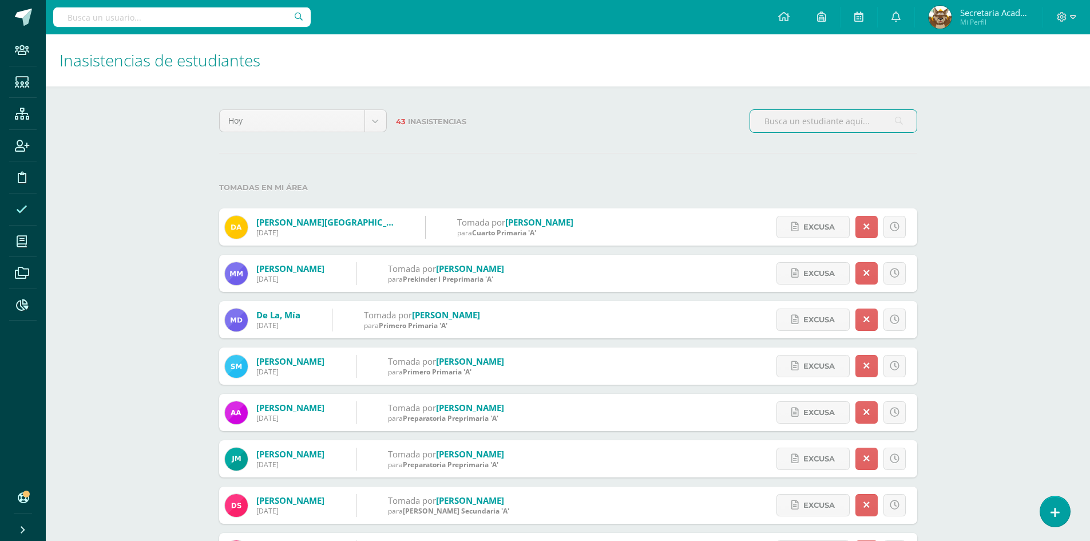
scroll to position [172, 0]
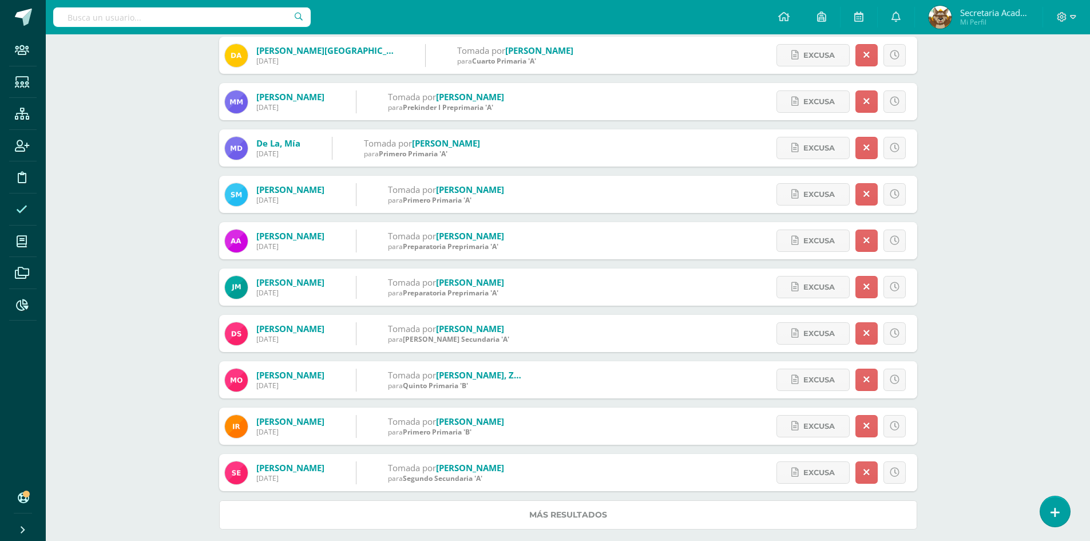
click at [556, 509] on link "Más resultados" at bounding box center [568, 514] width 698 height 29
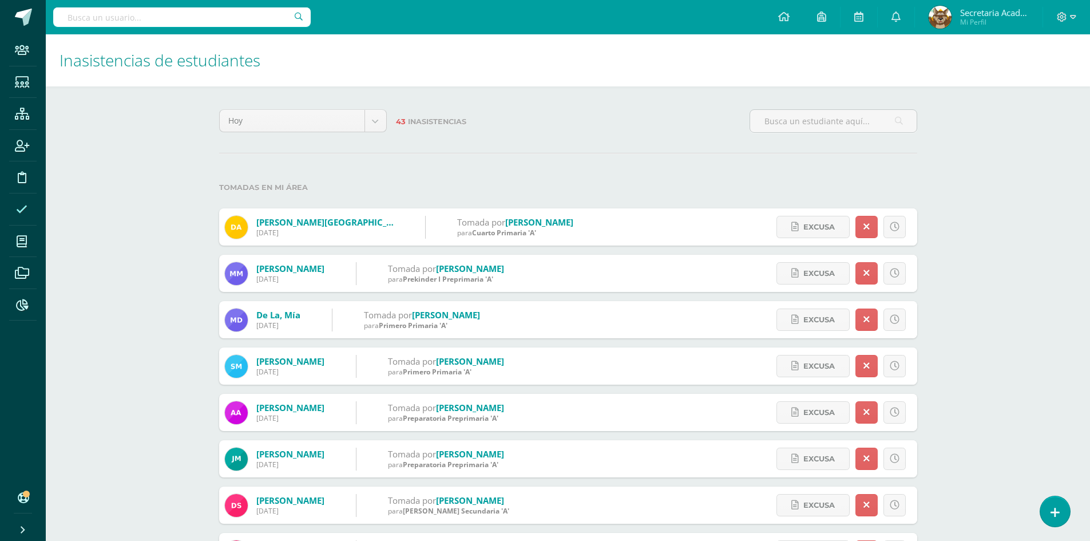
scroll to position [145, 0]
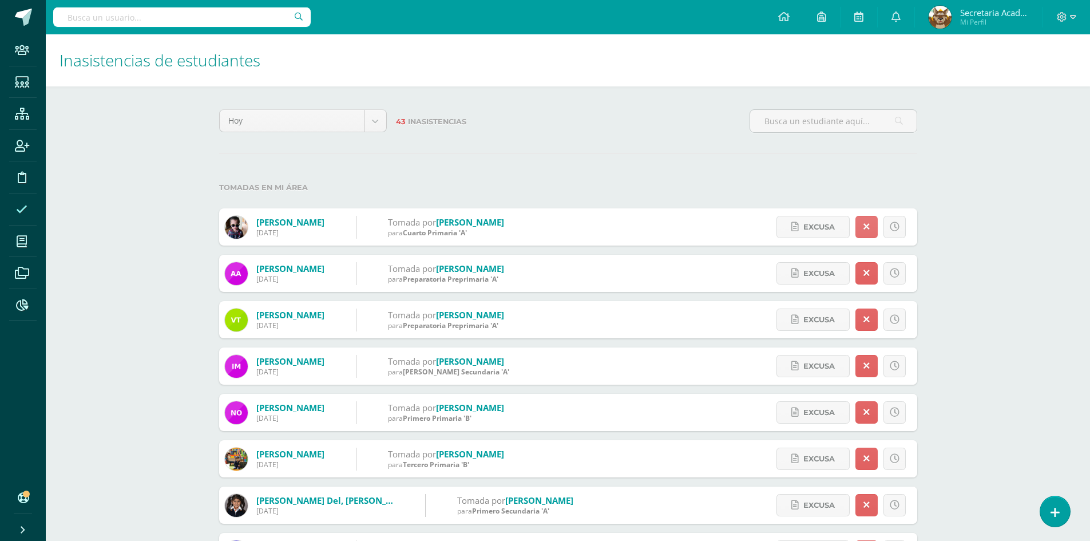
click at [868, 227] on icon at bounding box center [866, 227] width 6 height 10
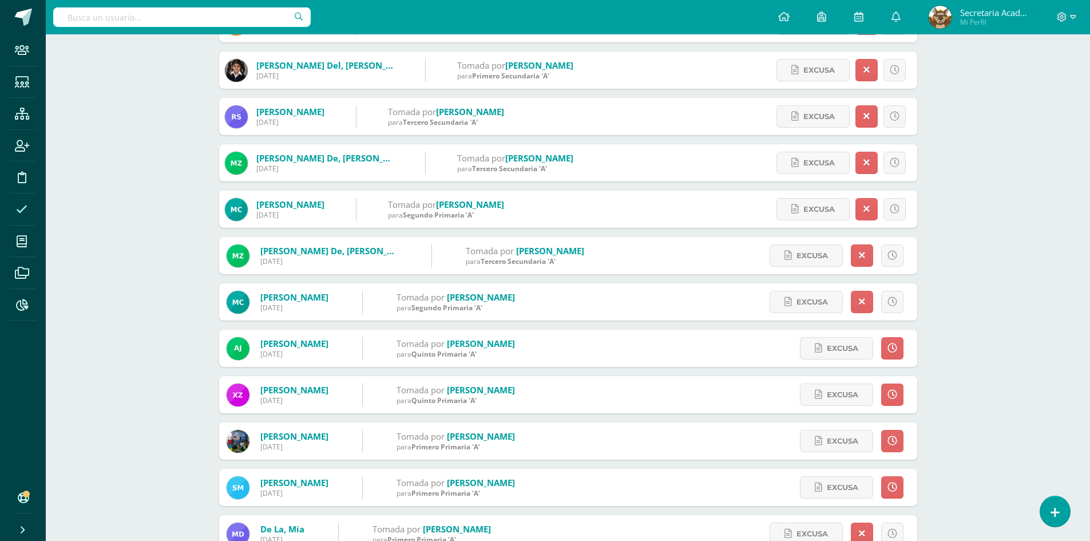
scroll to position [458, 0]
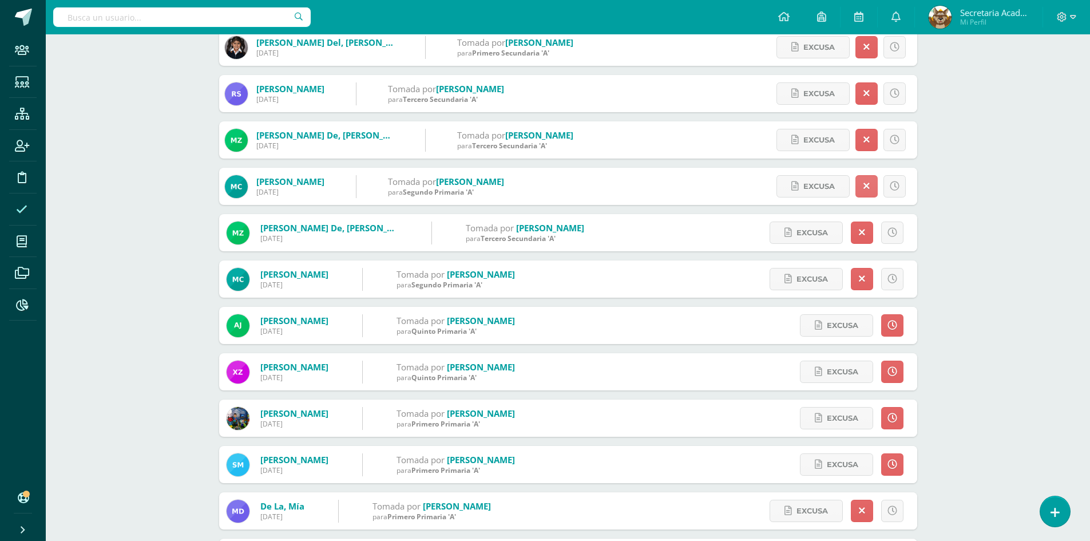
click at [864, 183] on icon at bounding box center [866, 186] width 6 height 10
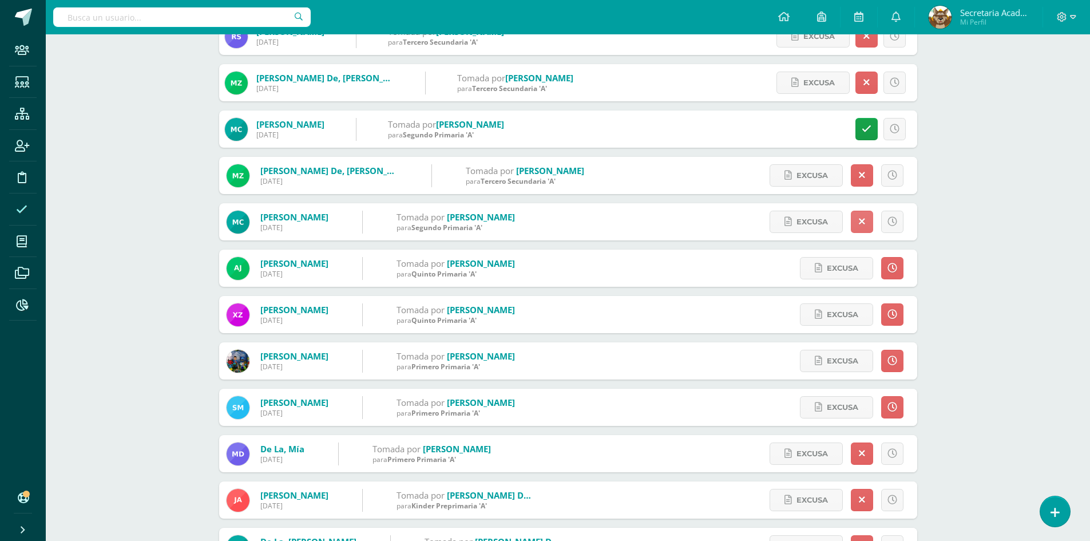
click at [862, 217] on icon at bounding box center [862, 222] width 6 height 10
click at [892, 218] on icon at bounding box center [892, 222] width 6 height 10
click at [891, 219] on icon at bounding box center [892, 222] width 6 height 10
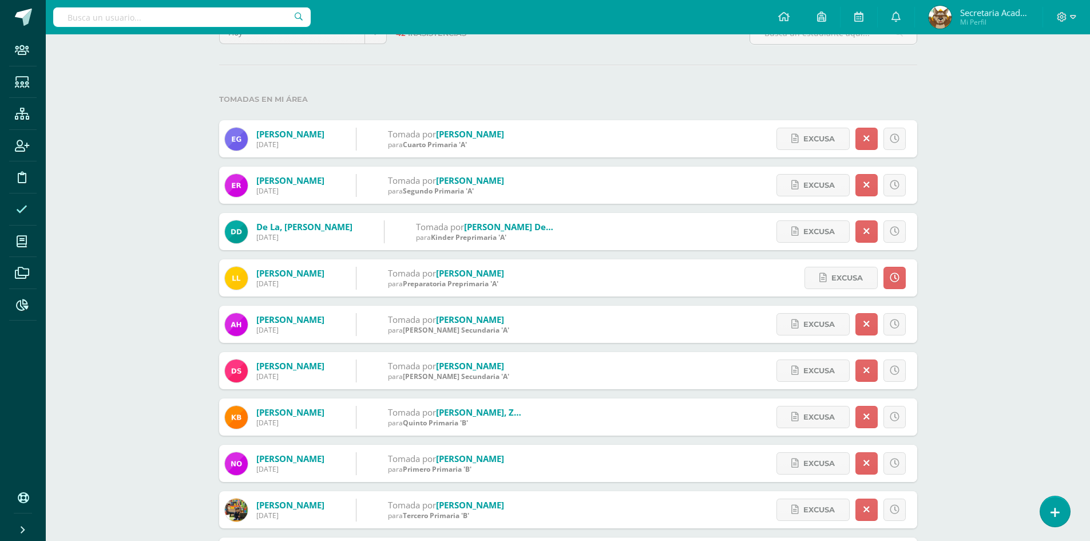
scroll to position [183, 0]
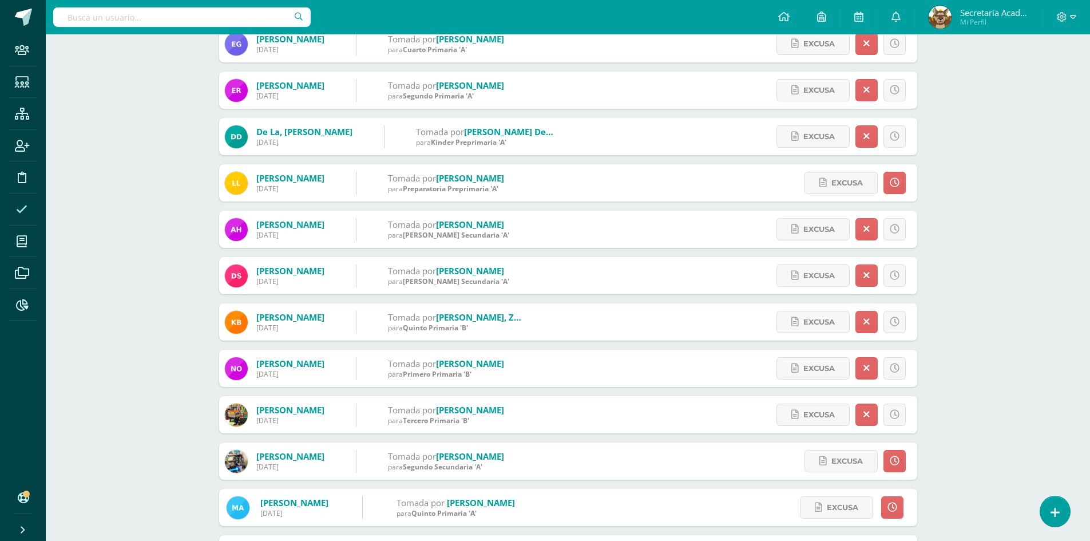
click at [1041, 331] on div "Inasistencias de estudiantes Hoy Hoy Esta semana Este mes Este ciclo 42 Inasist…" at bounding box center [568, 418] width 1044 height 1134
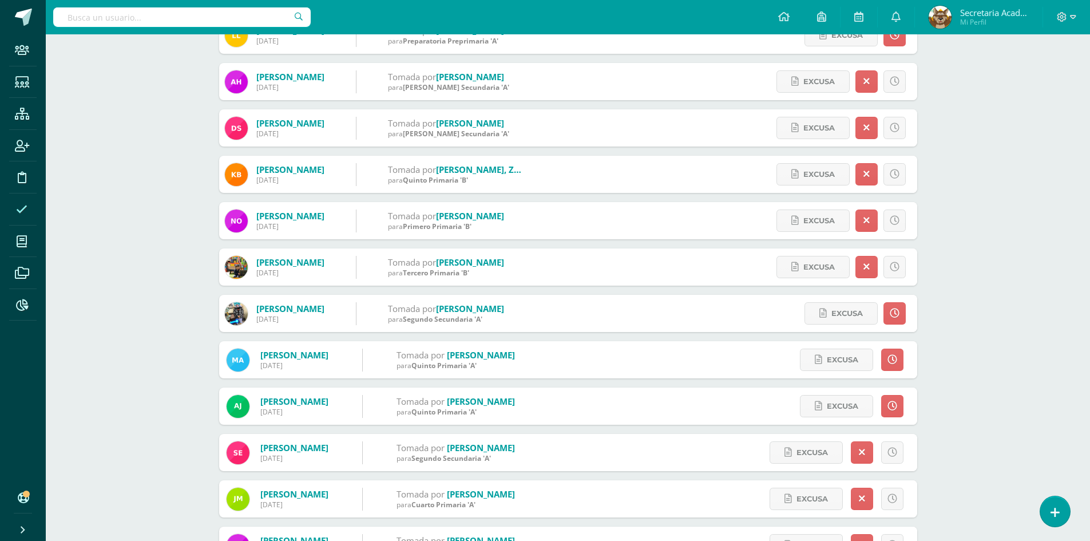
scroll to position [343, 0]
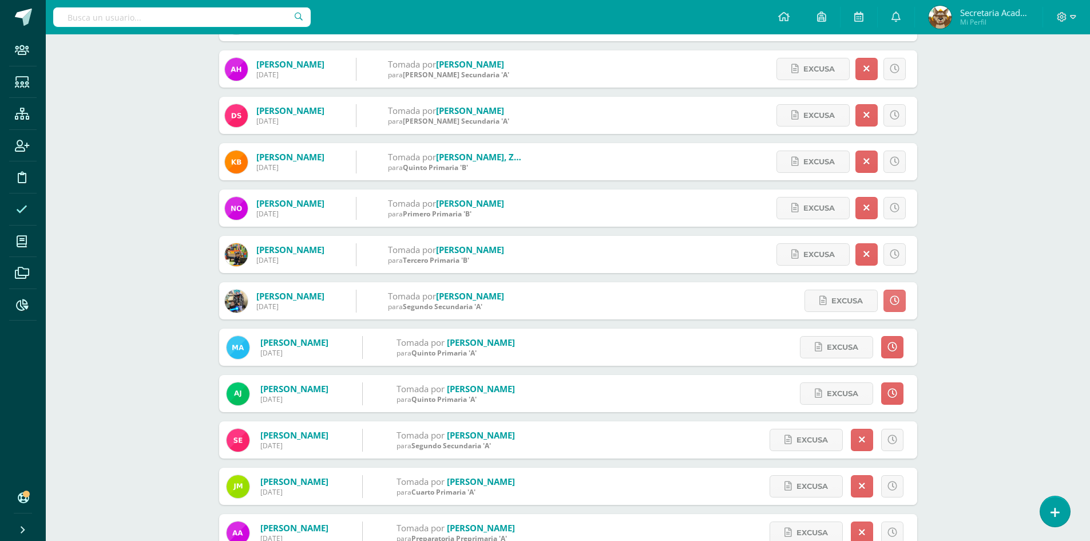
click at [898, 300] on icon at bounding box center [895, 301] width 10 height 10
click at [894, 299] on icon at bounding box center [895, 301] width 10 height 10
click at [896, 342] on link at bounding box center [892, 347] width 22 height 22
click at [894, 294] on link at bounding box center [894, 300] width 22 height 22
click at [896, 302] on icon at bounding box center [895, 301] width 10 height 10
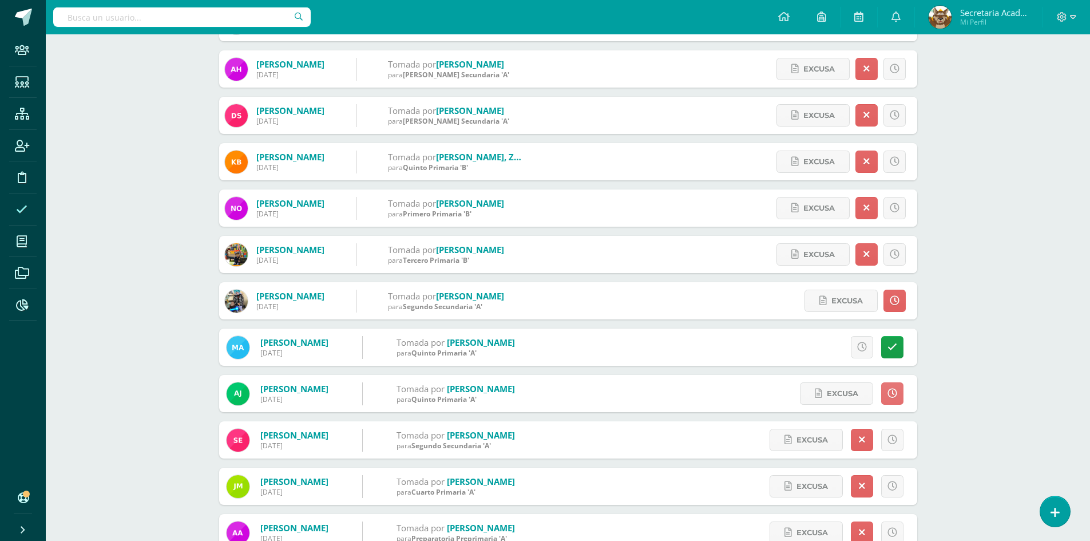
click at [891, 390] on icon at bounding box center [892, 393] width 10 height 10
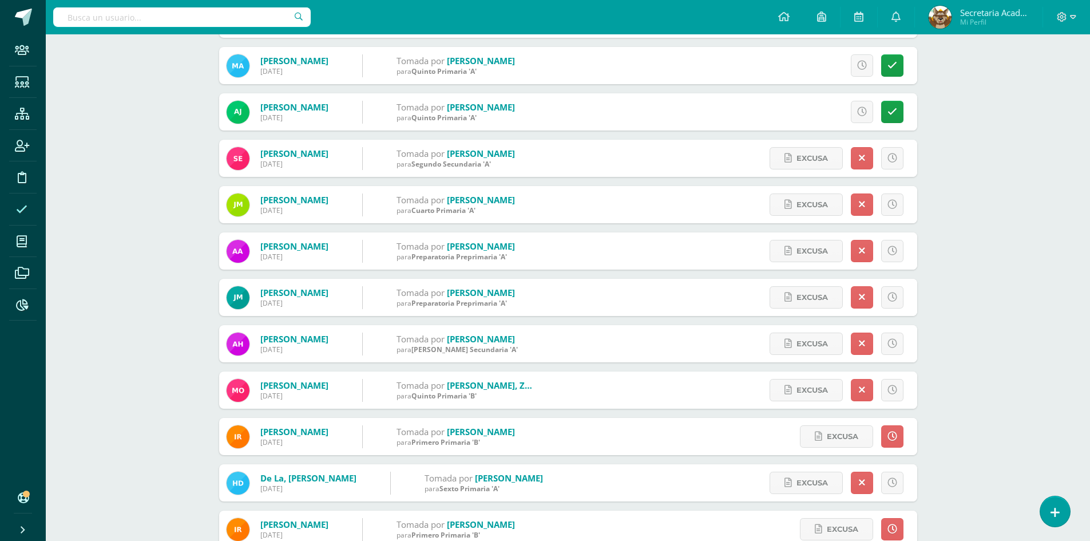
scroll to position [629, 0]
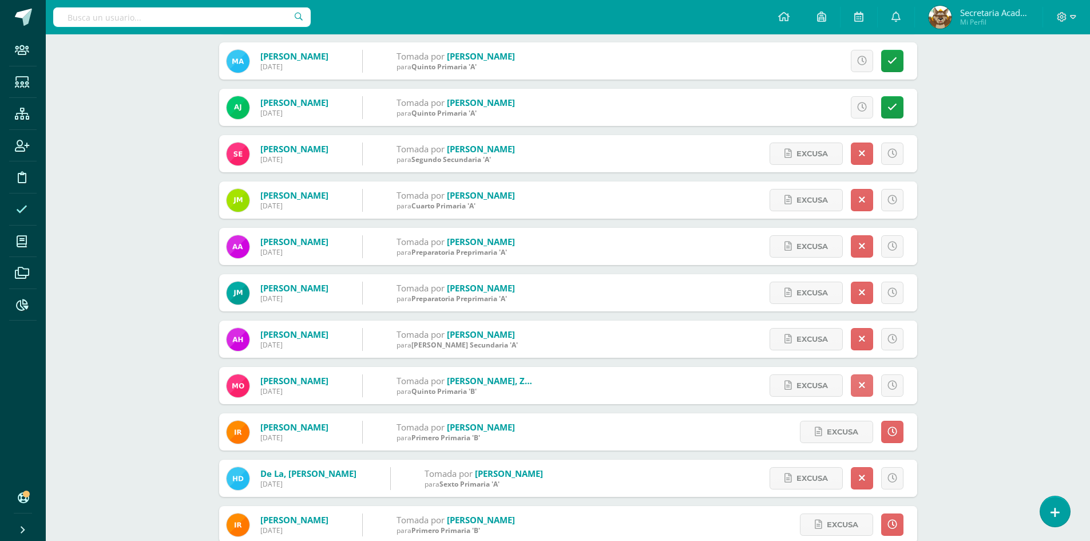
click at [860, 385] on icon at bounding box center [862, 385] width 6 height 10
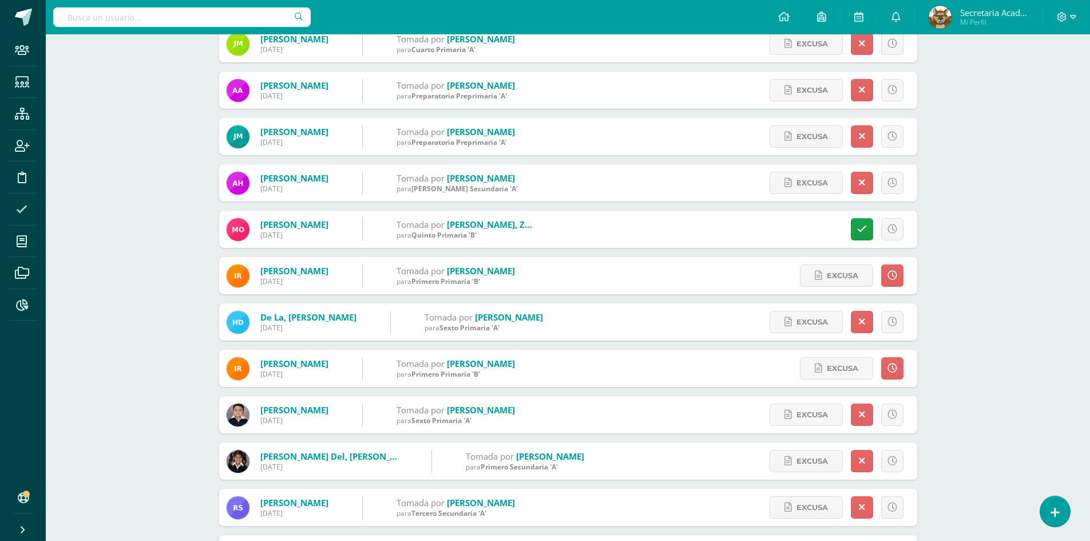
scroll to position [801, 0]
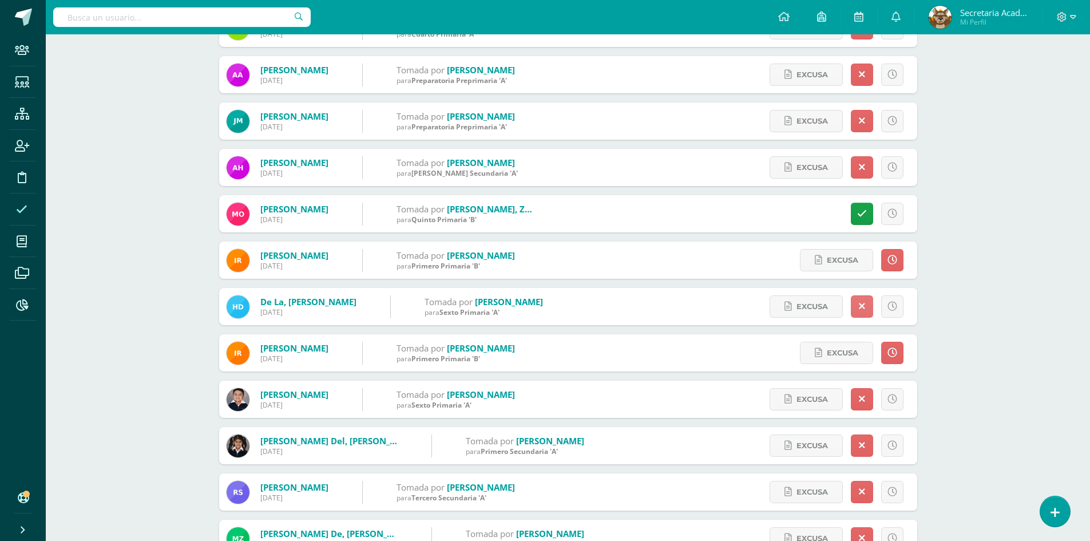
click at [861, 304] on icon at bounding box center [862, 306] width 6 height 10
click at [891, 350] on icon at bounding box center [892, 353] width 10 height 10
click at [894, 358] on icon at bounding box center [892, 353] width 10 height 10
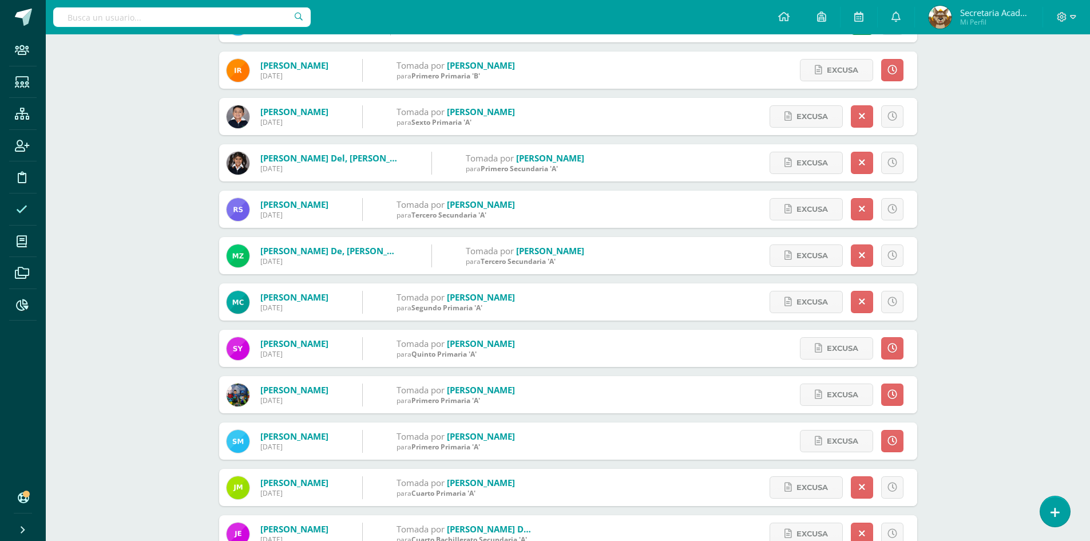
scroll to position [1087, 0]
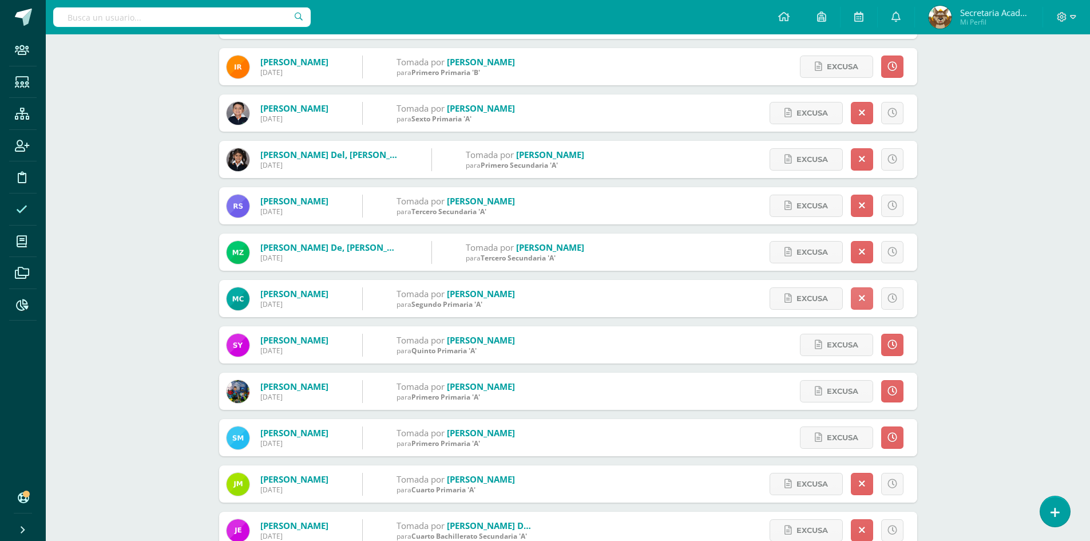
click at [856, 295] on link at bounding box center [862, 298] width 22 height 22
click at [892, 304] on link at bounding box center [892, 298] width 22 height 22
click at [894, 294] on icon at bounding box center [892, 298] width 6 height 10
click at [889, 296] on icon at bounding box center [892, 298] width 6 height 10
click at [888, 293] on link at bounding box center [892, 298] width 22 height 22
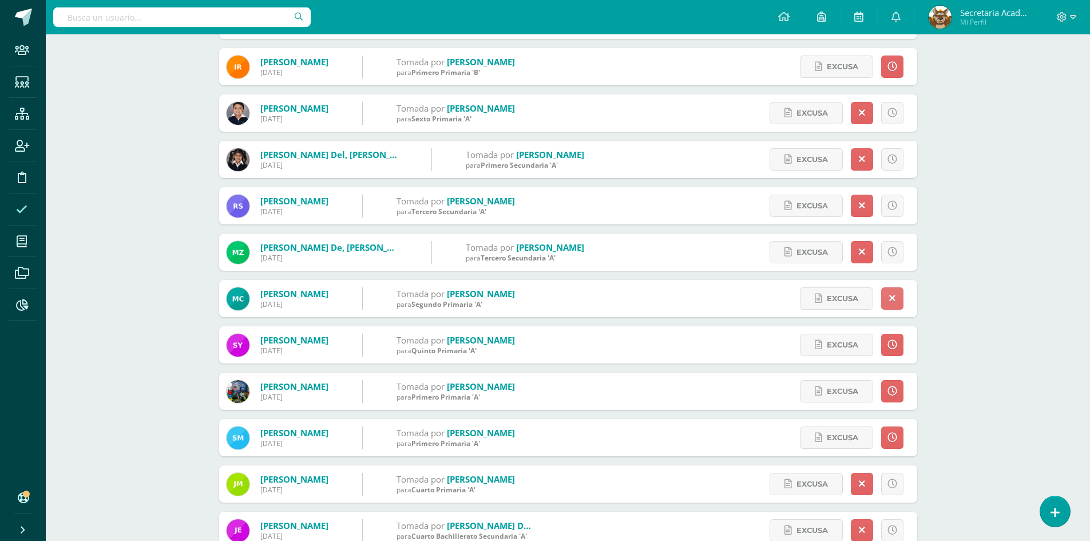
click at [894, 297] on icon at bounding box center [892, 298] width 6 height 10
click at [890, 295] on icon at bounding box center [892, 298] width 6 height 10
click at [890, 296] on icon at bounding box center [892, 298] width 6 height 10
click at [890, 387] on icon at bounding box center [892, 391] width 10 height 10
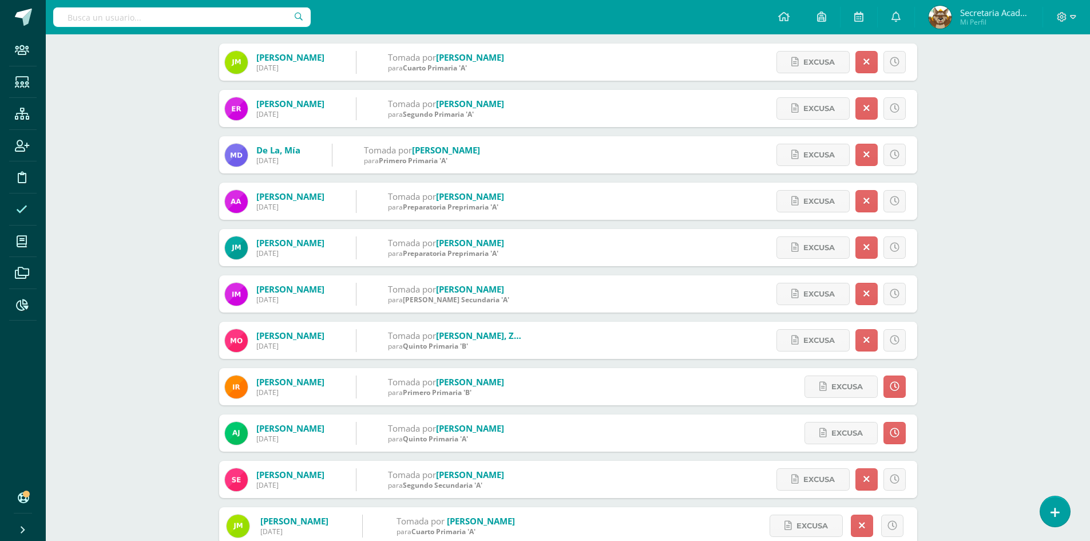
scroll to position [172, 0]
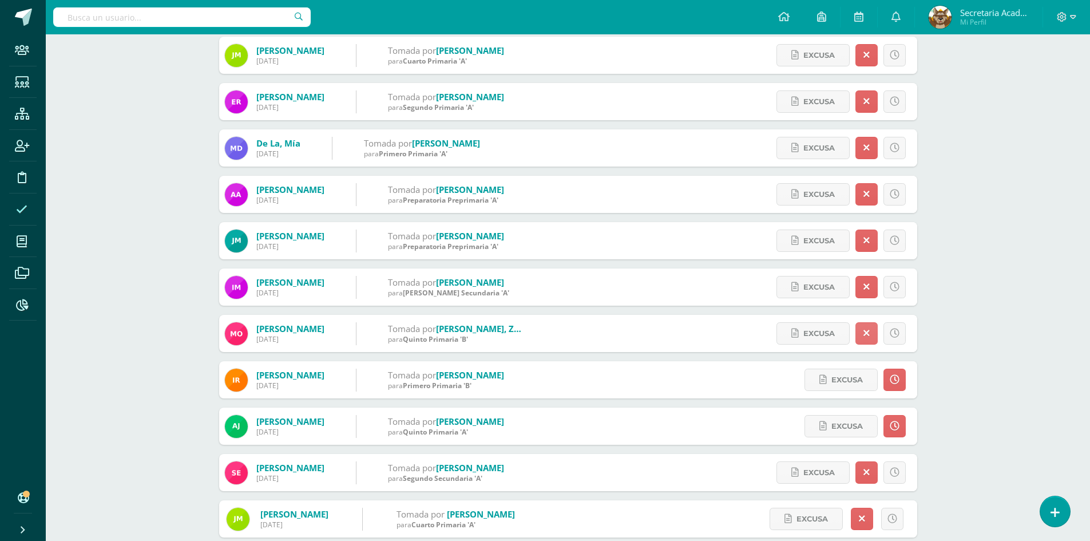
click at [869, 331] on link at bounding box center [866, 333] width 22 height 22
click at [896, 328] on icon at bounding box center [894, 333] width 6 height 10
click at [895, 334] on icon at bounding box center [894, 333] width 6 height 10
click at [895, 333] on icon at bounding box center [894, 333] width 6 height 10
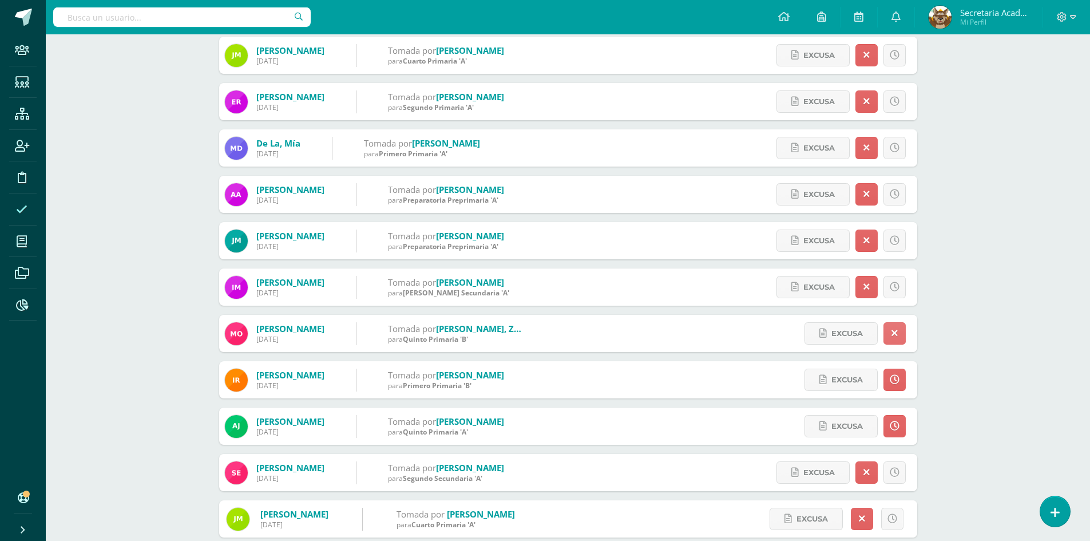
click at [895, 333] on icon at bounding box center [894, 333] width 6 height 10
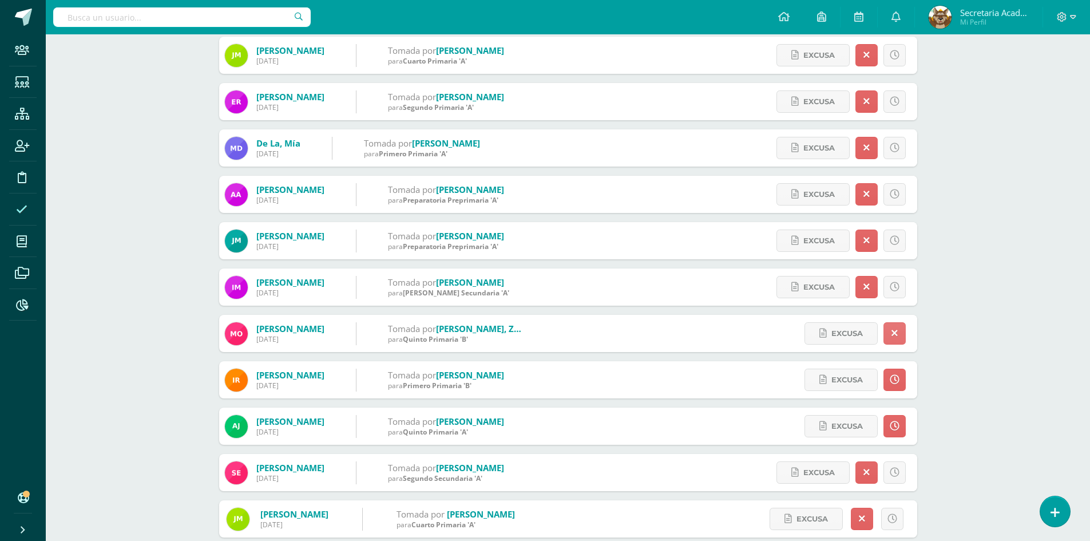
click at [895, 333] on icon at bounding box center [894, 333] width 6 height 10
click at [894, 338] on icon at bounding box center [894, 333] width 6 height 10
click at [894, 330] on icon at bounding box center [894, 333] width 6 height 10
click at [895, 330] on icon at bounding box center [894, 333] width 6 height 10
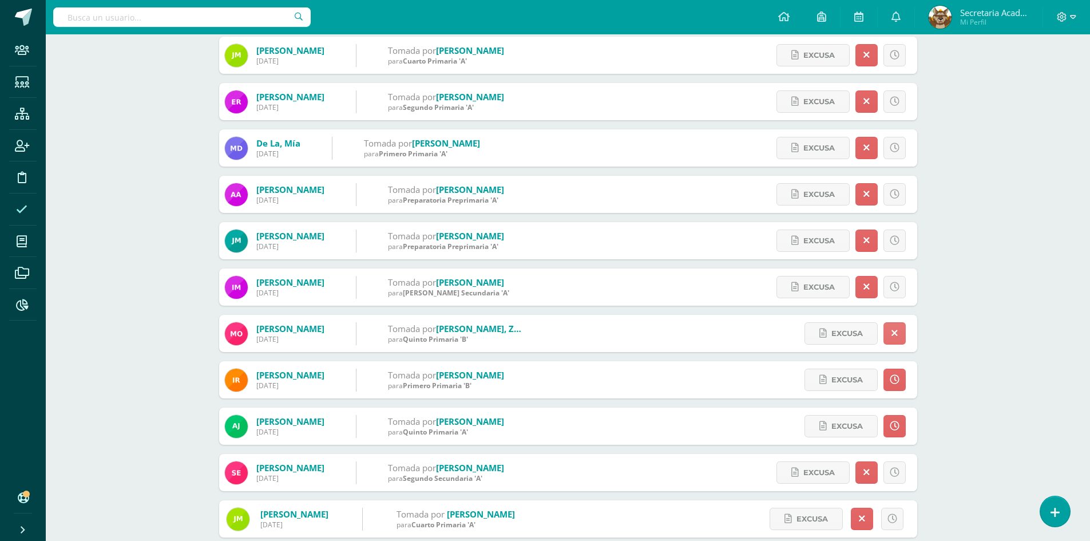
click at [895, 330] on icon at bounding box center [894, 333] width 6 height 10
click at [895, 374] on link at bounding box center [894, 379] width 22 height 22
click at [895, 377] on icon at bounding box center [895, 380] width 10 height 10
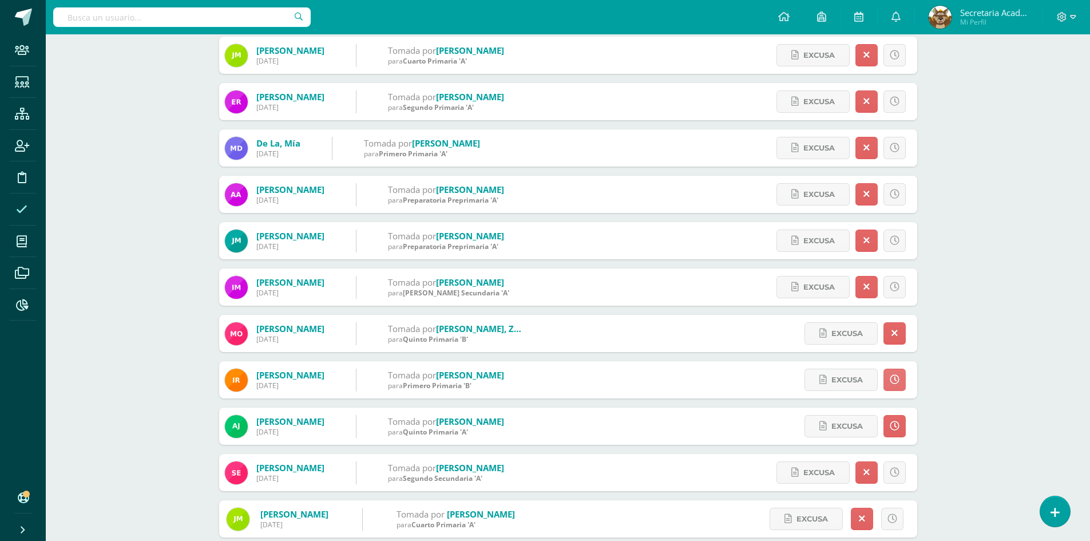
click at [895, 377] on icon at bounding box center [895, 380] width 10 height 10
click at [904, 419] on link at bounding box center [894, 426] width 22 height 22
click at [894, 419] on link at bounding box center [894, 426] width 22 height 22
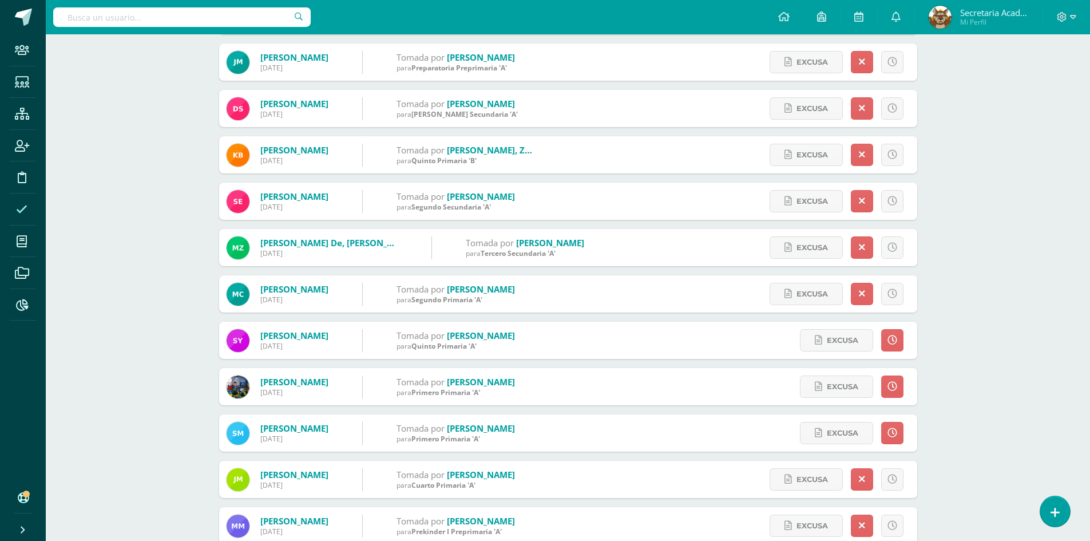
scroll to position [915, 0]
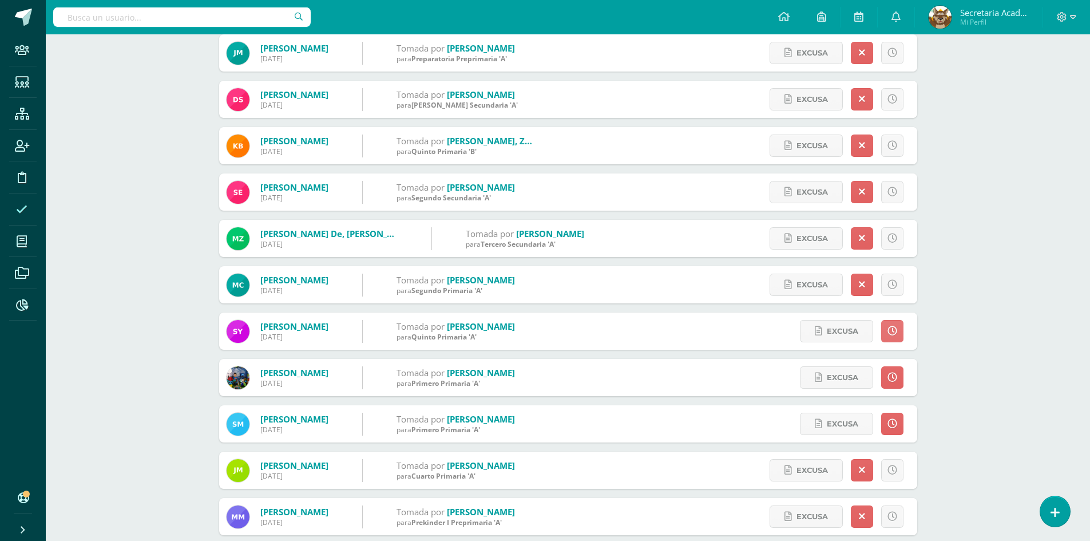
click at [879, 332] on div "Excusa Detalles sobre excusa: Añadir excusa a todas las inasistencias del día C…" at bounding box center [850, 330] width 134 height 37
click at [888, 329] on icon at bounding box center [892, 331] width 10 height 10
click at [890, 329] on icon at bounding box center [892, 331] width 10 height 10
click at [891, 329] on icon at bounding box center [892, 331] width 10 height 10
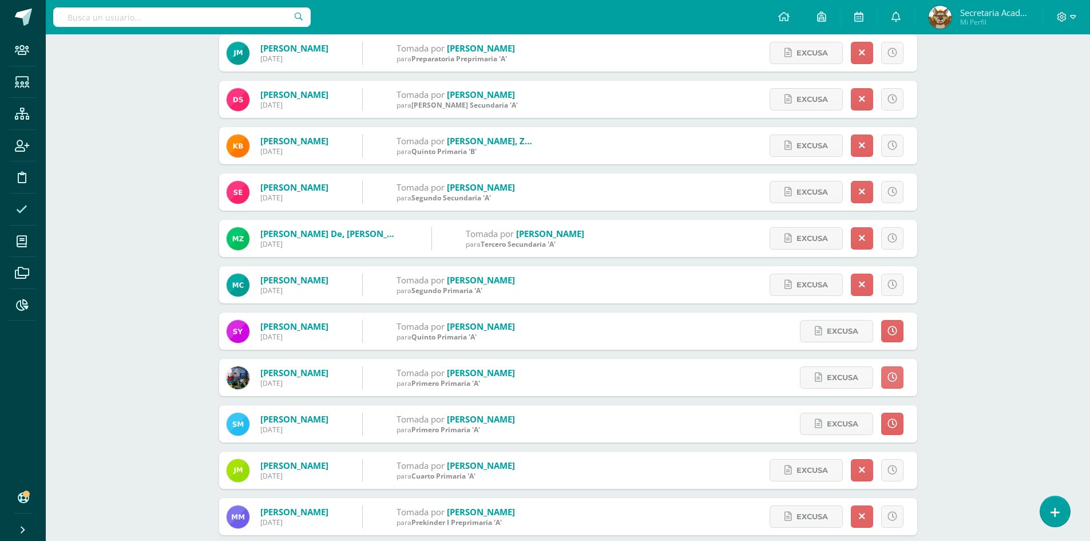
click at [891, 383] on link at bounding box center [892, 377] width 22 height 22
click at [890, 383] on link at bounding box center [892, 377] width 22 height 22
click at [903, 423] on div "Excusa Detalles sobre excusa: Añadir excusa a todas las inasistencias del día C…" at bounding box center [850, 423] width 134 height 37
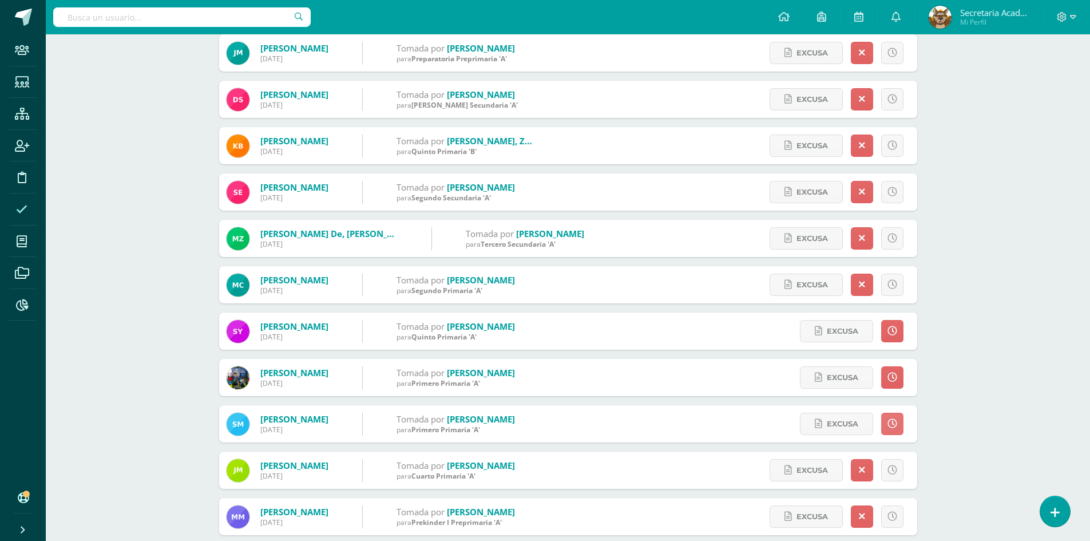
click at [890, 426] on icon at bounding box center [892, 424] width 10 height 10
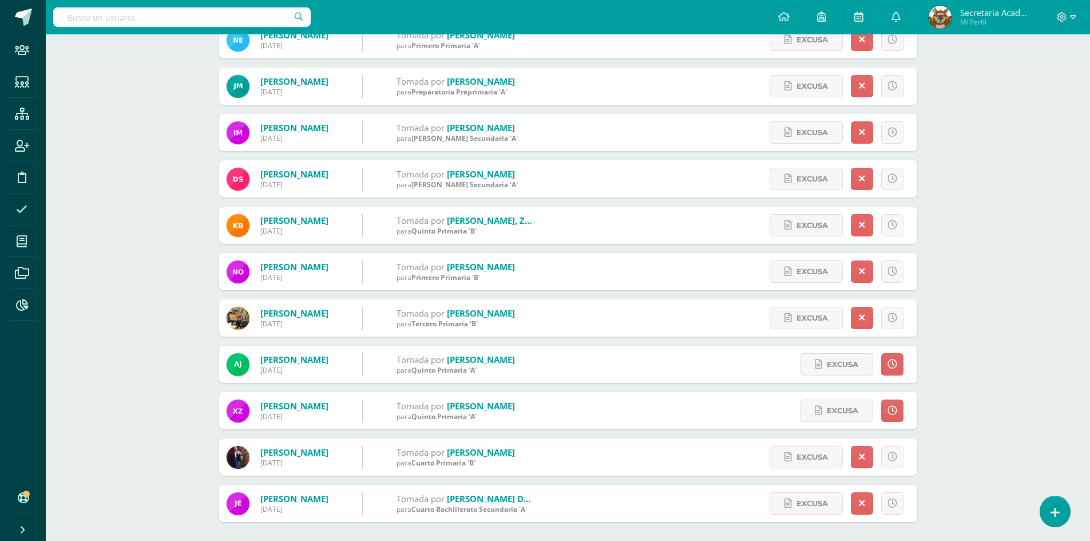
scroll to position [1535, 0]
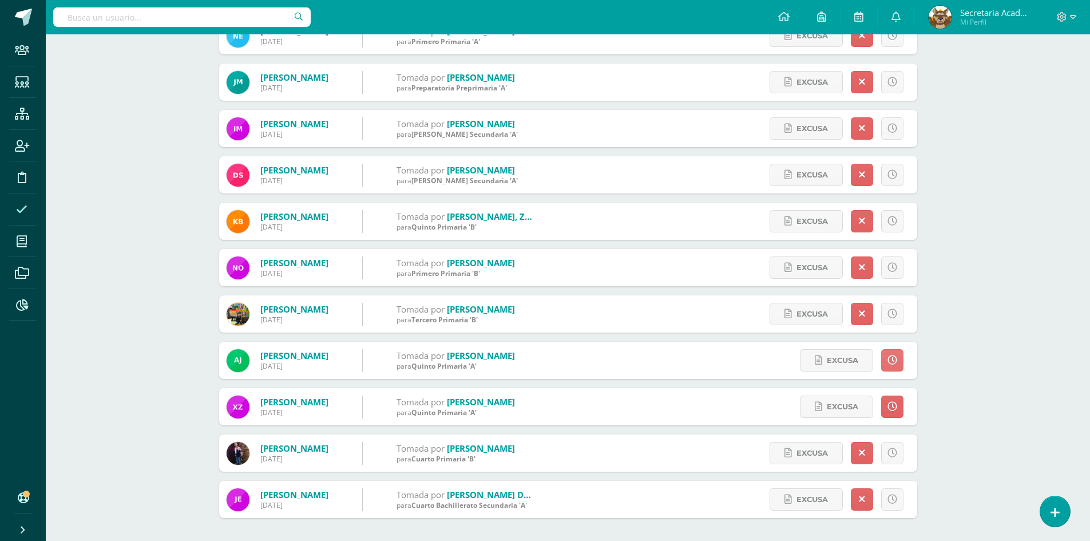
click at [892, 355] on icon at bounding box center [892, 360] width 10 height 10
click at [891, 408] on icon at bounding box center [892, 407] width 10 height 10
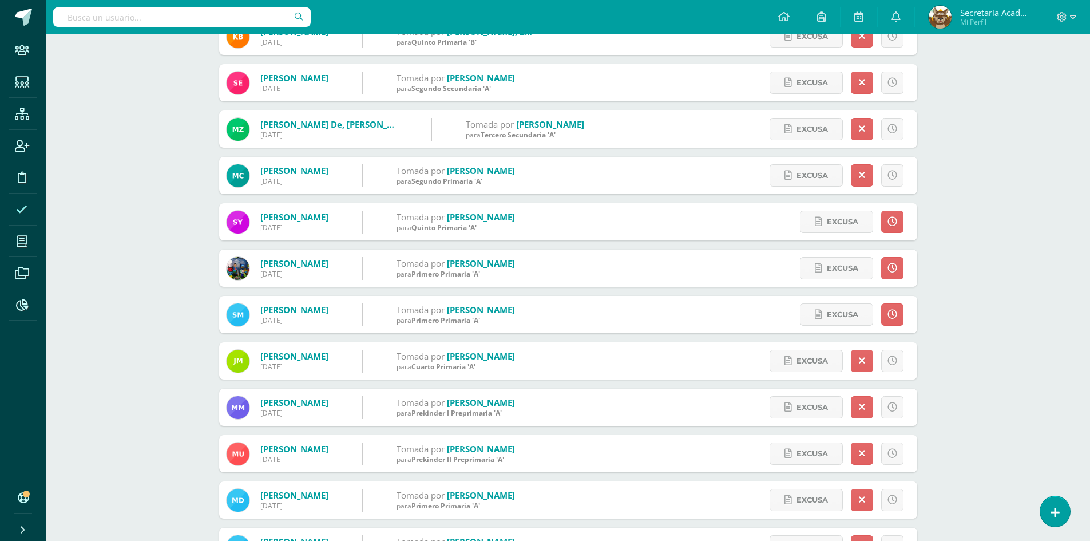
scroll to position [1020, 0]
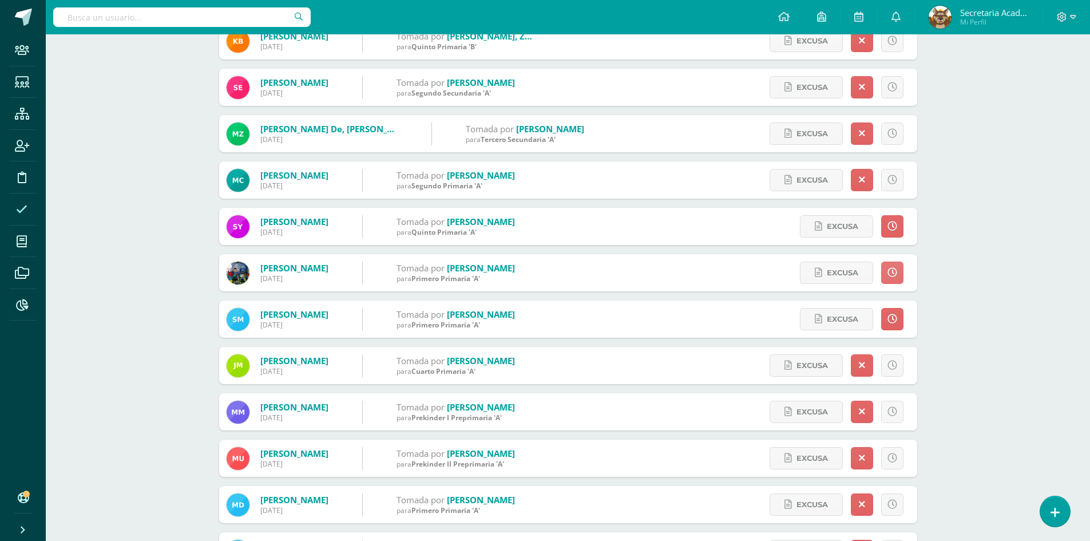
click at [888, 271] on icon at bounding box center [892, 273] width 10 height 10
click at [896, 322] on link at bounding box center [892, 319] width 22 height 22
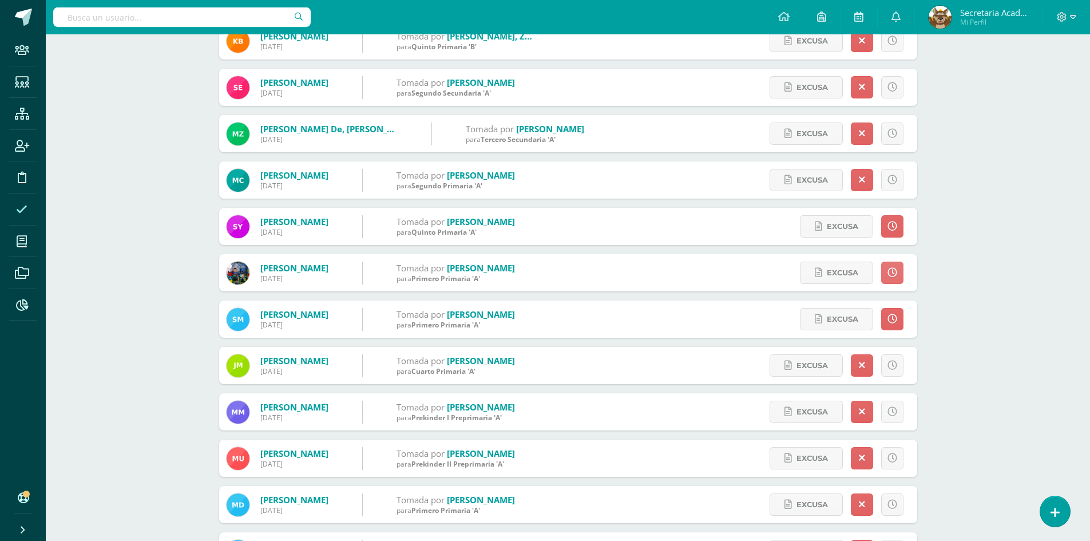
click at [901, 267] on link at bounding box center [892, 272] width 22 height 22
click at [891, 231] on icon at bounding box center [892, 226] width 10 height 10
click at [889, 228] on icon at bounding box center [892, 226] width 10 height 10
click at [888, 227] on icon at bounding box center [892, 226] width 10 height 10
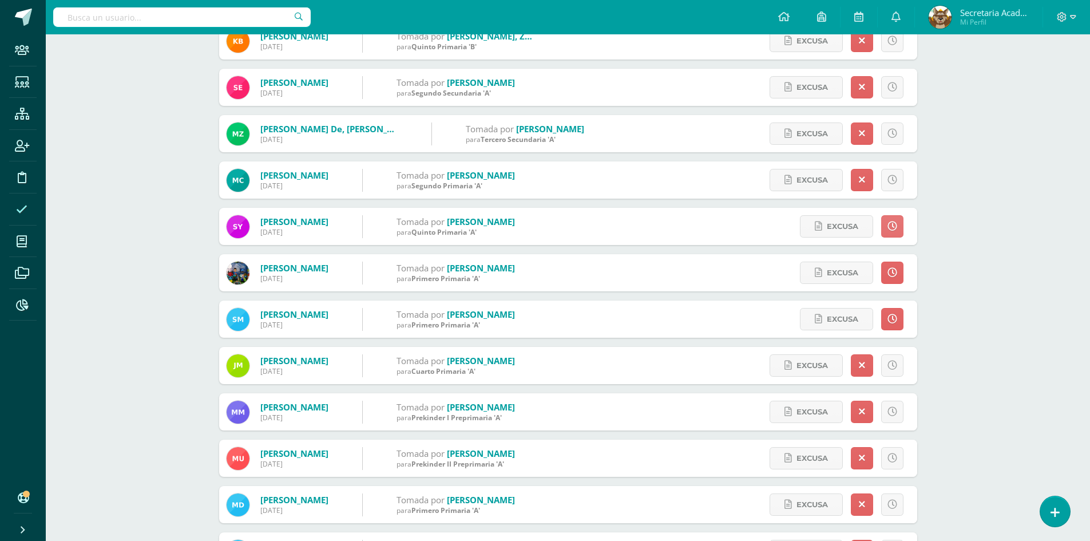
click at [888, 227] on icon at bounding box center [892, 226] width 10 height 10
drag, startPoint x: 898, startPoint y: 311, endPoint x: 914, endPoint y: 318, distance: 17.4
click at [898, 311] on link at bounding box center [892, 319] width 22 height 22
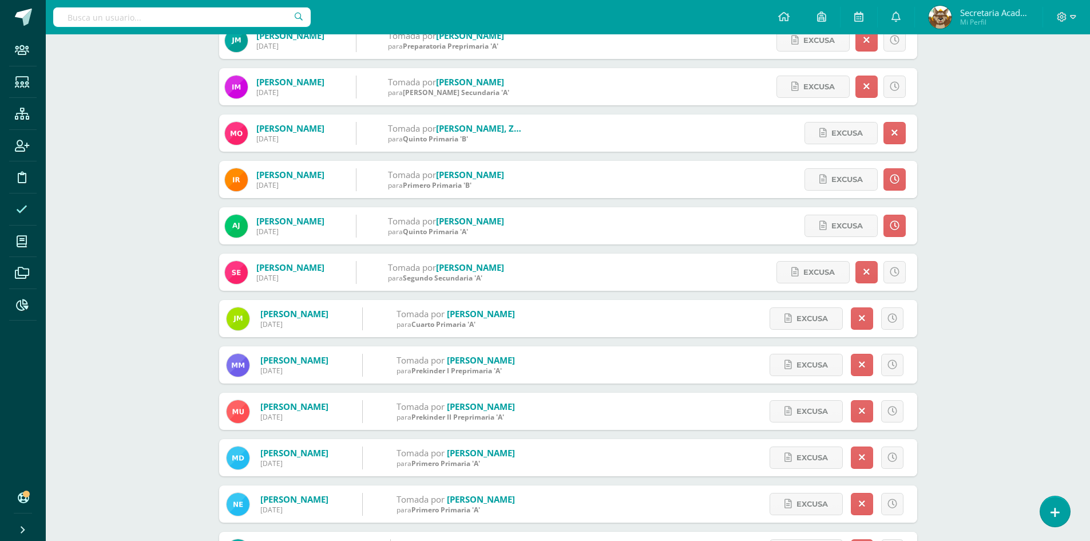
scroll to position [276, 0]
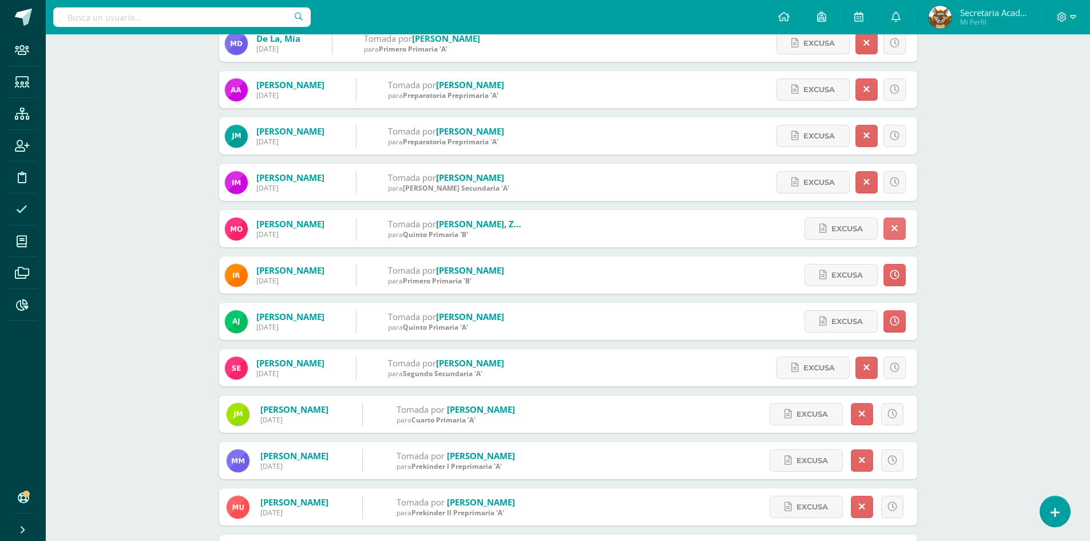
click at [894, 229] on icon at bounding box center [894, 229] width 6 height 10
click at [895, 228] on icon at bounding box center [894, 229] width 6 height 10
click at [888, 277] on link at bounding box center [894, 275] width 22 height 22
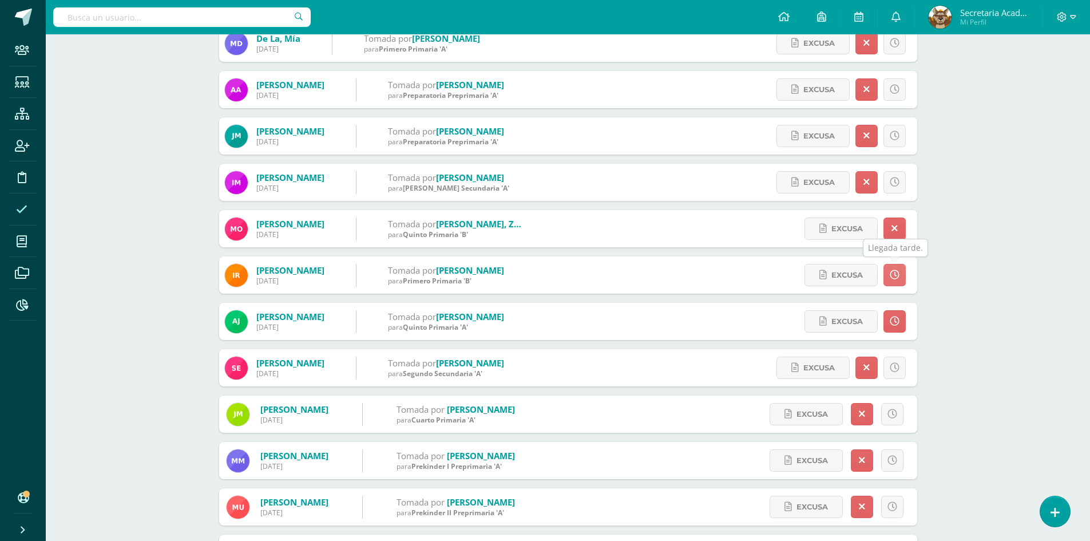
click at [888, 277] on link at bounding box center [894, 275] width 22 height 22
click at [895, 326] on icon at bounding box center [895, 321] width 10 height 10
click at [896, 324] on icon at bounding box center [895, 321] width 10 height 10
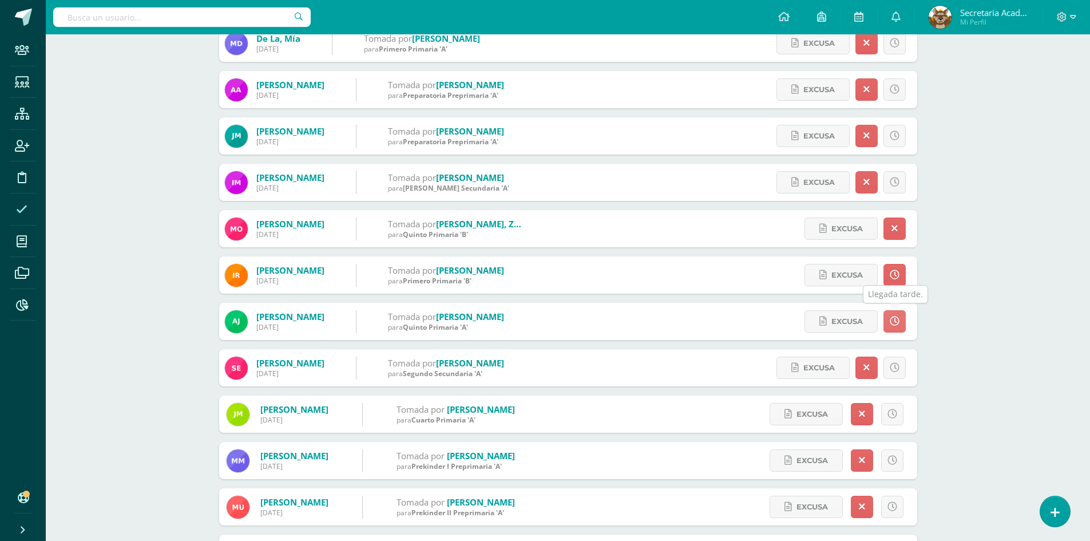
click at [896, 324] on icon at bounding box center [895, 321] width 10 height 10
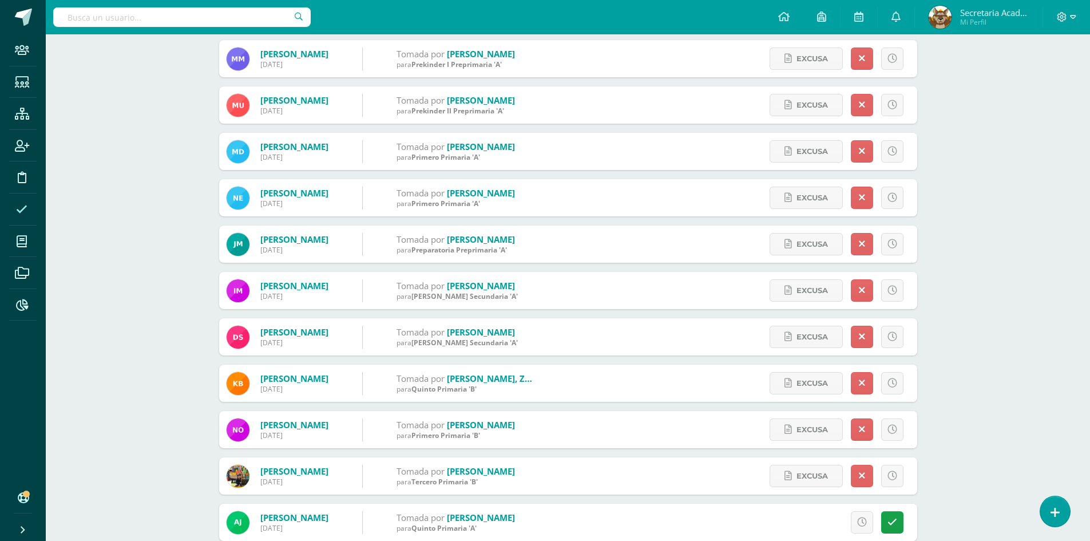
scroll to position [1535, 0]
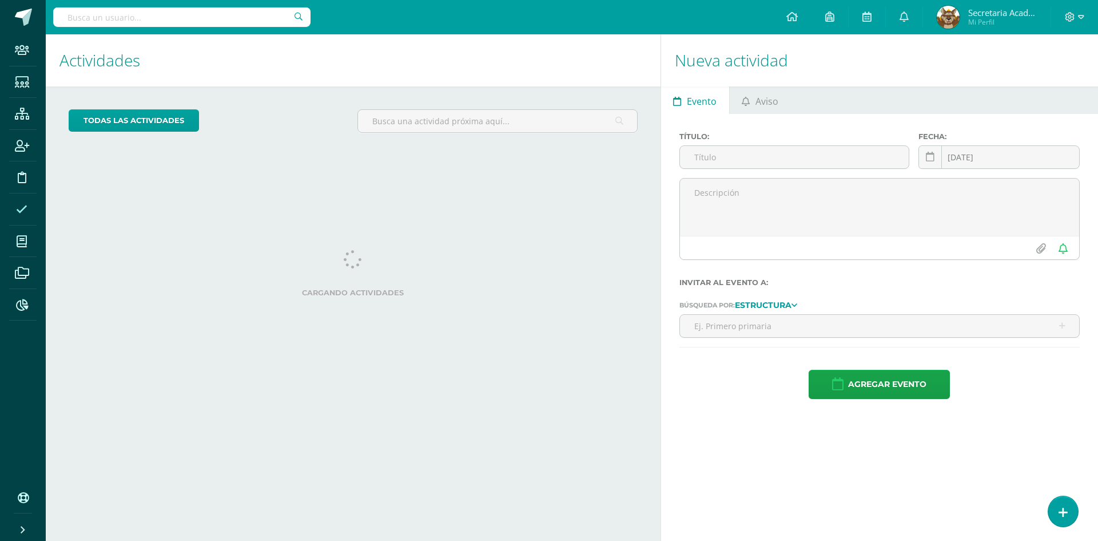
click at [15, 211] on span at bounding box center [22, 209] width 26 height 26
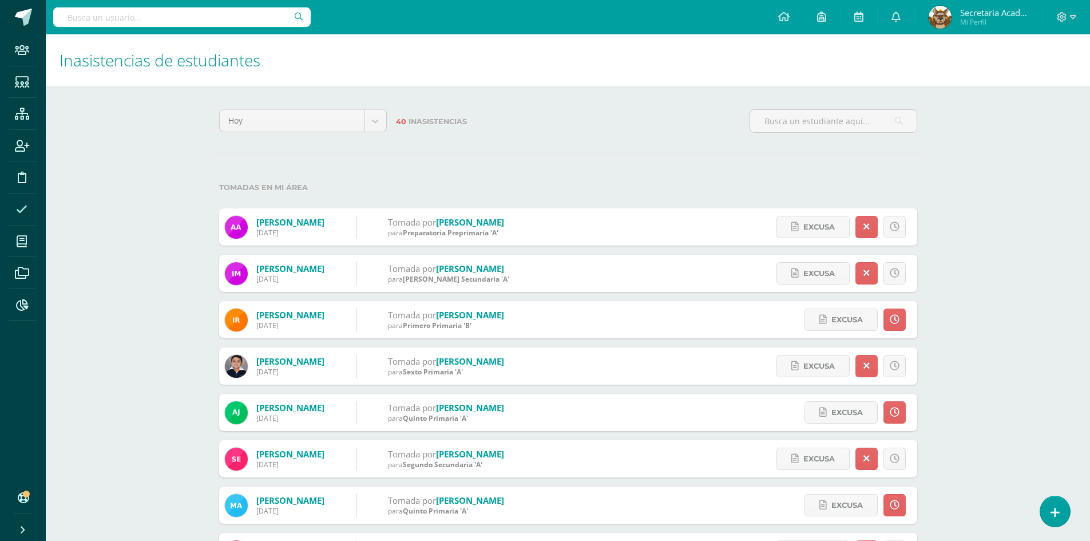
scroll to position [57, 0]
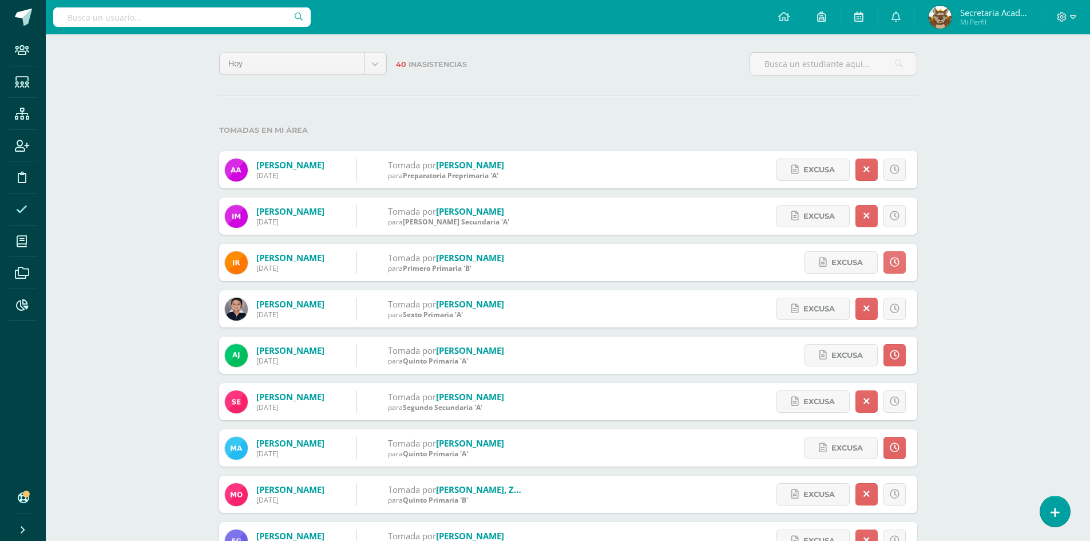
click at [890, 262] on icon at bounding box center [895, 262] width 10 height 10
click at [896, 261] on icon at bounding box center [895, 262] width 10 height 10
click at [890, 263] on icon at bounding box center [895, 262] width 10 height 10
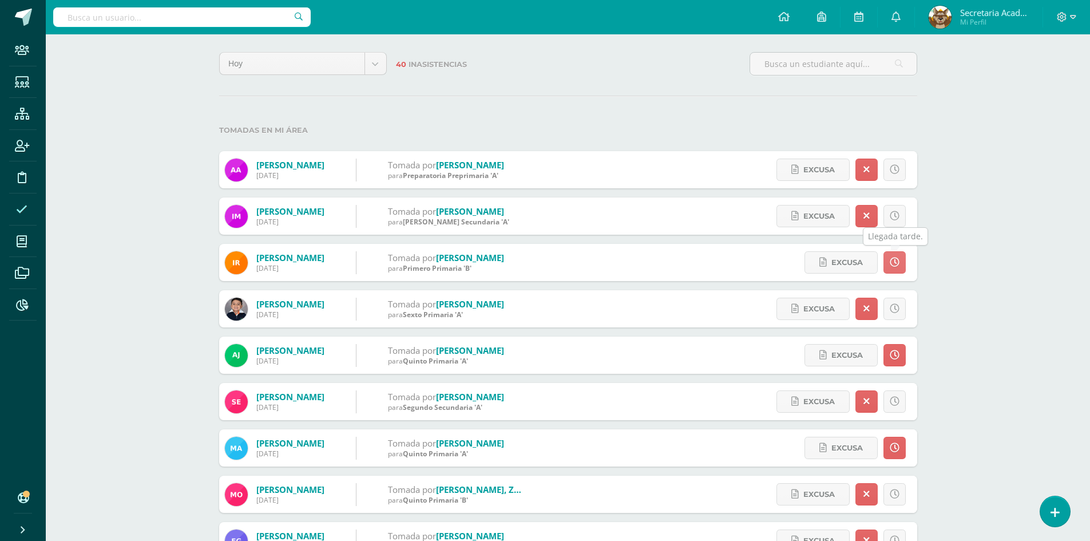
click at [890, 263] on icon at bounding box center [895, 262] width 10 height 10
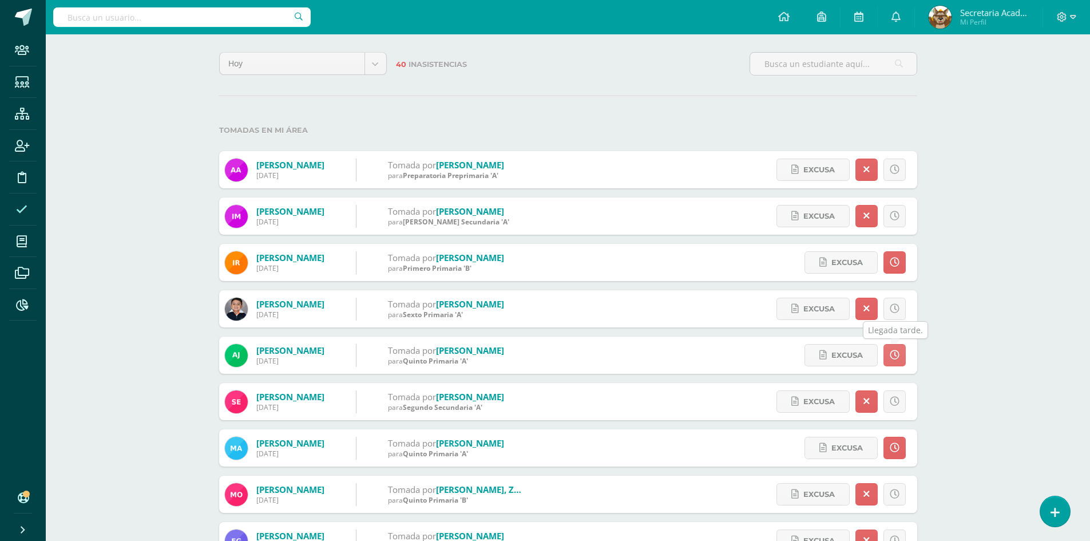
click at [894, 356] on icon at bounding box center [895, 355] width 10 height 10
click at [898, 450] on icon at bounding box center [895, 448] width 10 height 10
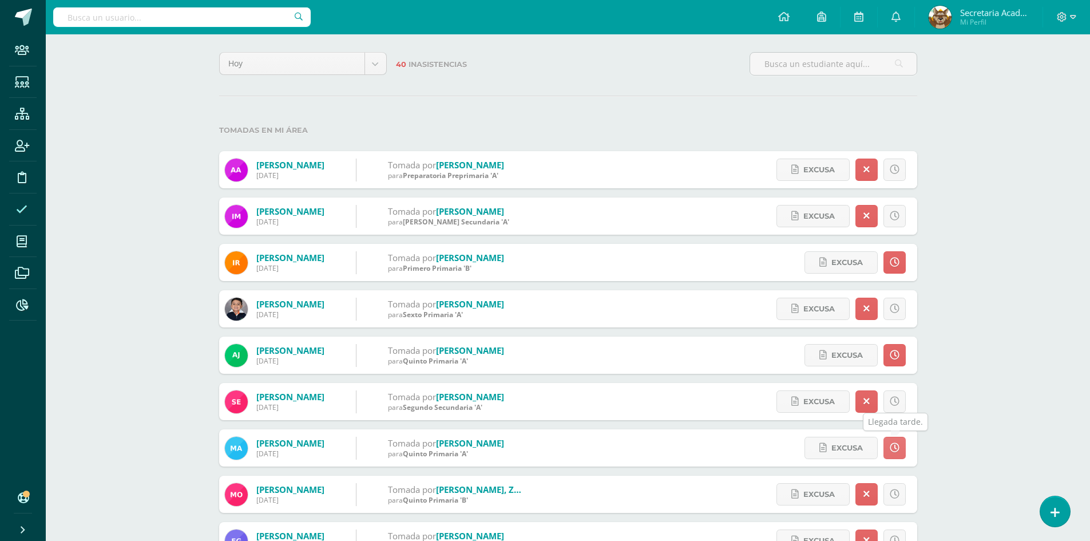
click at [898, 450] on icon at bounding box center [895, 448] width 10 height 10
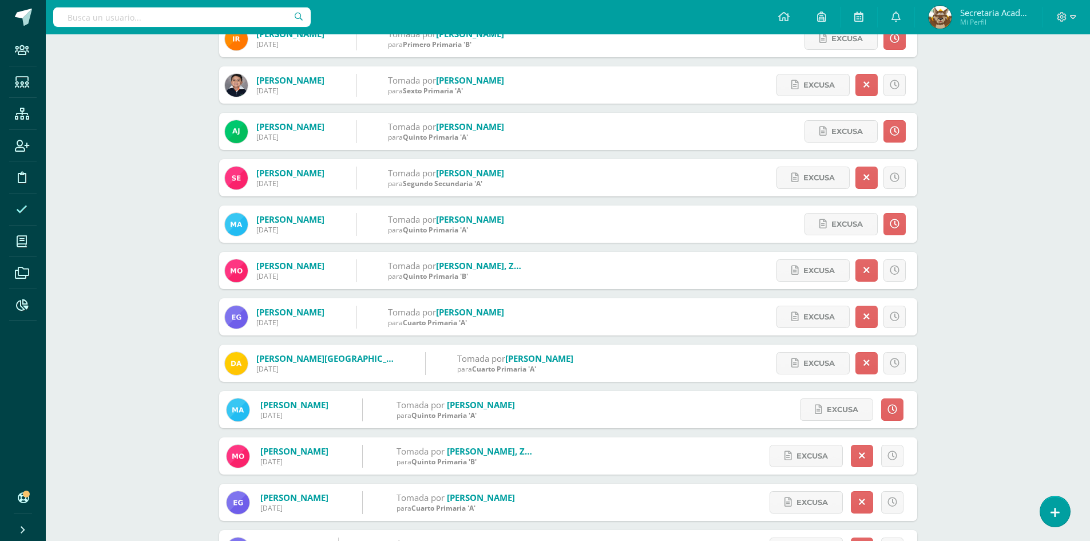
scroll to position [286, 0]
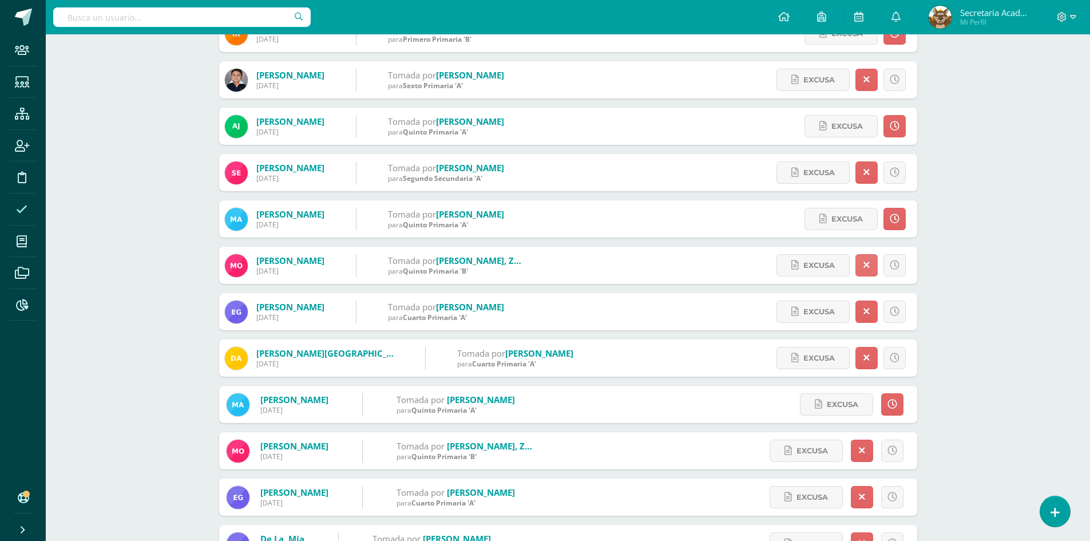
click at [866, 264] on icon at bounding box center [866, 265] width 6 height 10
click at [901, 263] on link at bounding box center [894, 265] width 22 height 22
click at [892, 264] on icon at bounding box center [894, 265] width 6 height 10
click at [893, 264] on icon at bounding box center [894, 265] width 6 height 10
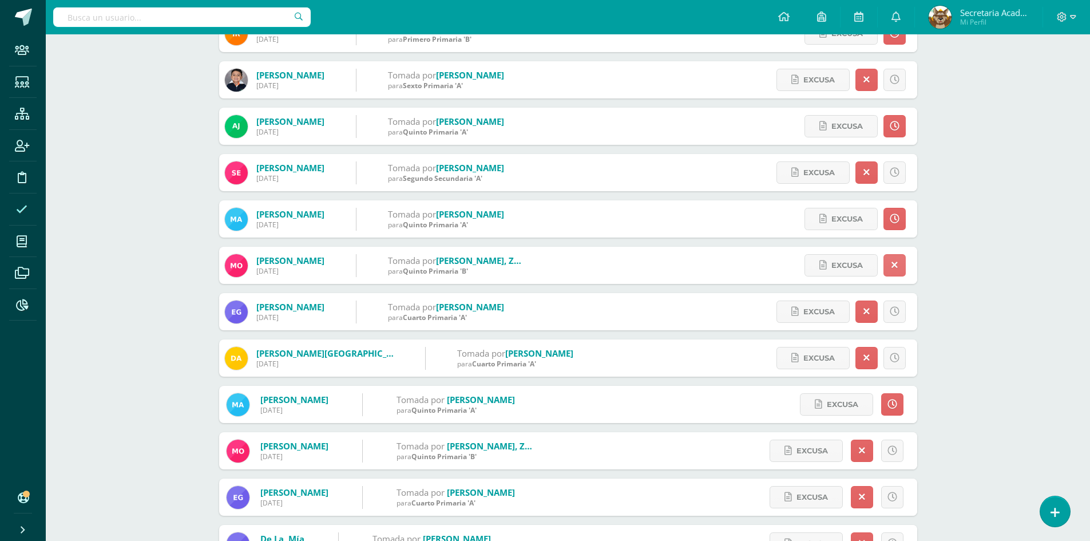
click at [893, 264] on icon at bounding box center [894, 265] width 6 height 10
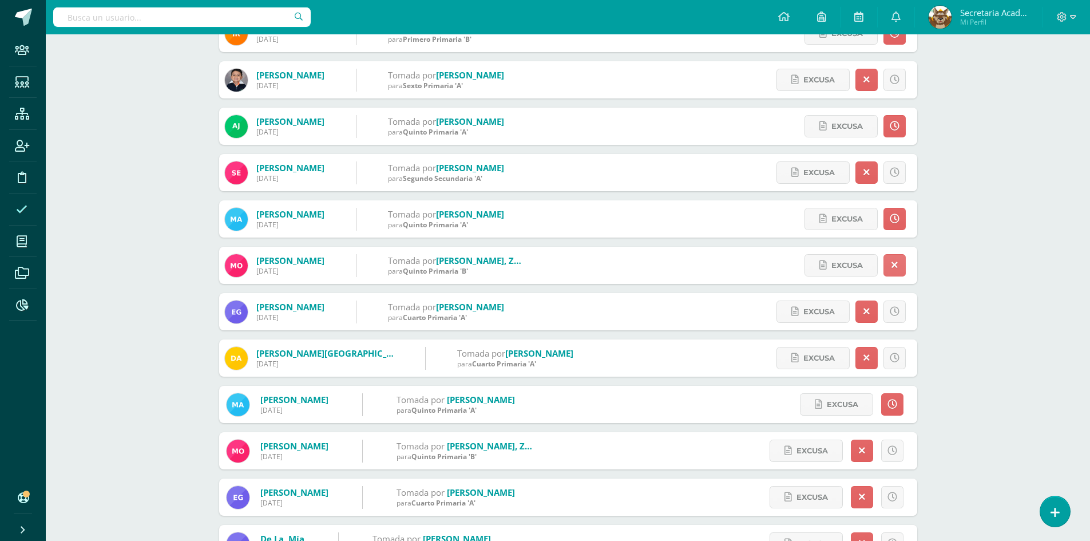
click at [893, 264] on icon at bounding box center [894, 265] width 6 height 10
click at [890, 398] on link at bounding box center [892, 404] width 22 height 22
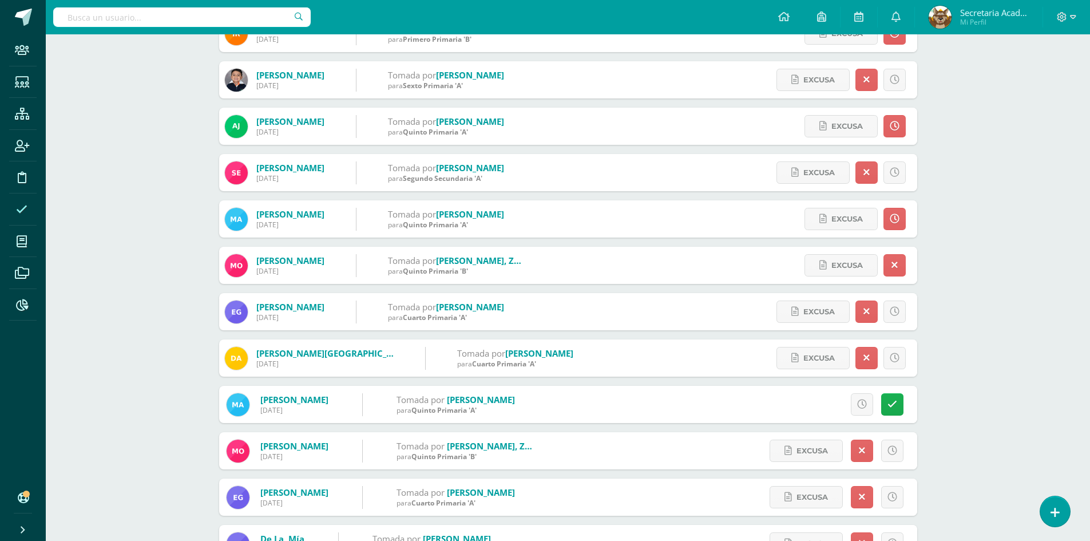
click at [894, 402] on icon at bounding box center [892, 404] width 10 height 10
click at [894, 401] on icon at bounding box center [892, 404] width 6 height 10
click at [894, 264] on icon at bounding box center [894, 265] width 6 height 10
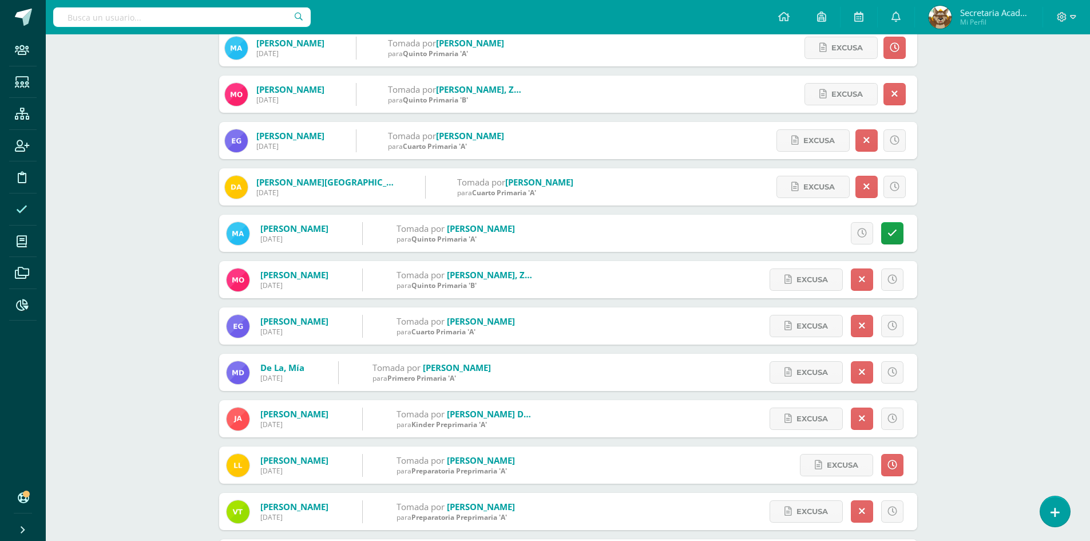
scroll to position [458, 0]
click at [861, 276] on icon at bounding box center [862, 279] width 6 height 10
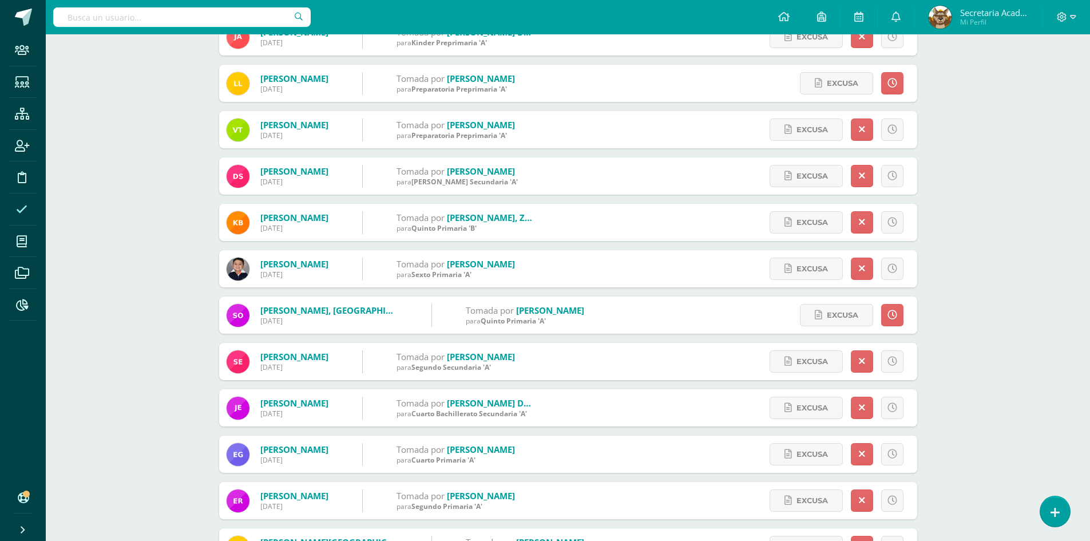
scroll to position [858, 0]
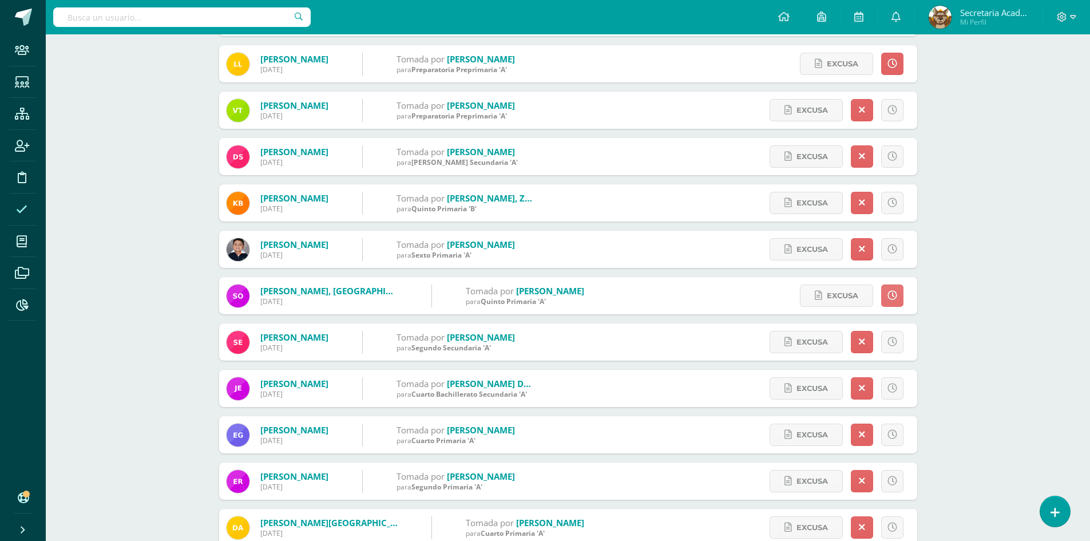
click at [898, 291] on link at bounding box center [892, 295] width 22 height 22
click at [892, 296] on icon at bounding box center [892, 296] width 10 height 10
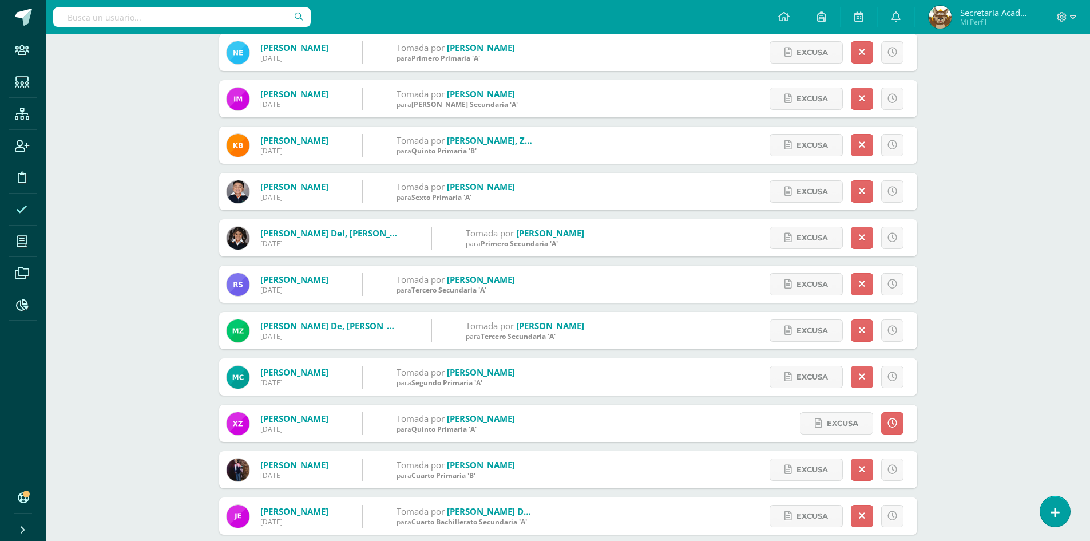
scroll to position [1535, 0]
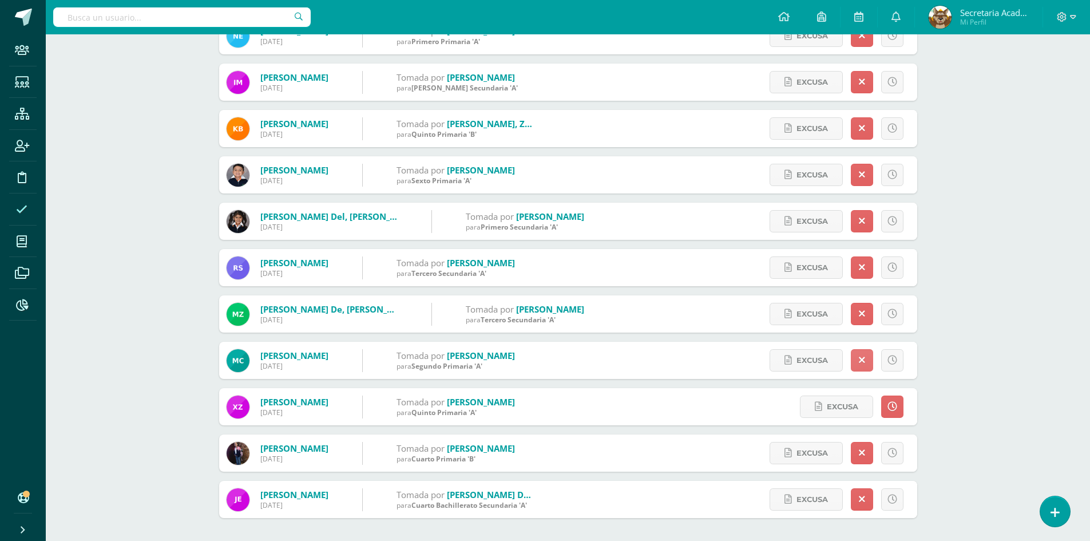
click at [863, 356] on icon at bounding box center [862, 360] width 6 height 10
click at [900, 411] on link at bounding box center [892, 406] width 22 height 22
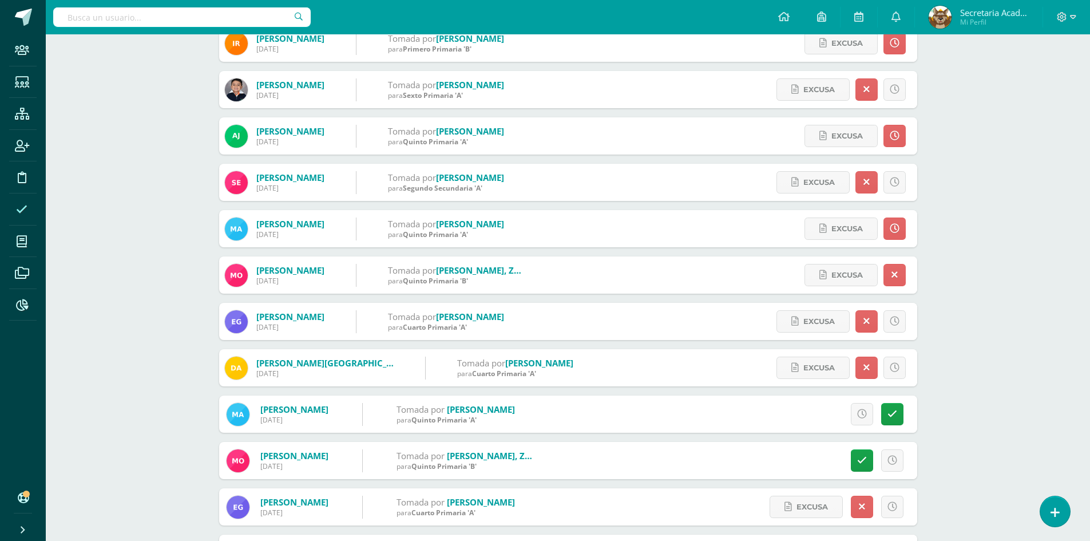
scroll to position [0, 0]
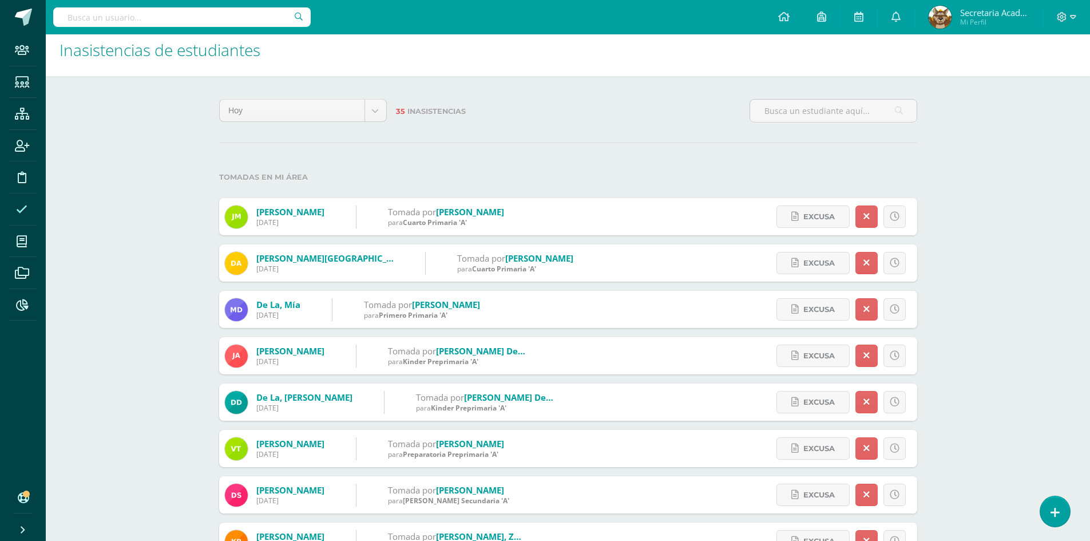
scroll to position [5, 0]
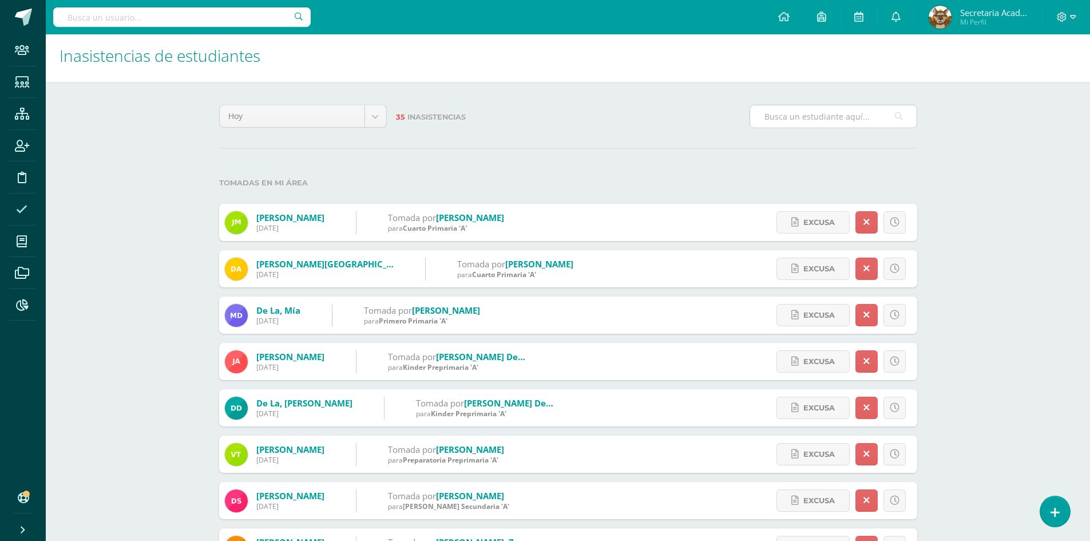
click at [807, 116] on input "text" at bounding box center [833, 116] width 166 height 22
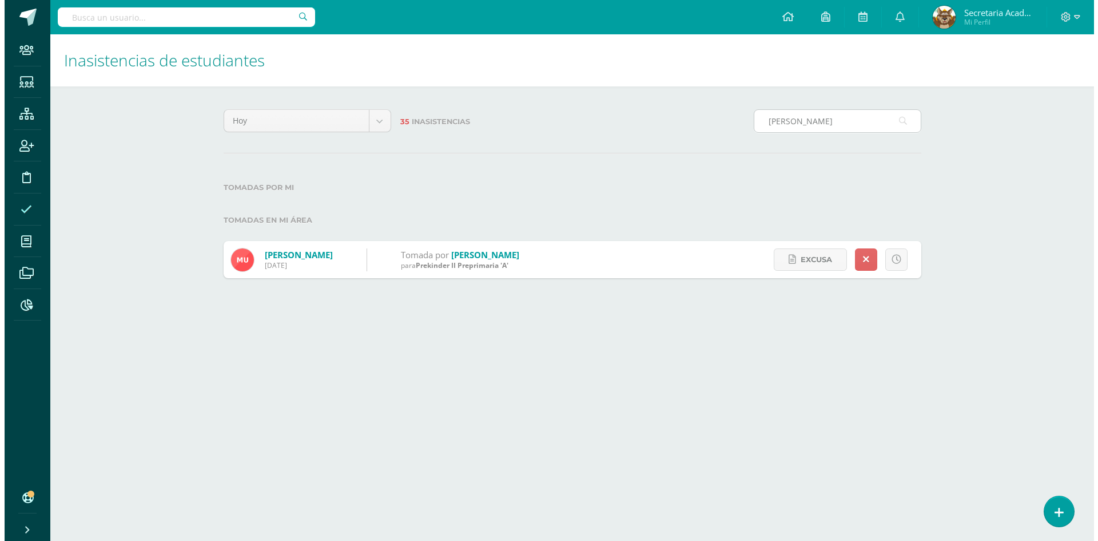
scroll to position [0, 0]
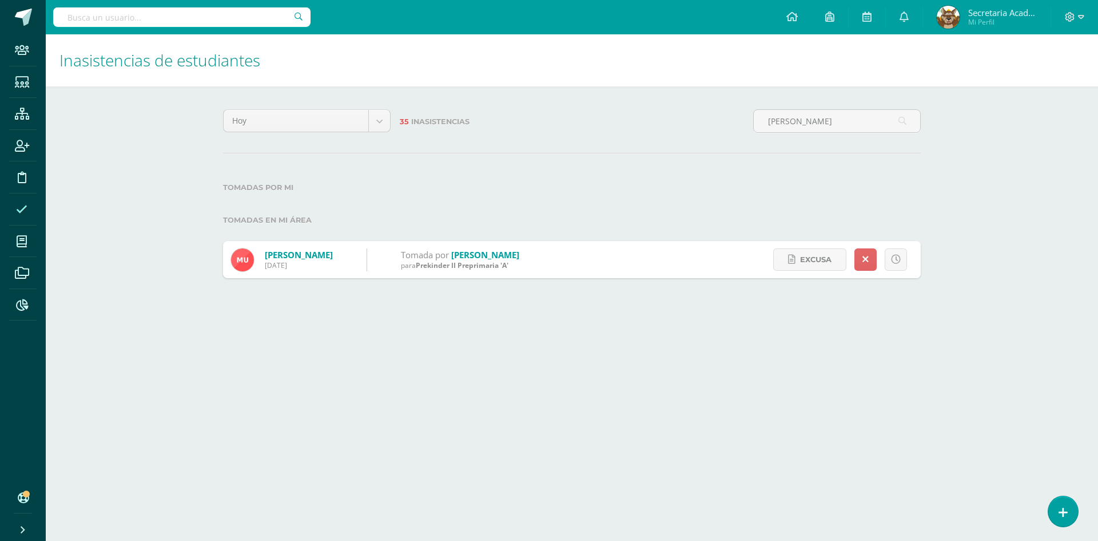
type input "[PERSON_NAME]"
click at [823, 259] on span "Excusa" at bounding box center [815, 259] width 31 height 21
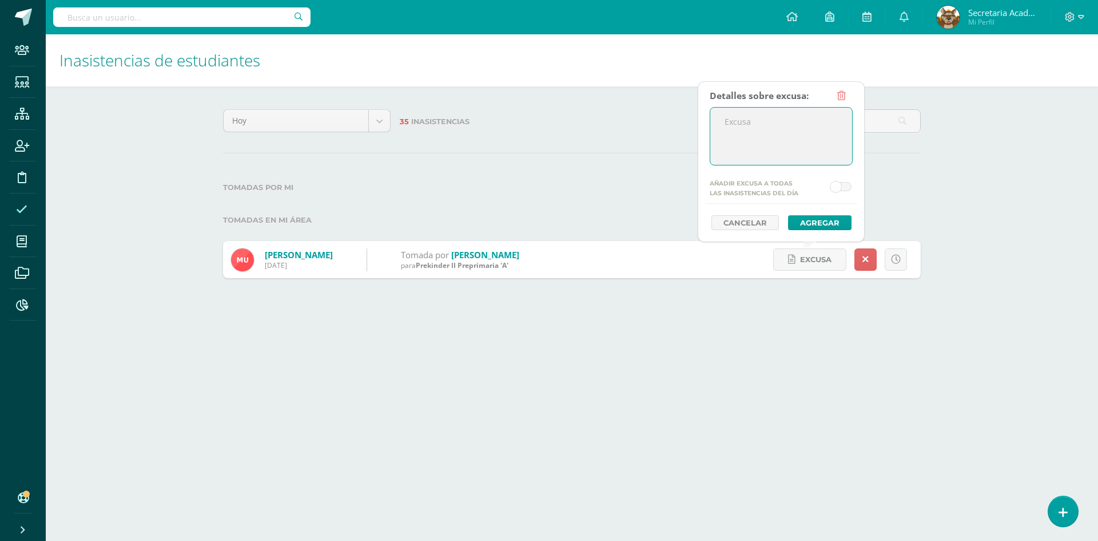
click at [784, 142] on textarea at bounding box center [782, 136] width 142 height 57
type textarea "La alumna se encuentra ausente por enfermedad (gripe)"
click at [826, 224] on button "Agregar" at bounding box center [820, 222] width 64 height 15
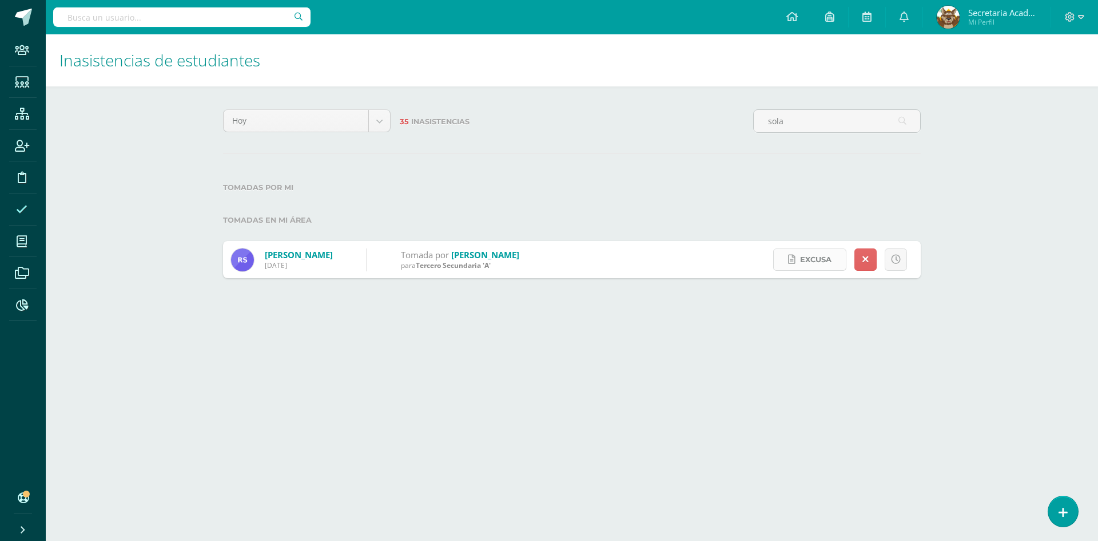
type input "sola"
click at [809, 261] on span "Excusa" at bounding box center [815, 259] width 31 height 21
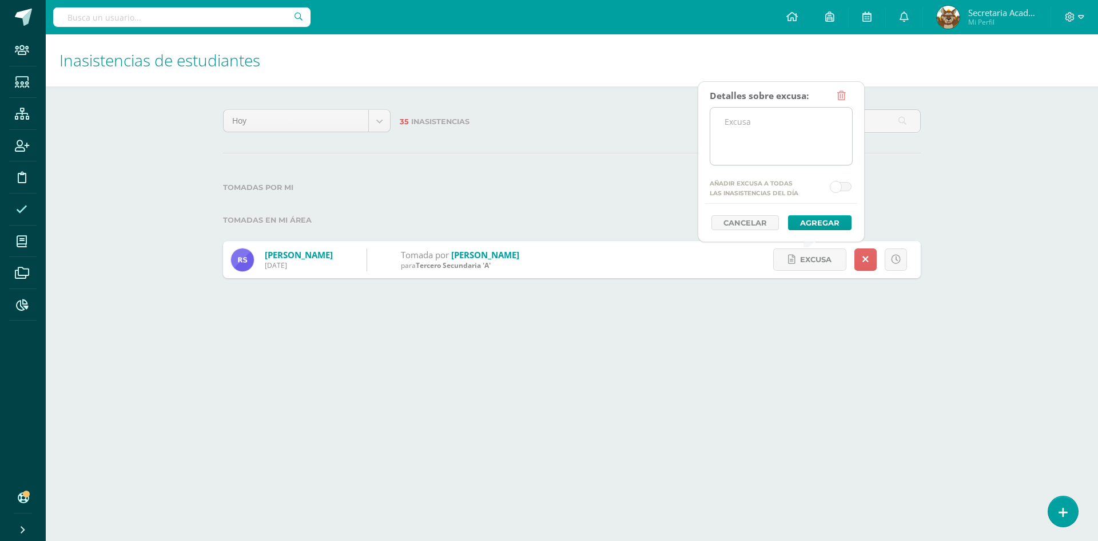
click at [785, 136] on textarea at bounding box center [782, 136] width 142 height 57
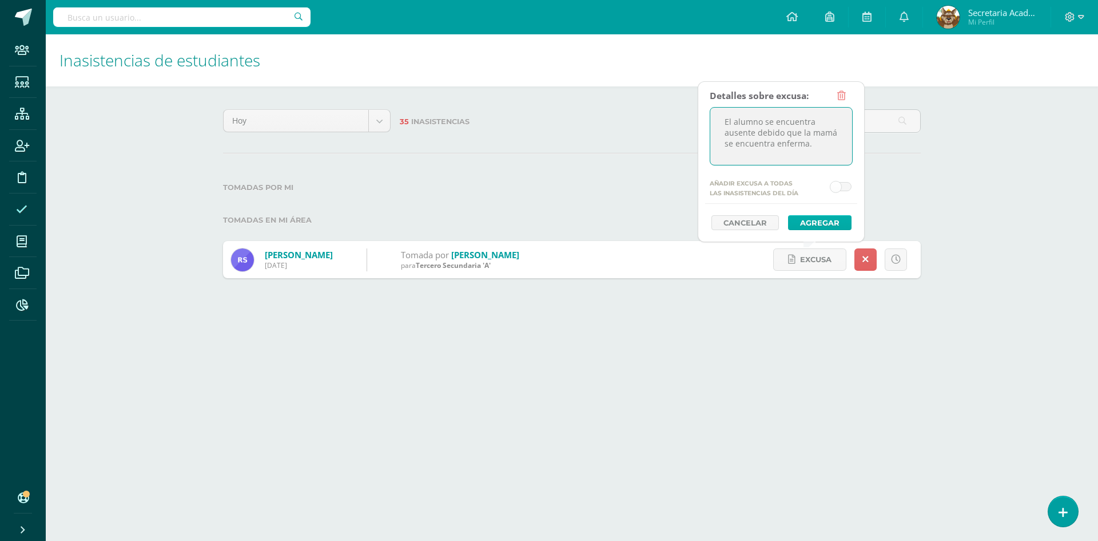
type textarea "El alumno se encuentra ausente debido que la mamá se encuentra enferma."
click at [828, 222] on button "Agregar" at bounding box center [820, 222] width 64 height 15
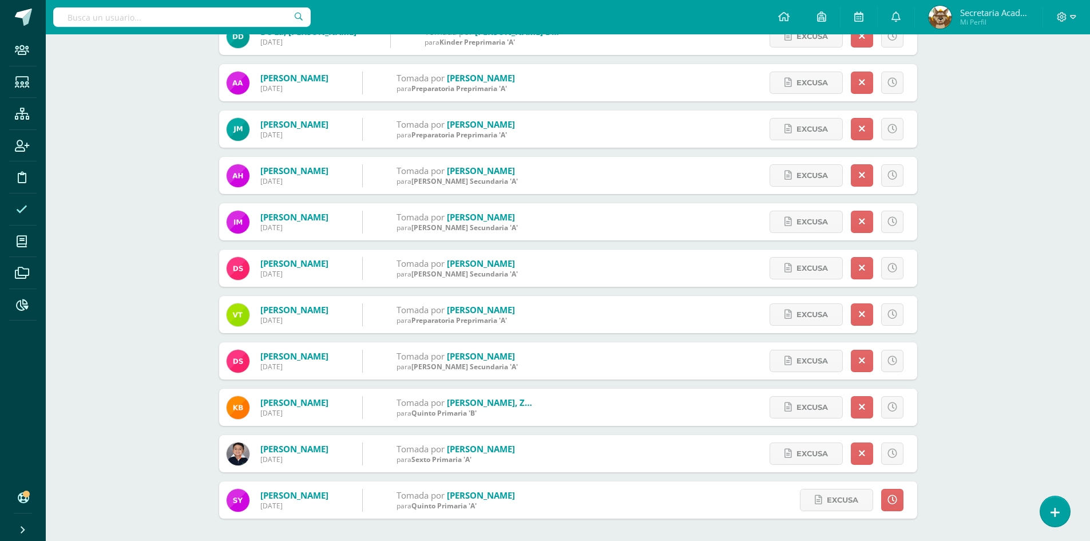
scroll to position [1303, 0]
click at [890, 499] on icon at bounding box center [892, 499] width 10 height 10
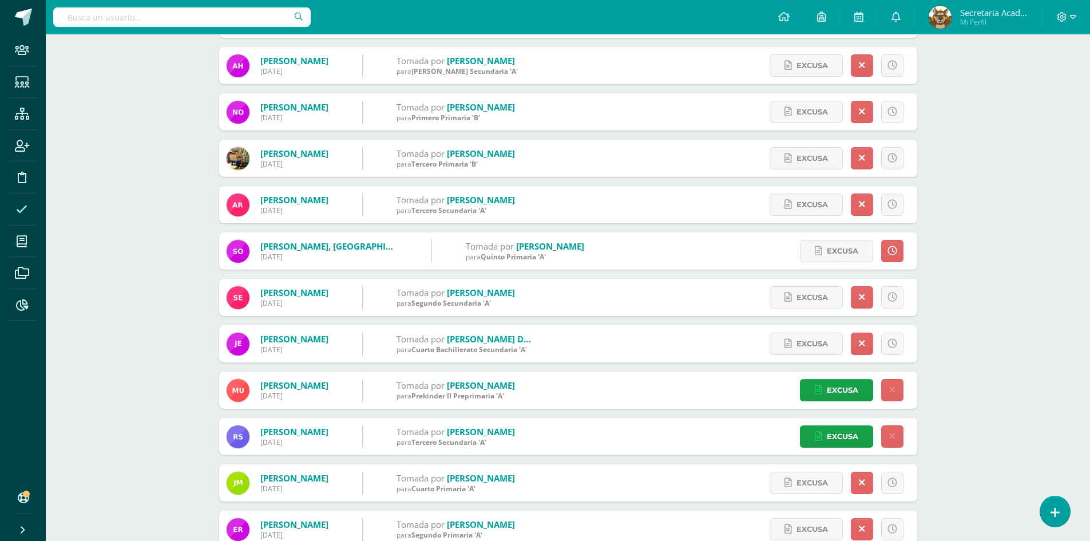
scroll to position [617, 0]
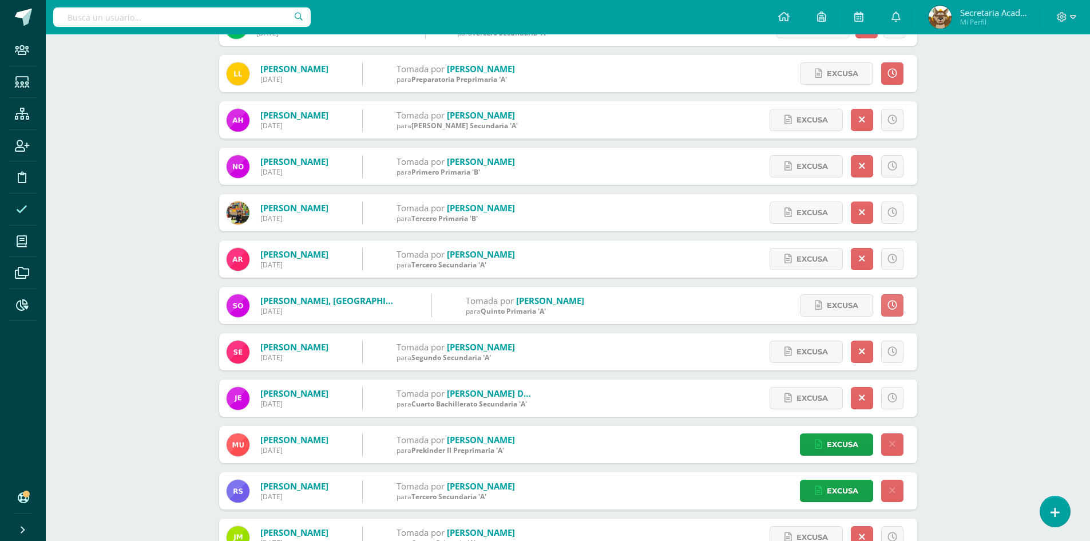
click at [892, 303] on icon at bounding box center [892, 305] width 10 height 10
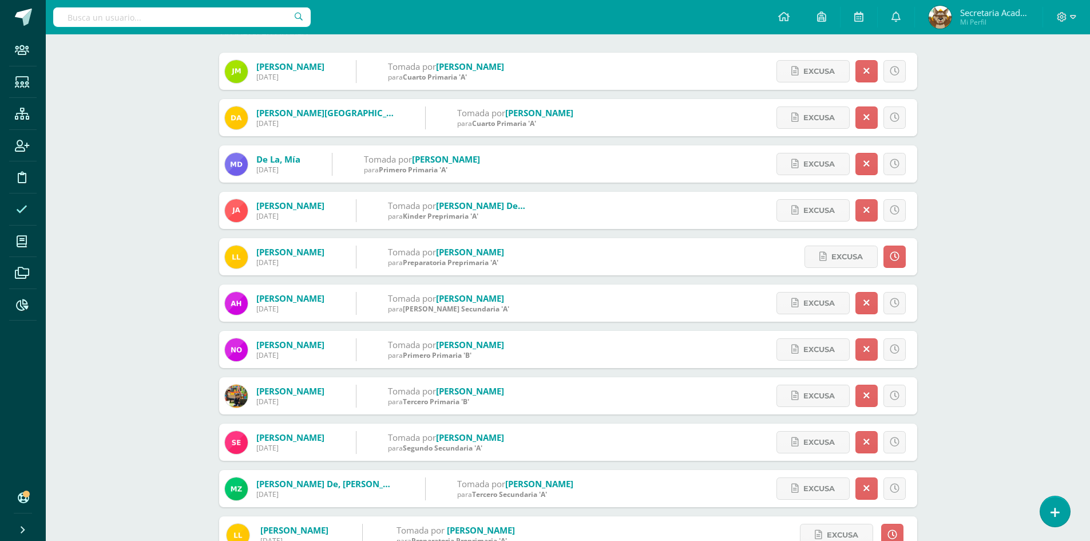
scroll to position [0, 0]
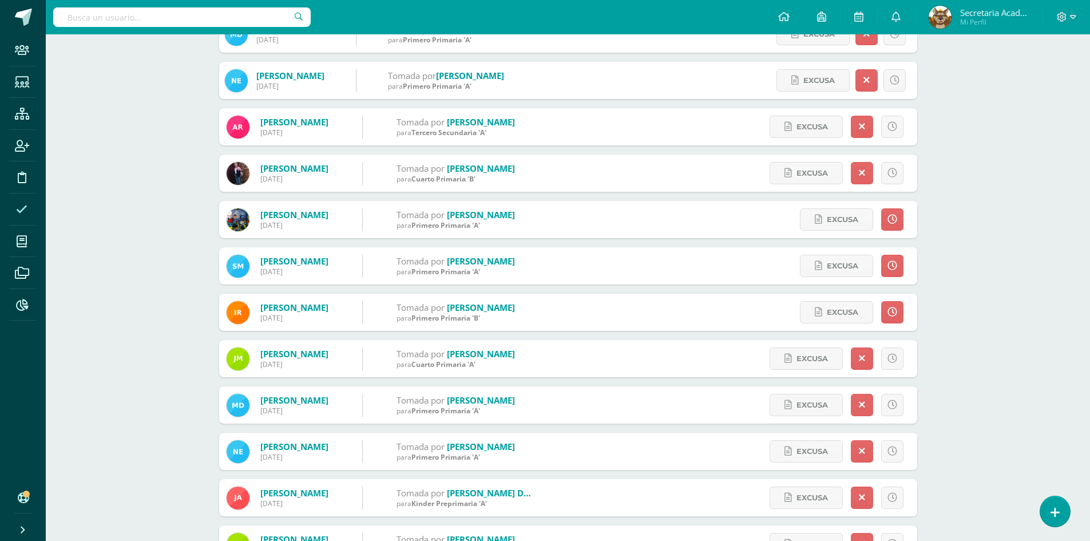
scroll to position [572, 0]
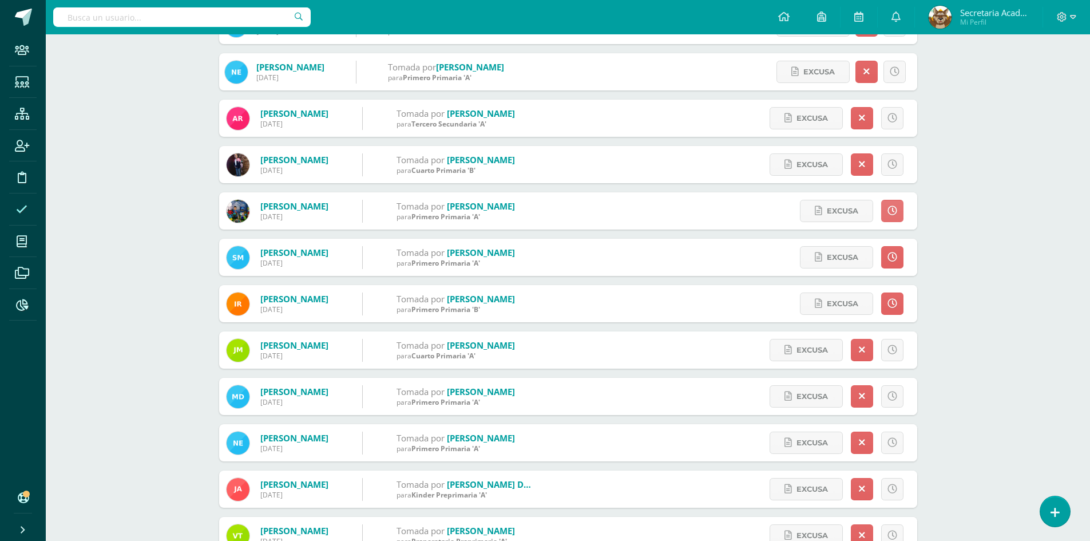
click at [892, 207] on icon at bounding box center [892, 211] width 10 height 10
click at [895, 254] on icon at bounding box center [892, 257] width 10 height 10
click at [901, 303] on link at bounding box center [892, 303] width 22 height 22
click at [889, 302] on icon at bounding box center [892, 304] width 10 height 10
click at [889, 302] on icon at bounding box center [892, 304] width 6 height 10
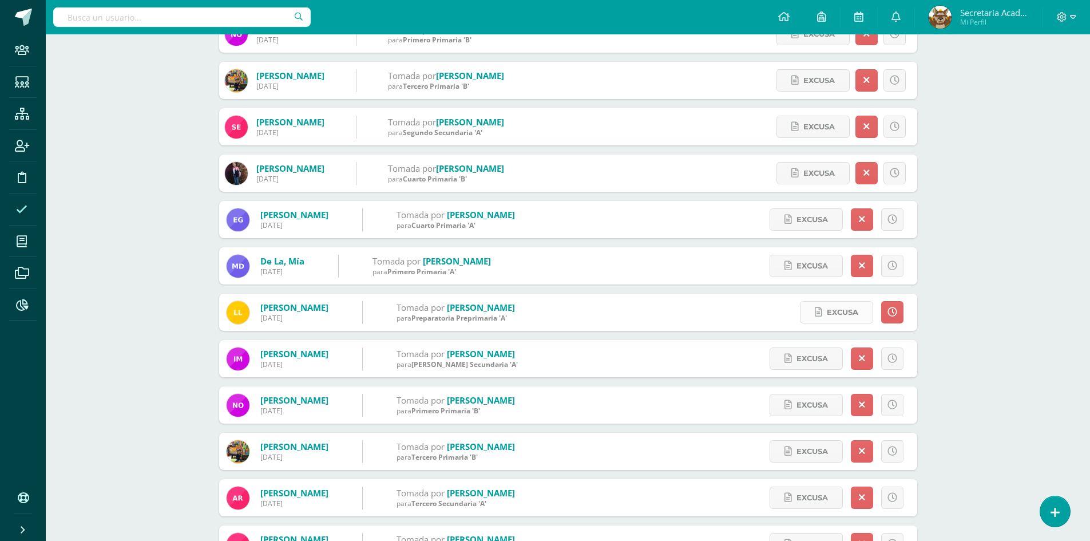
scroll to position [457, 0]
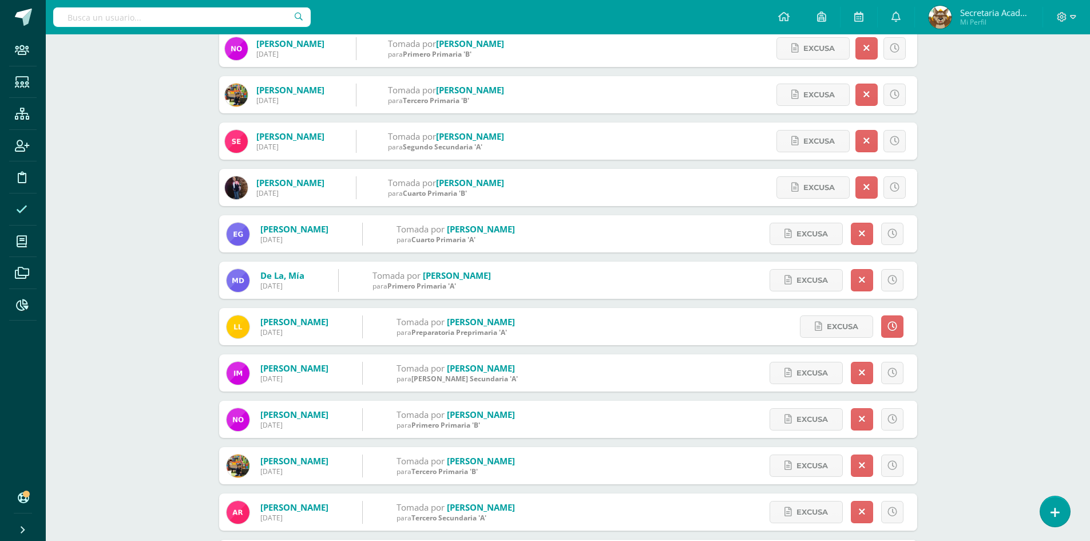
click at [890, 320] on link at bounding box center [892, 326] width 22 height 22
click at [892, 329] on icon at bounding box center [892, 327] width 10 height 10
click at [889, 324] on icon at bounding box center [892, 327] width 10 height 10
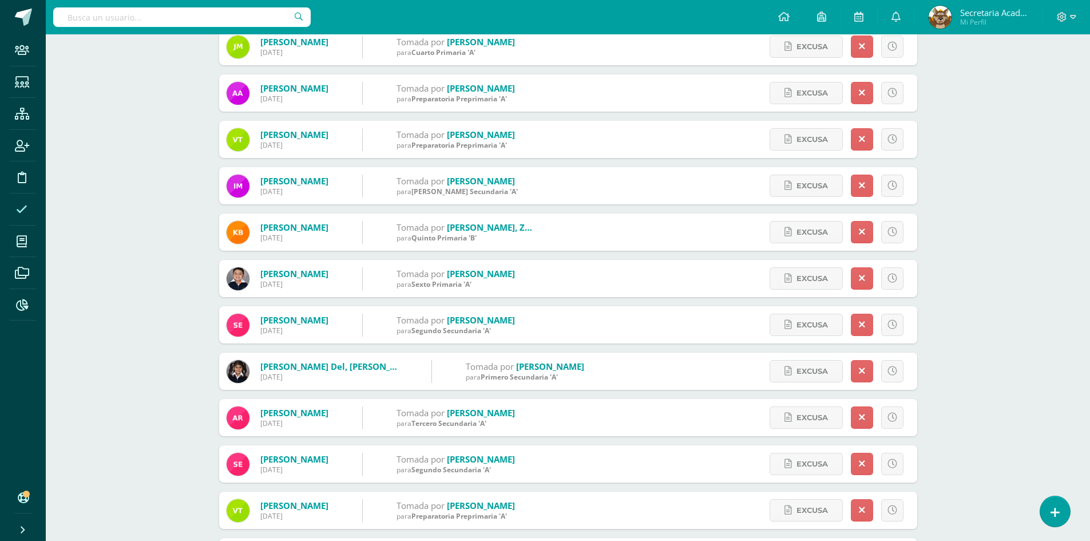
scroll to position [1561, 0]
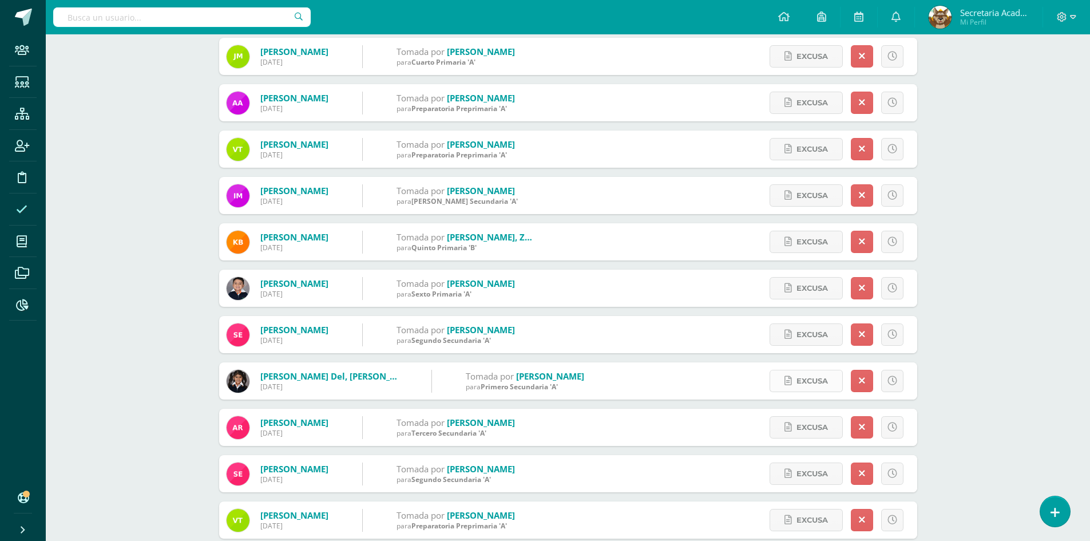
click at [797, 380] on span "Excusa" at bounding box center [811, 380] width 31 height 21
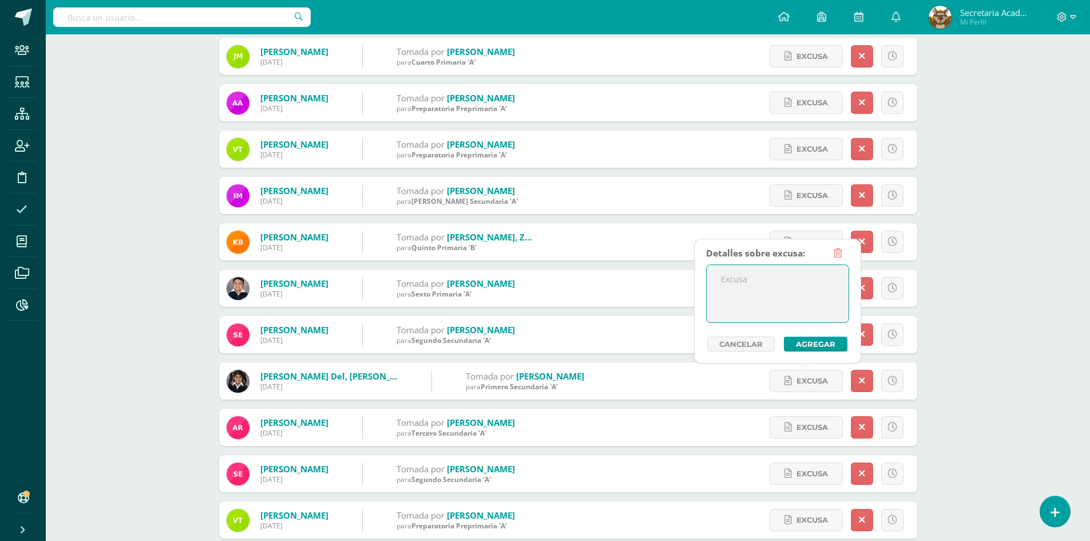
click at [799, 282] on textarea at bounding box center [778, 293] width 142 height 57
type textarea "La alumna se encuentra ausente por fractura en el codo derecho."
click at [812, 339] on button "Agregar" at bounding box center [816, 343] width 64 height 15
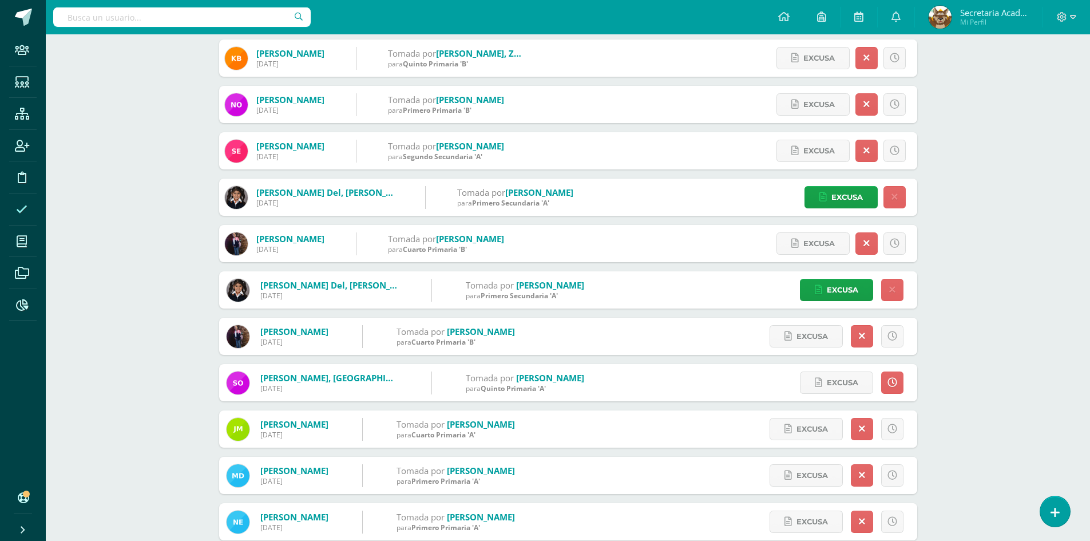
scroll to position [515, 0]
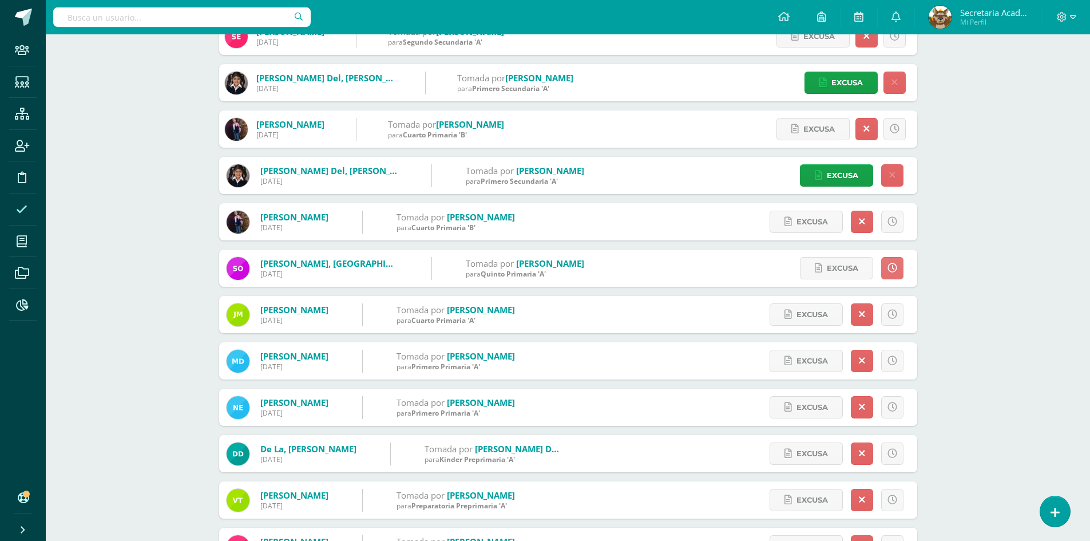
click at [890, 267] on icon at bounding box center [892, 268] width 10 height 10
click at [888, 269] on icon at bounding box center [892, 268] width 10 height 10
click at [892, 269] on icon at bounding box center [892, 268] width 10 height 10
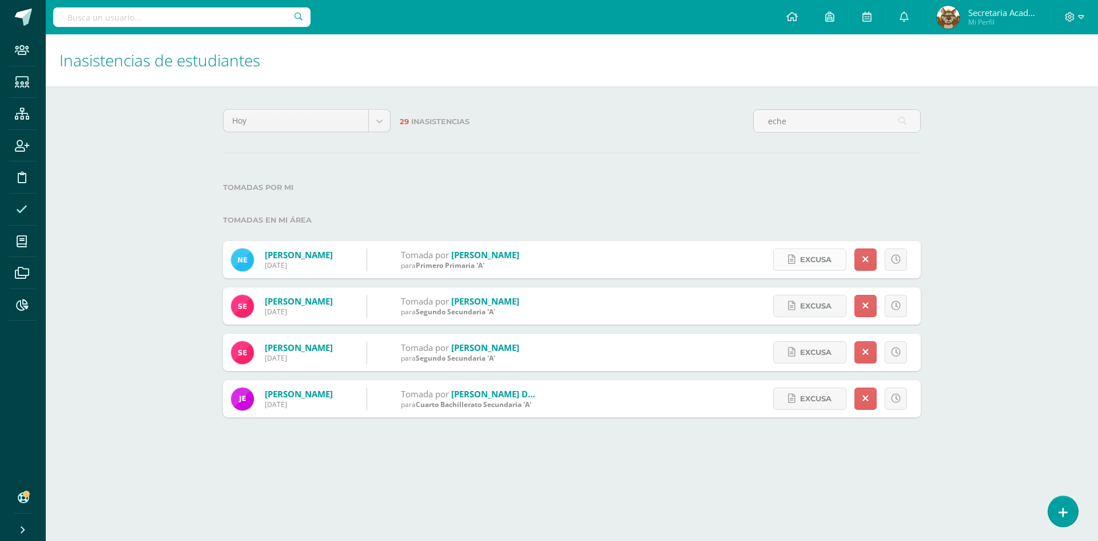
type input "eche"
click at [815, 262] on span "Excusa" at bounding box center [815, 259] width 31 height 21
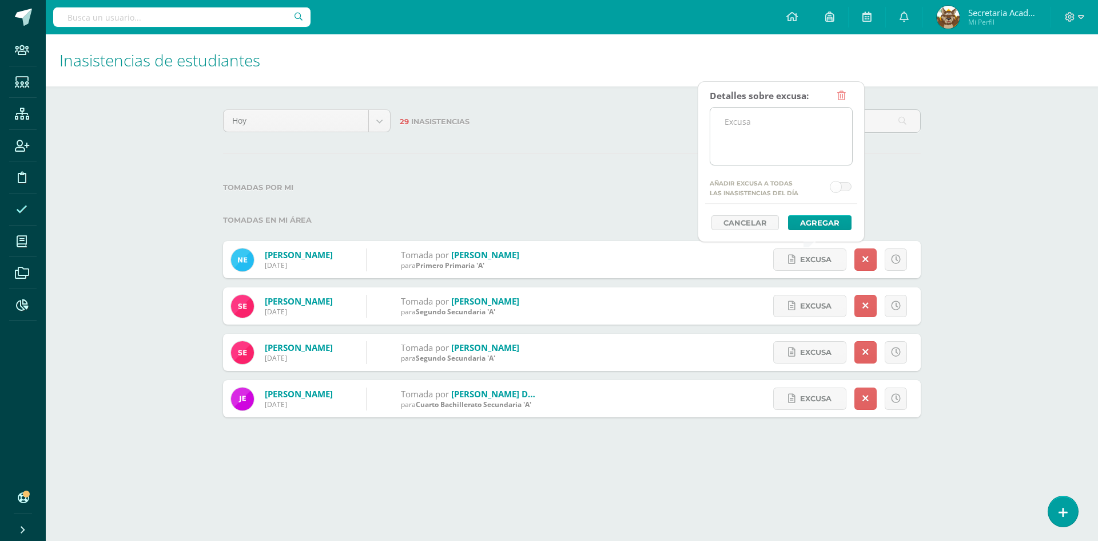
drag, startPoint x: 774, startPoint y: 131, endPoint x: 787, endPoint y: 129, distance: 12.8
click at [774, 130] on textarea at bounding box center [782, 136] width 142 height 57
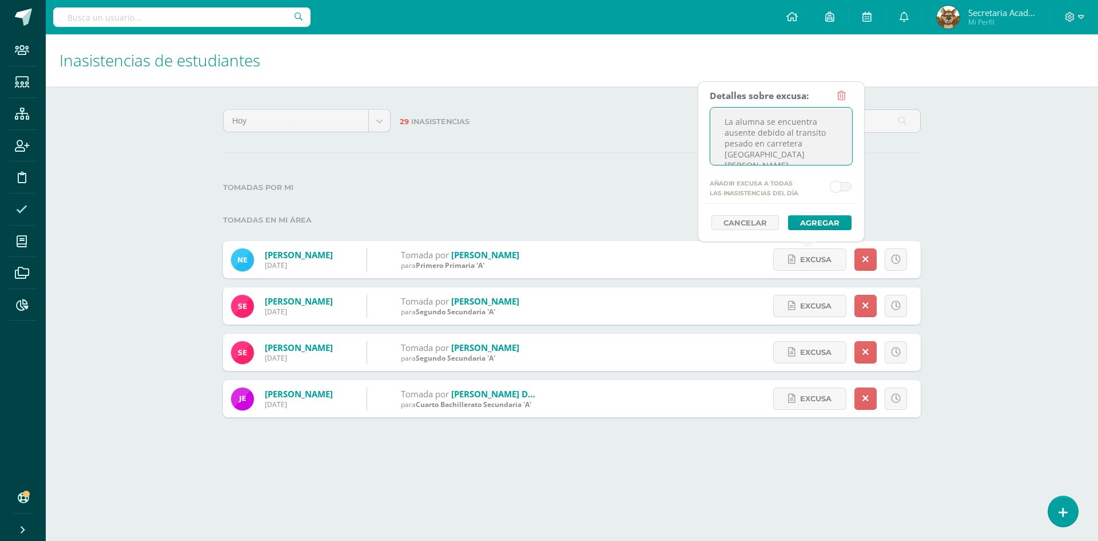
drag, startPoint x: 774, startPoint y: 156, endPoint x: 694, endPoint y: 111, distance: 91.7
click at [694, 111] on body "Staff Estudiantes Estructura Inscripción Disciplina Asistencia Mis cursos Archi…" at bounding box center [549, 220] width 1098 height 440
type textarea "La alumna se encuentra ausente debido al transito pesado en carretera [GEOGRAPH…"
click at [827, 223] on button "Agregar" at bounding box center [820, 222] width 64 height 15
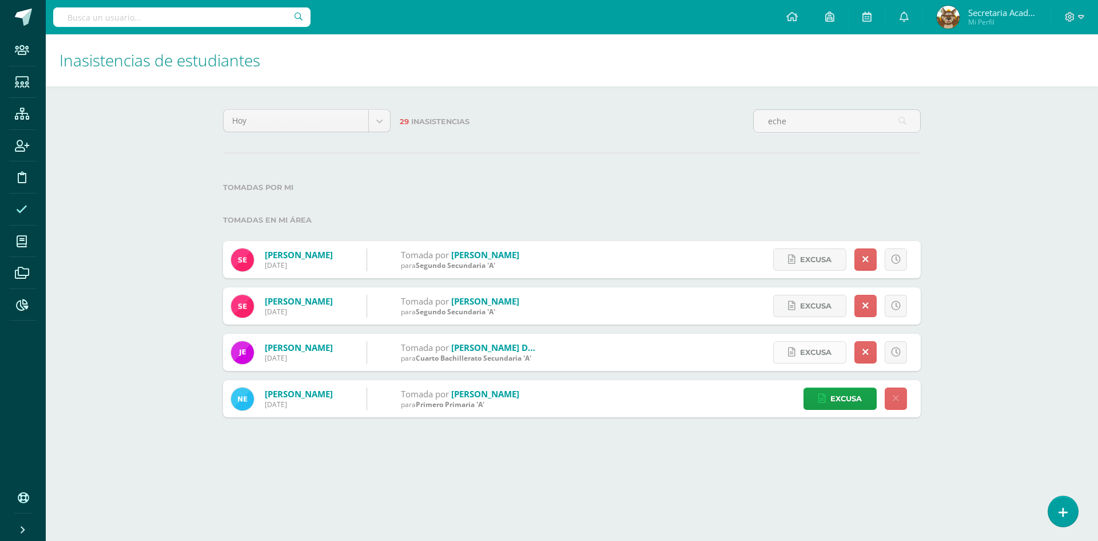
type input "eche"
click at [809, 354] on span "Excusa" at bounding box center [815, 352] width 31 height 21
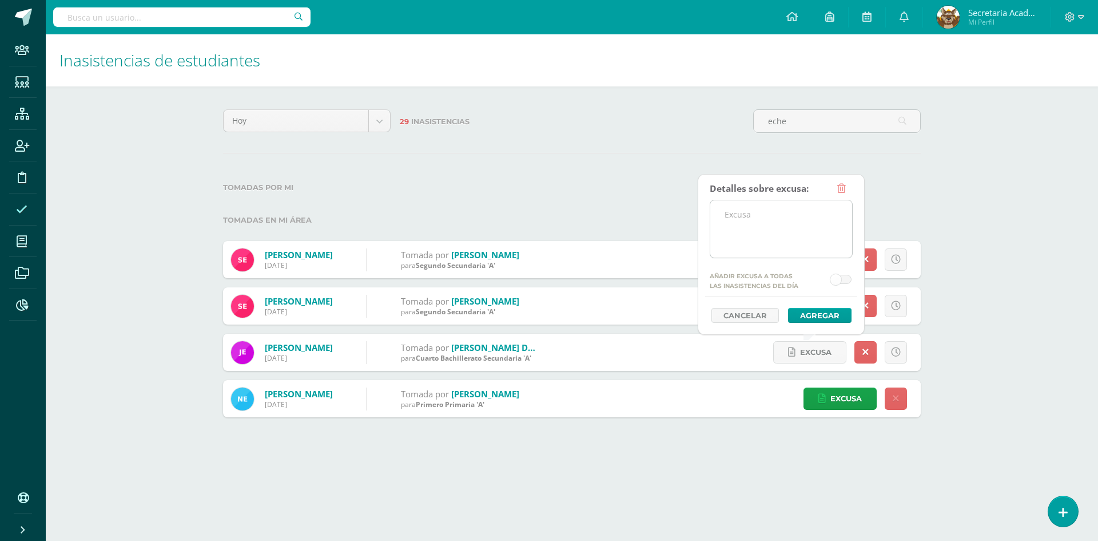
click at [767, 203] on textarea at bounding box center [782, 228] width 142 height 57
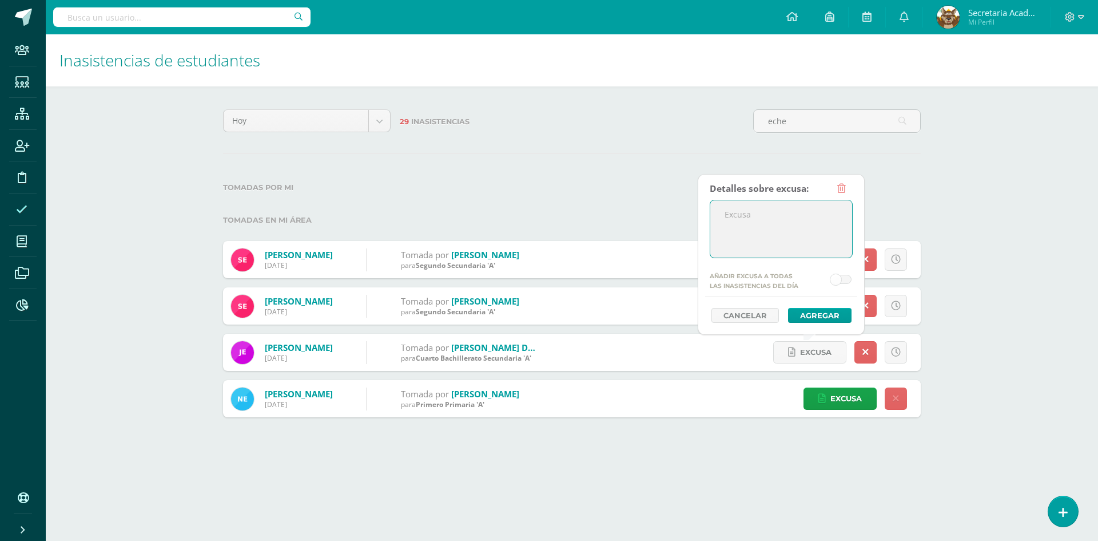
paste textarea "La alumna se encuentra ausente debido al transito pesado en carretera [GEOGRAPH…"
drag, startPoint x: 731, startPoint y: 216, endPoint x: 848, endPoint y: 243, distance: 120.4
click at [734, 216] on textarea "La alumna se encuentra ausente debido al transito pesado en carretera [GEOGRAPH…" at bounding box center [782, 228] width 142 height 57
type textarea "El alumno se encuentra ausente debido al transito pesado en carretera [GEOGRAPH…"
click at [815, 310] on button "Agregar" at bounding box center [820, 315] width 64 height 15
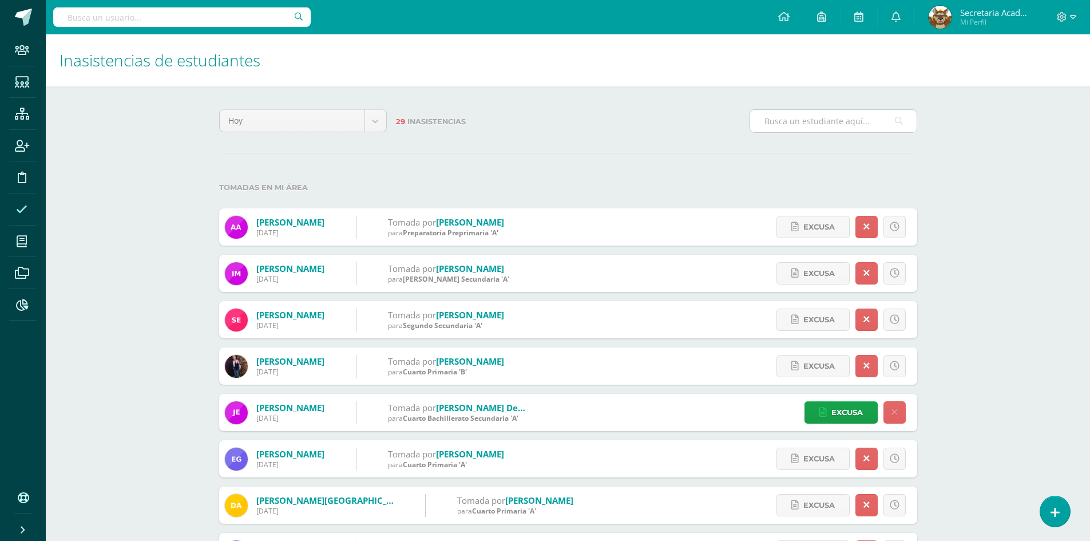
drag, startPoint x: 776, startPoint y: 121, endPoint x: 837, endPoint y: 117, distance: 60.8
click at [776, 121] on input "text" at bounding box center [833, 121] width 166 height 22
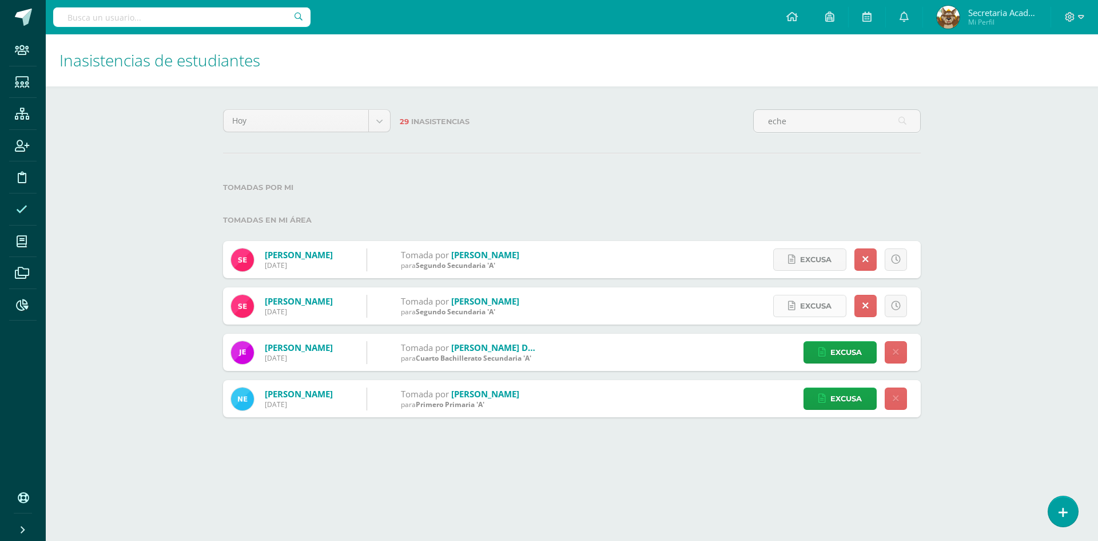
type input "eche"
click at [815, 301] on span "Excusa" at bounding box center [815, 305] width 31 height 21
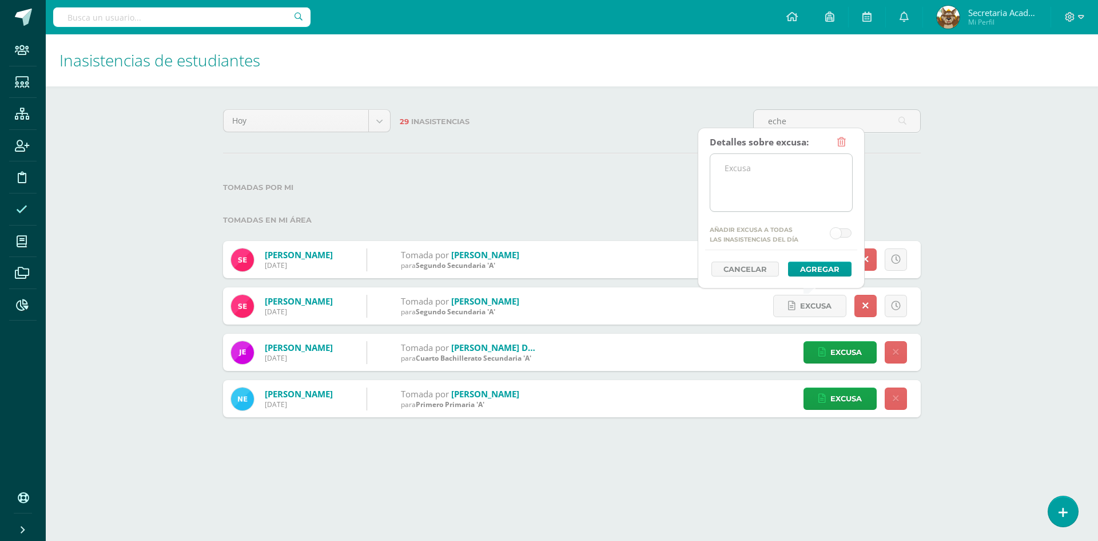
click at [791, 182] on textarea at bounding box center [782, 182] width 142 height 57
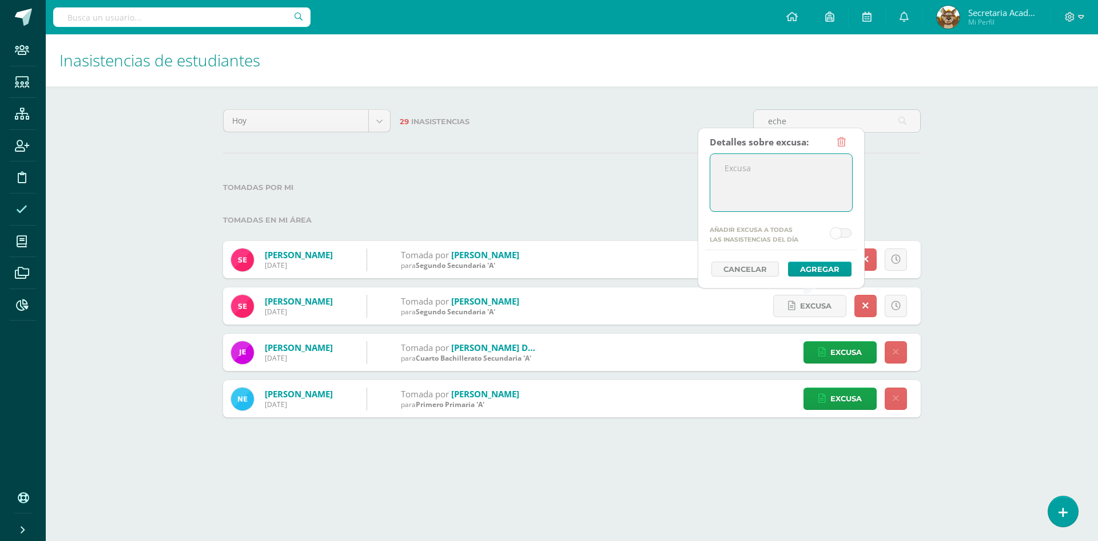
paste textarea "La alumna se encuentra ausente debido al transito pesado en carretera [GEOGRAPH…"
type textarea "La alumna se encuentra ausente debido al transito pesado en carretera [GEOGRAPH…"
click at [808, 268] on button "Agregar" at bounding box center [820, 268] width 64 height 15
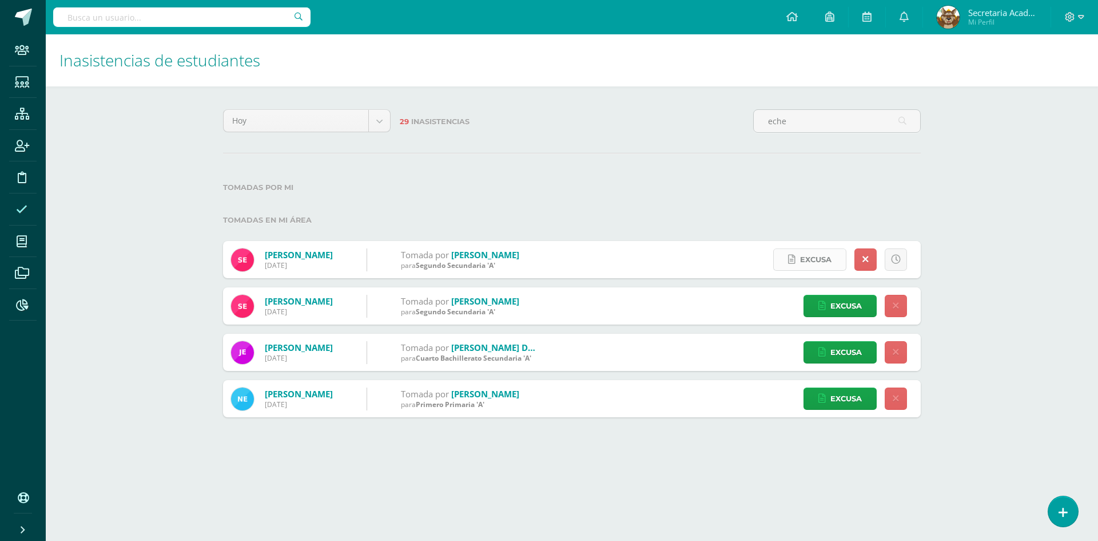
type input "eche"
click at [813, 255] on span "Excusa" at bounding box center [815, 259] width 31 height 21
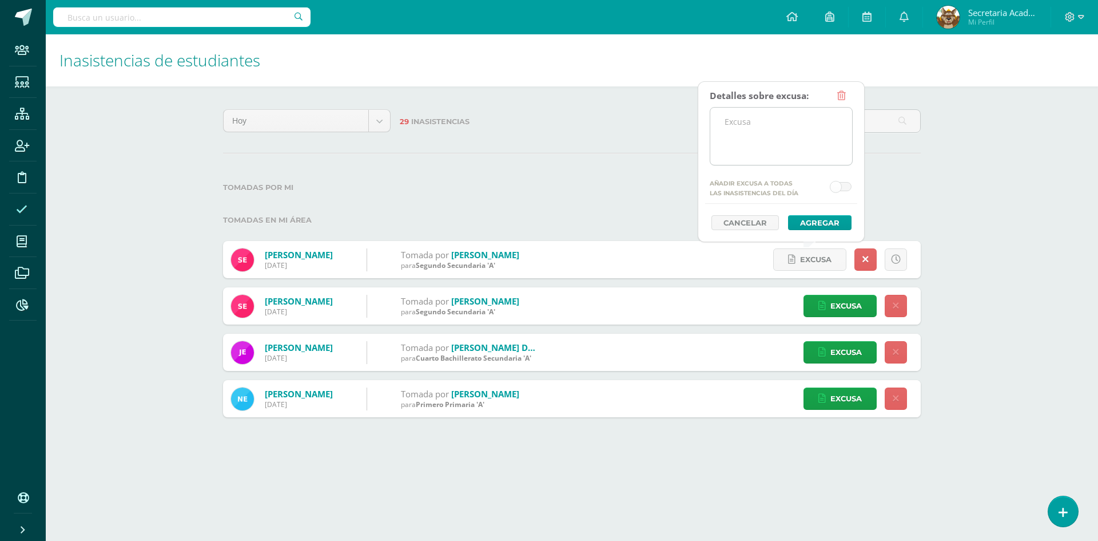
click at [780, 145] on textarea at bounding box center [782, 136] width 142 height 57
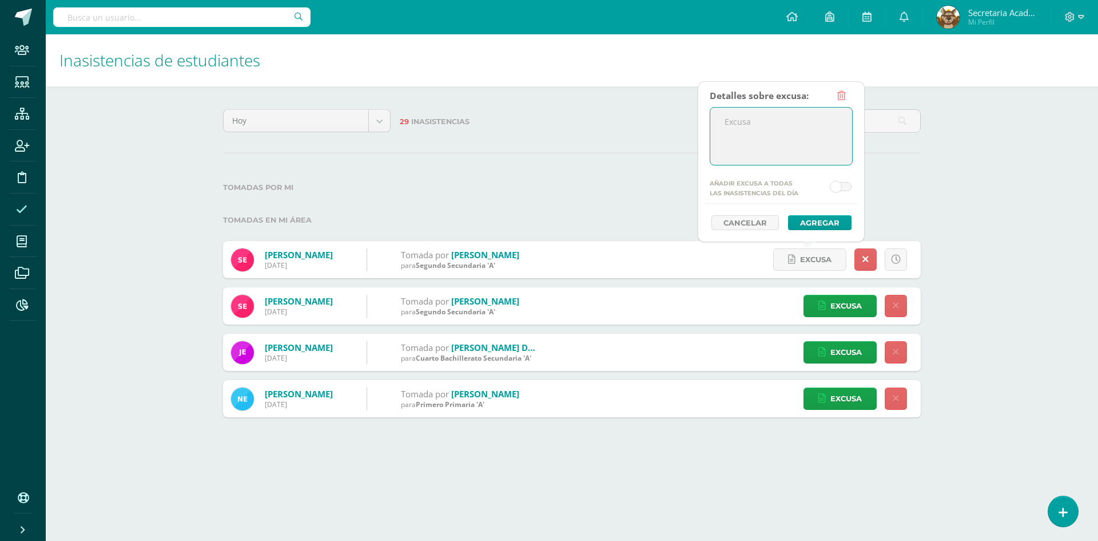
paste textarea "La alumna se encuentra ausente debido al transito pesado en carretera [GEOGRAPH…"
type textarea "La alumna se encuentra ausente debido al transito pesado en carretera [GEOGRAPH…"
click at [808, 220] on button "Agregar" at bounding box center [820, 222] width 64 height 15
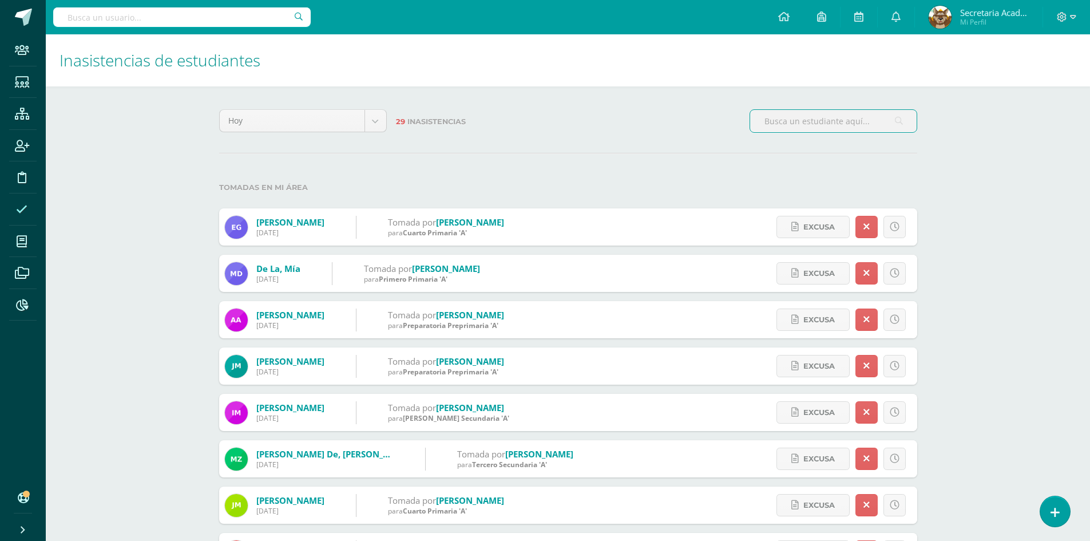
click at [801, 124] on input "text" at bounding box center [833, 121] width 166 height 22
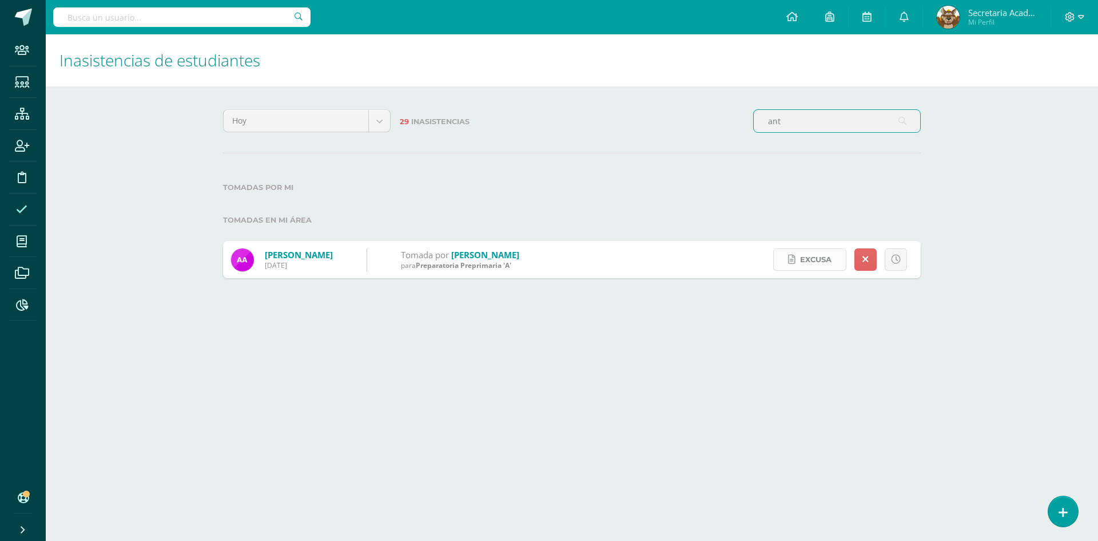
type input "ant"
click at [804, 256] on span "Excusa" at bounding box center [815, 259] width 31 height 21
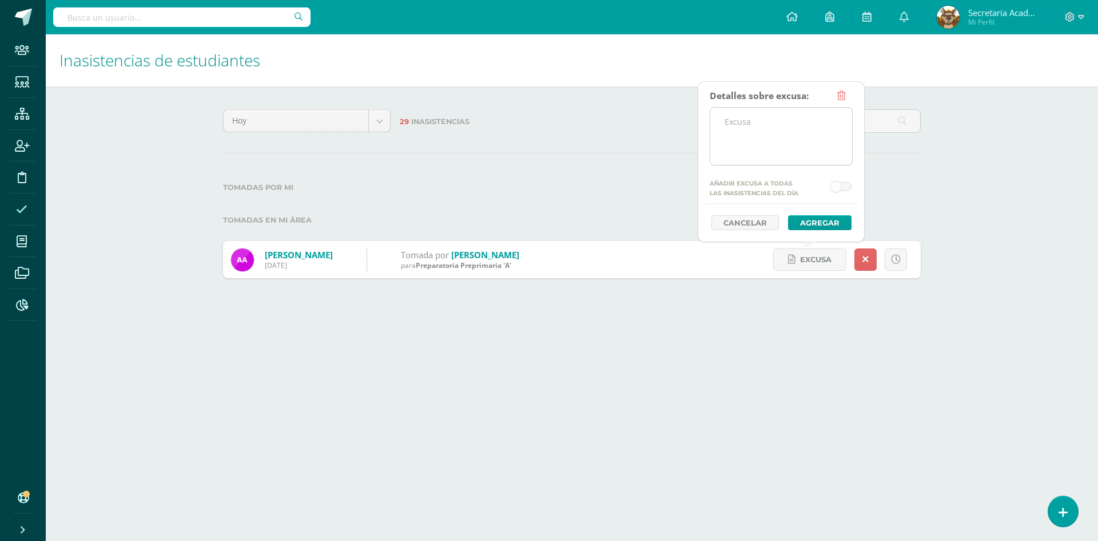
click at [784, 115] on textarea at bounding box center [782, 136] width 142 height 57
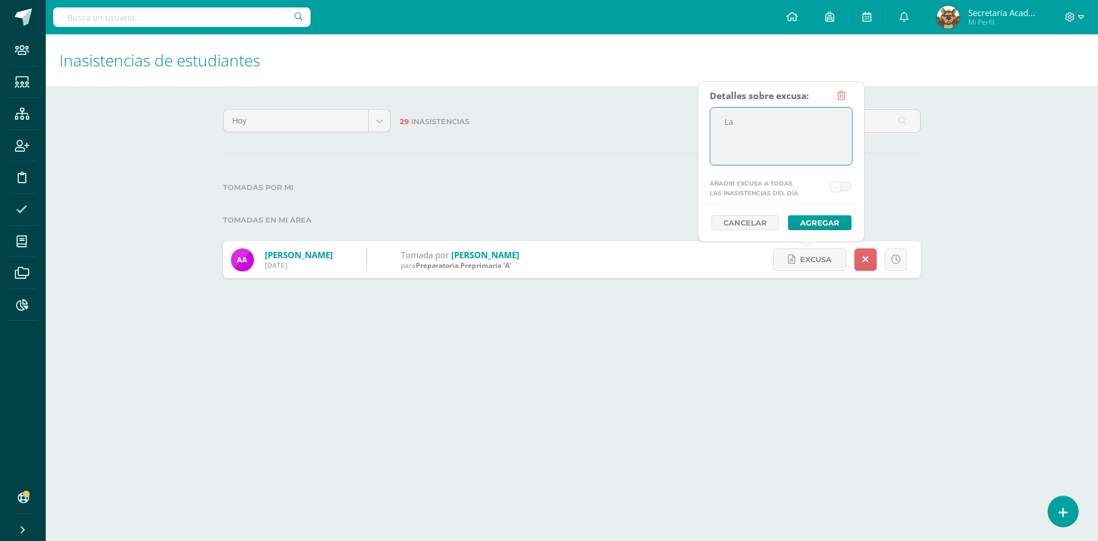
type textarea "L"
paste textarea "La alumna se encuentra ausente debido al transito pesado en carretera El Salvad…"
type textarea "La alumna se encuentra ausente debido al transito pesado en carretera El Salvad…"
click at [812, 220] on button "Agregar" at bounding box center [820, 222] width 64 height 15
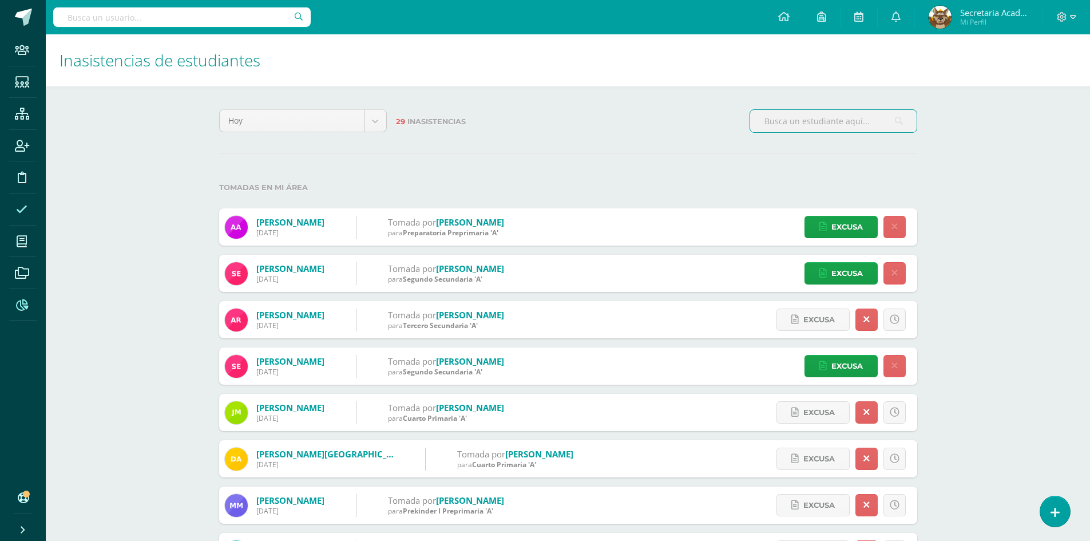
click at [30, 307] on span at bounding box center [22, 305] width 26 height 26
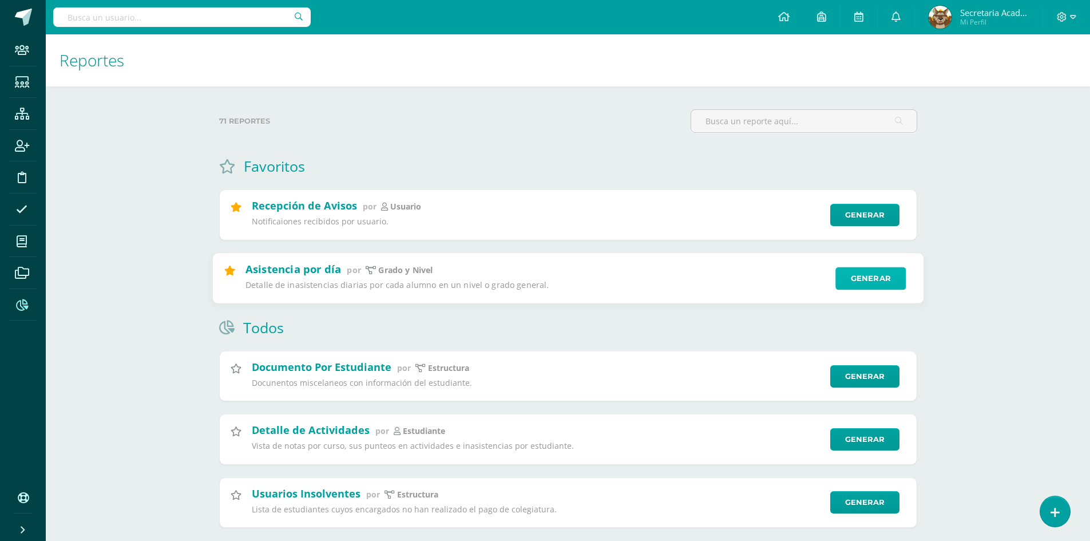
click at [854, 276] on link "Generar" at bounding box center [870, 278] width 70 height 23
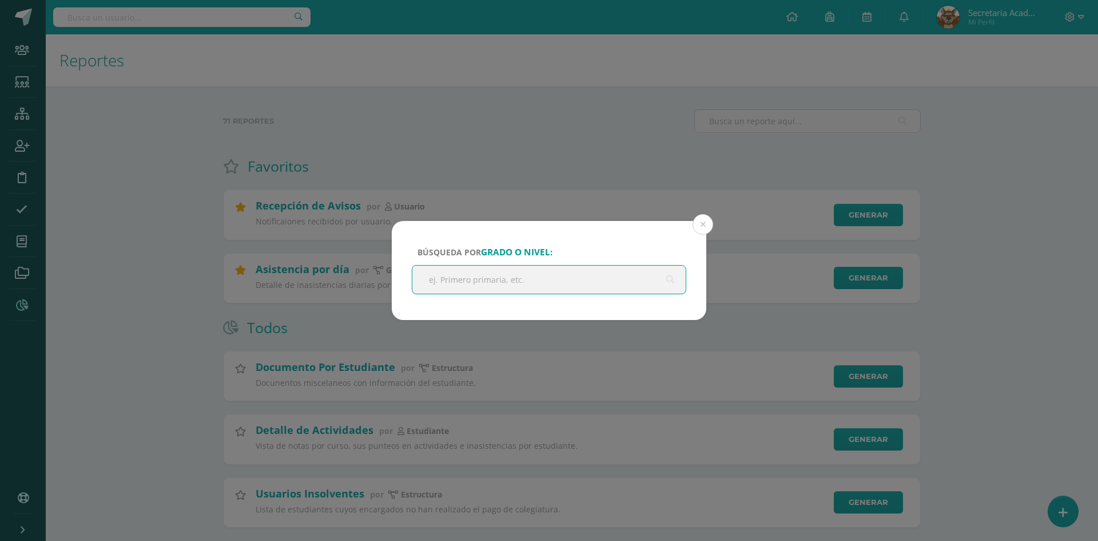
click at [607, 284] on input "text" at bounding box center [548, 279] width 273 height 28
type input "PREPRIMARIA"
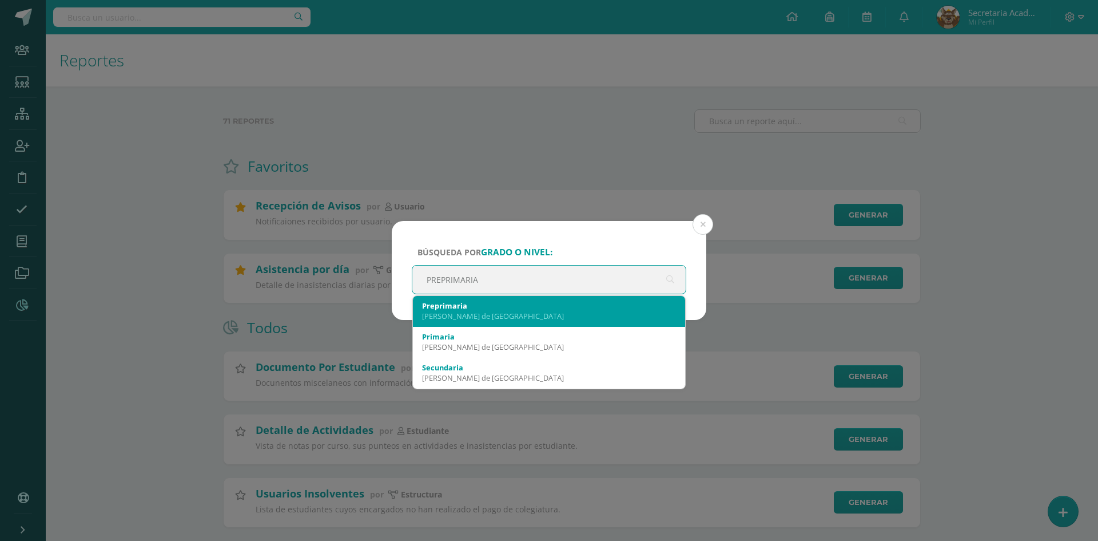
click at [509, 307] on div "Preprimaria" at bounding box center [549, 305] width 254 height 10
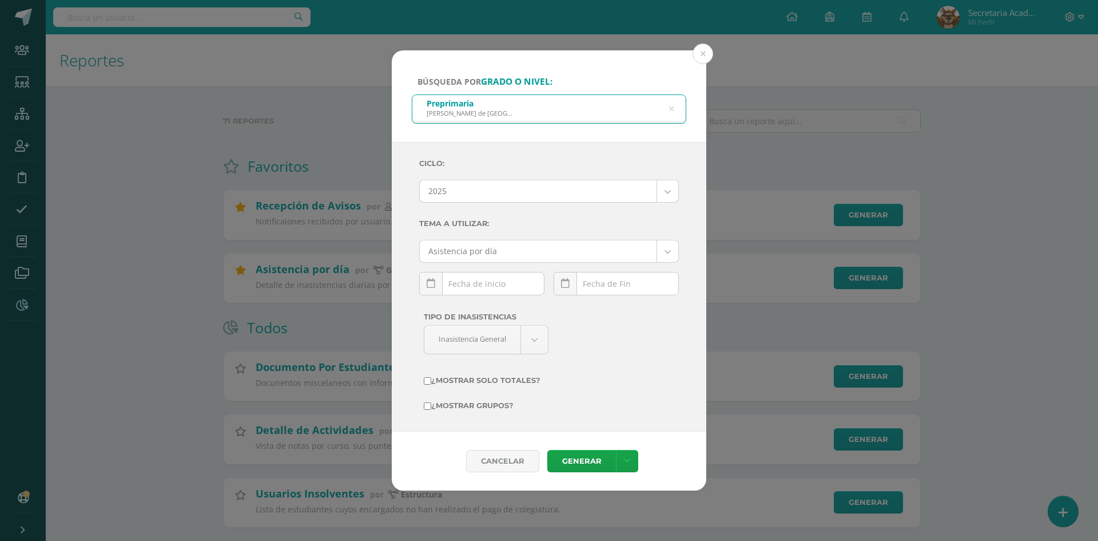
click at [508, 283] on div "[DATE] Mo Tu We Th Fr Sa Su 28 29 30 31 1 2 3 4 5 6 7 8 9 10 11 12 13 14 15 16 …" at bounding box center [481, 288] width 125 height 33
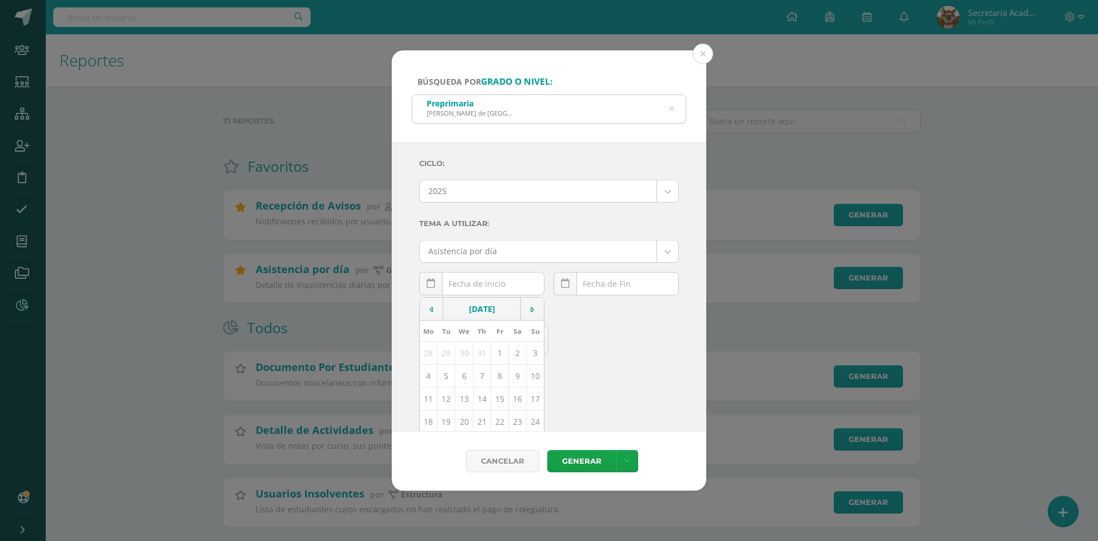
click at [430, 400] on td "11" at bounding box center [429, 398] width 18 height 23
type input "[DATE]"
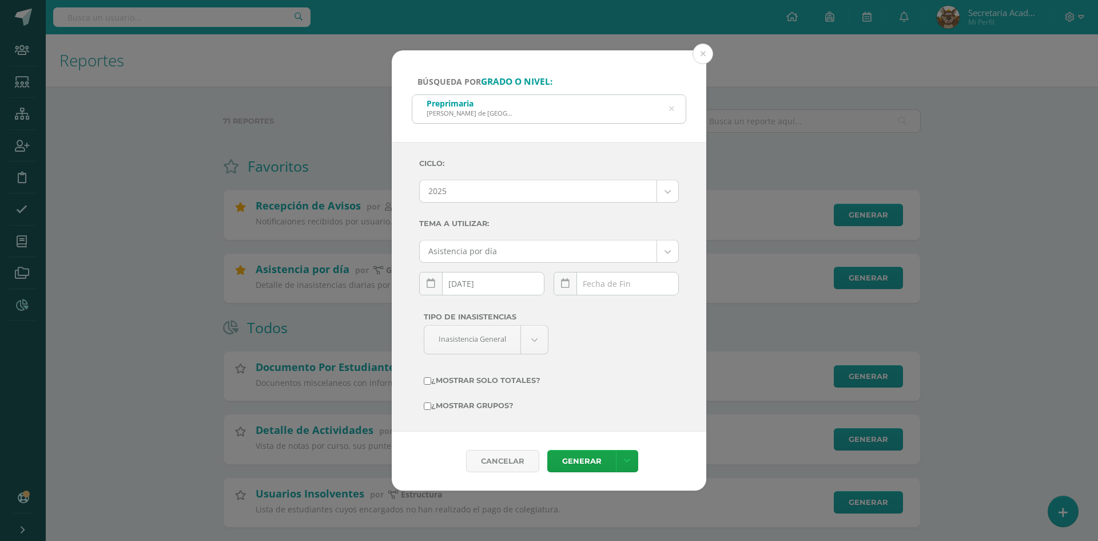
click at [603, 291] on div "[DATE] Mo Tu We Th Fr Sa Su 28 29 30 31 1 2 3 4 5 6 7 8 9 10 11 12 13 14 15 16 …" at bounding box center [616, 288] width 125 height 33
click at [558, 401] on td "11" at bounding box center [563, 398] width 18 height 23
type input "[DATE]"
click at [582, 454] on link "Generar" at bounding box center [581, 461] width 69 height 22
click at [671, 106] on icon at bounding box center [671, 108] width 5 height 29
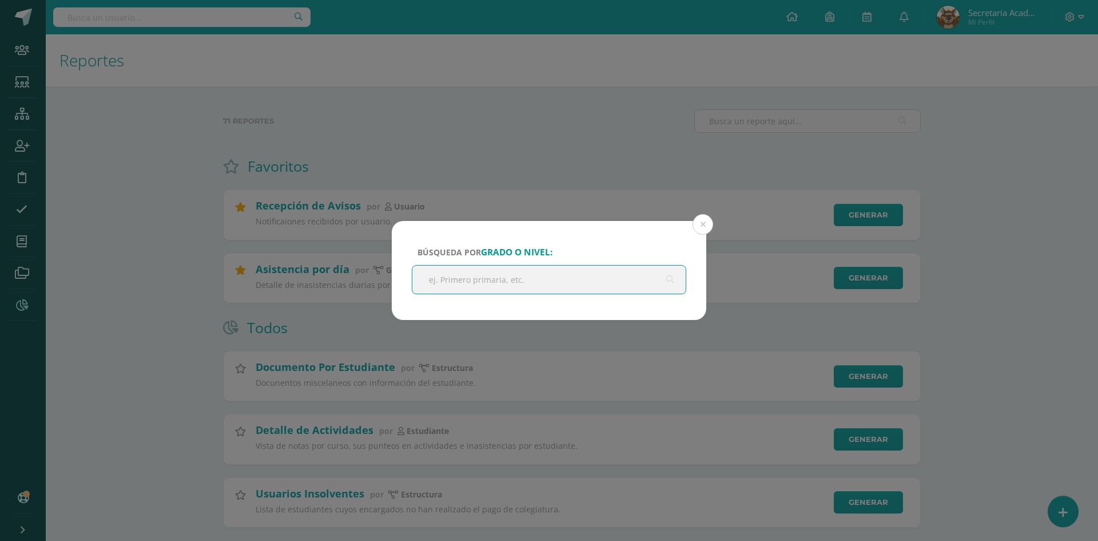
click at [529, 283] on input "text" at bounding box center [548, 279] width 273 height 28
type input "PRIMARIA"
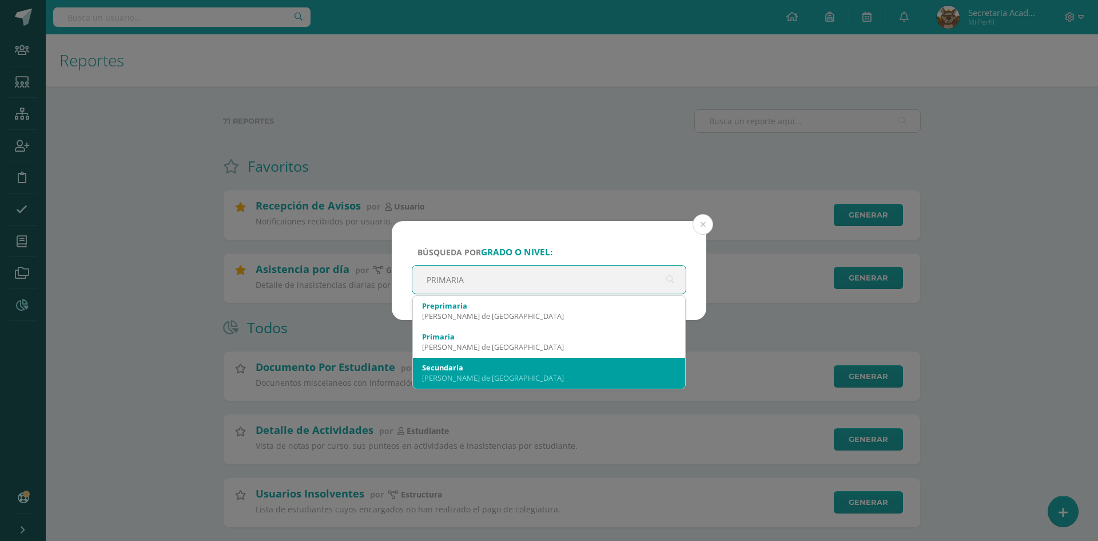
click at [482, 358] on div "Secundaria [PERSON_NAME] de [GEOGRAPHIC_DATA]" at bounding box center [549, 373] width 254 height 30
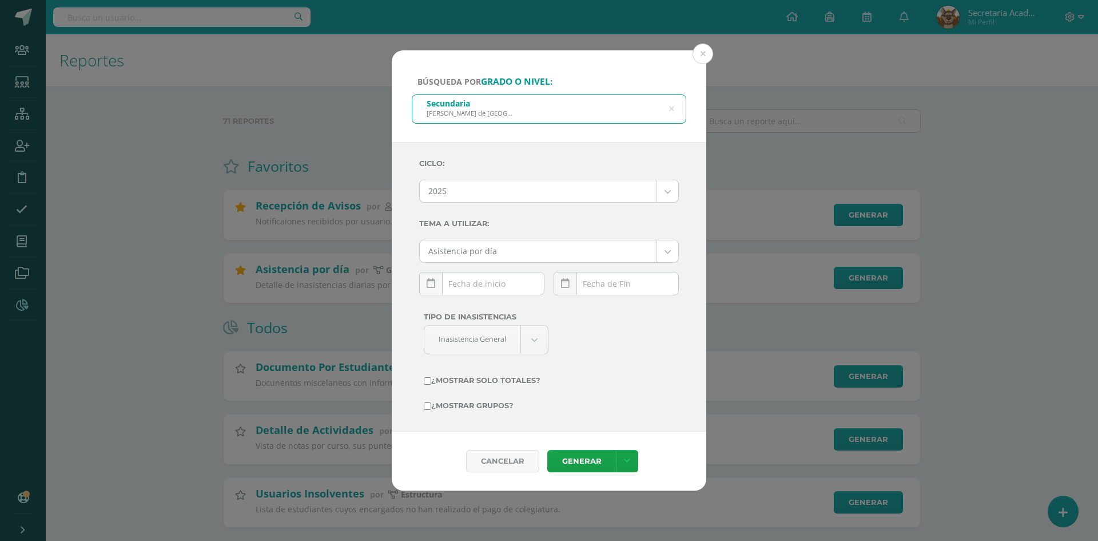
click at [672, 107] on icon at bounding box center [671, 108] width 5 height 29
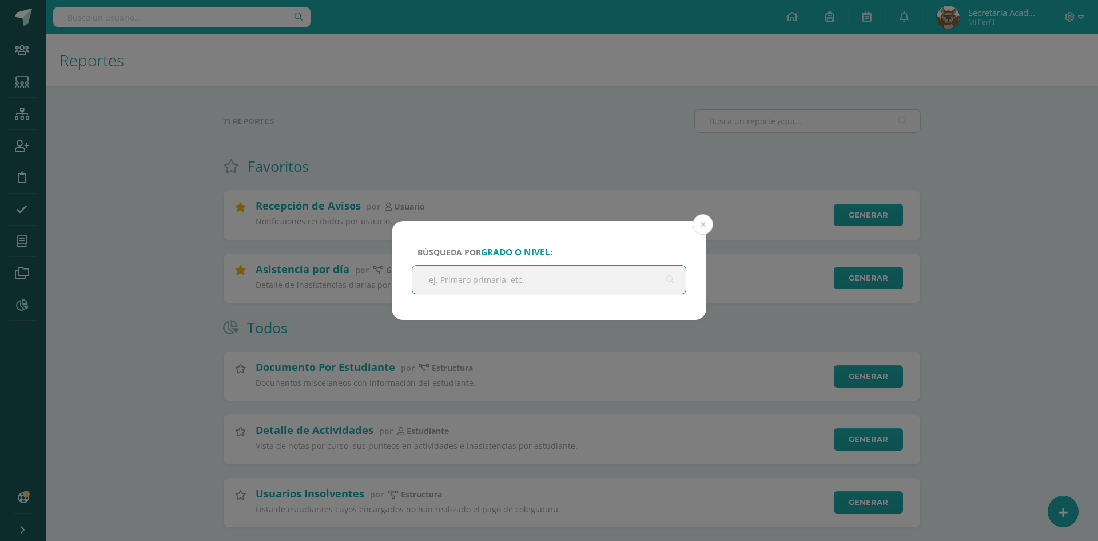
click at [484, 282] on input "text" at bounding box center [548, 279] width 273 height 28
type input "PRIMARIA"
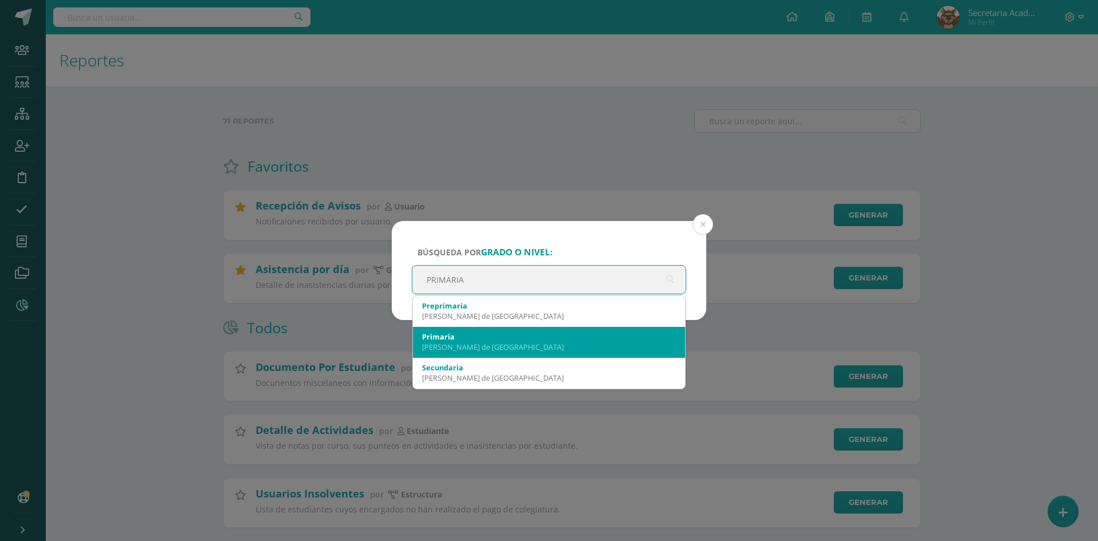
click at [483, 332] on div "Primaria" at bounding box center [549, 336] width 254 height 10
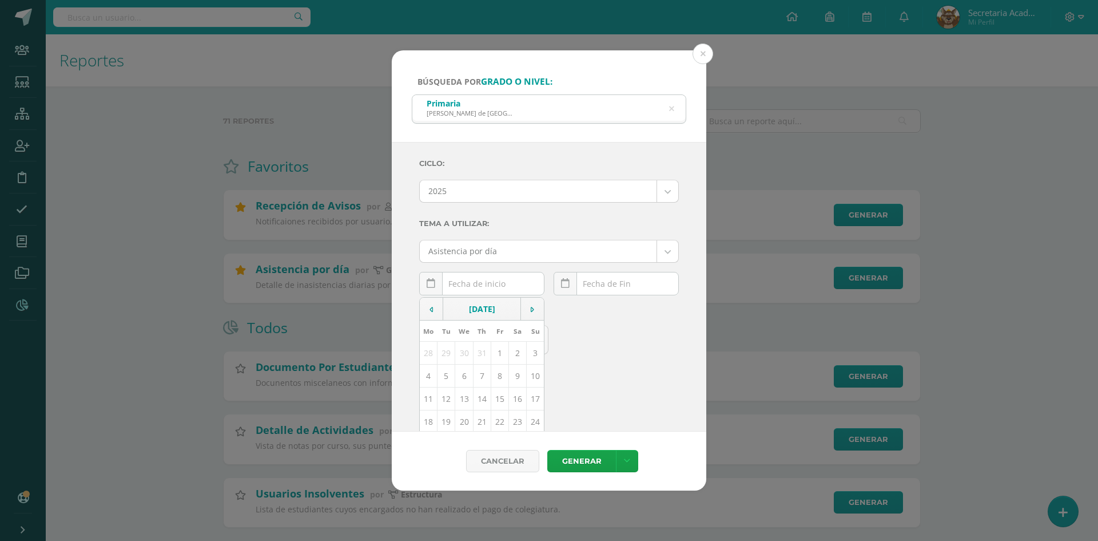
click at [502, 280] on div "[DATE] Mo Tu We Th Fr Sa Su 28 29 30 31 1 2 3 4 5 6 7 8 9 10 11 12 13 14 15 16 …" at bounding box center [481, 288] width 125 height 33
click at [431, 399] on td "11" at bounding box center [429, 398] width 18 height 23
type input "[DATE]"
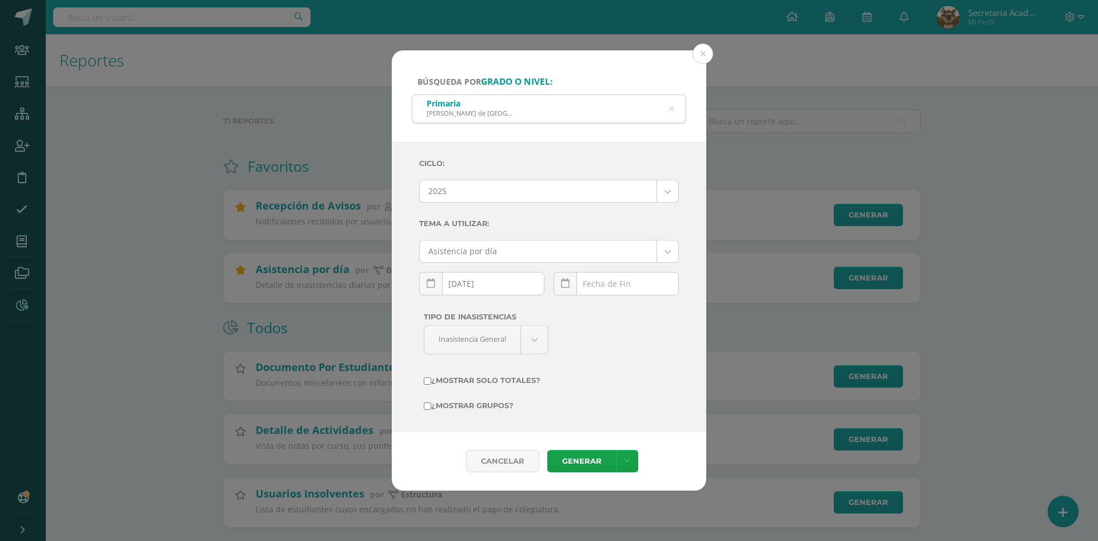
click at [627, 287] on div "[DATE] Mo Tu We Th Fr Sa Su 28 29 30 31 1 2 3 4 5 6 7 8 9 10 11 12 13 14 15 16 …" at bounding box center [616, 288] width 125 height 33
click at [560, 403] on td "11" at bounding box center [563, 398] width 18 height 23
type input "[DATE]"
click at [579, 463] on link "Generar" at bounding box center [581, 461] width 69 height 22
click at [673, 107] on icon at bounding box center [671, 108] width 5 height 29
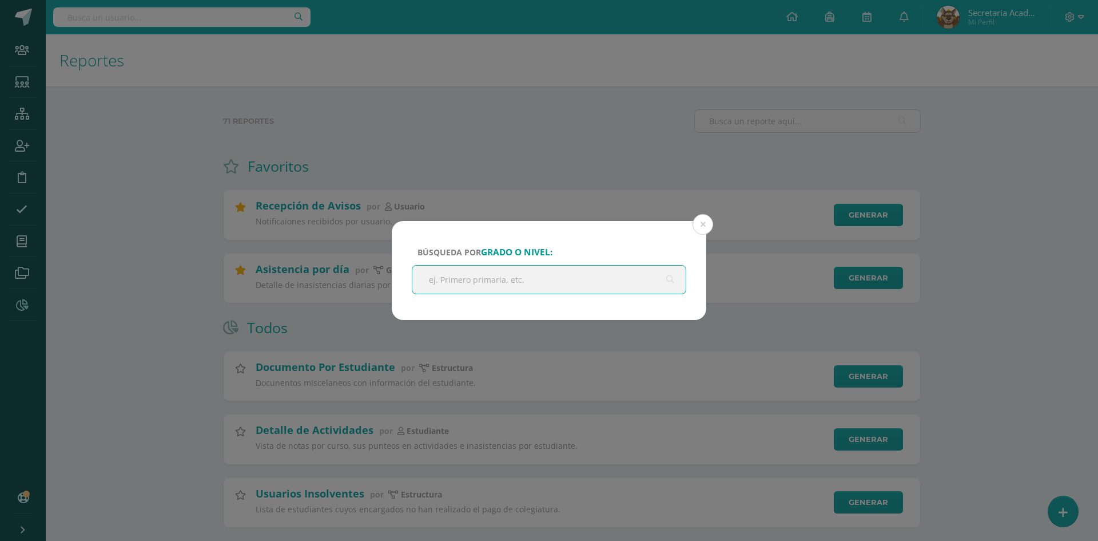
click at [518, 276] on input "text" at bounding box center [548, 279] width 273 height 28
type input "SECUNDARIA"
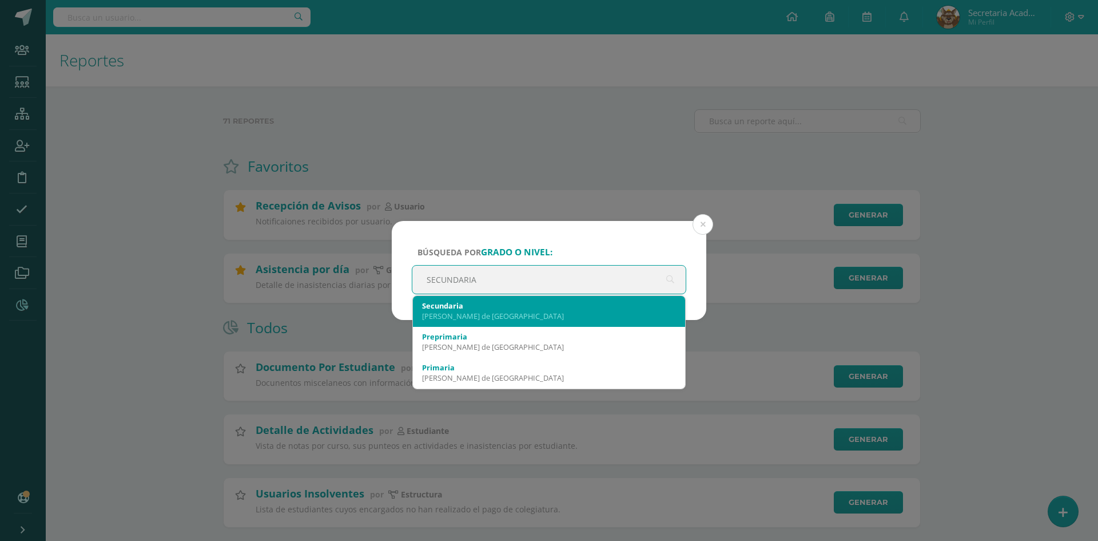
click at [495, 313] on div "[PERSON_NAME] de [GEOGRAPHIC_DATA]" at bounding box center [549, 316] width 254 height 10
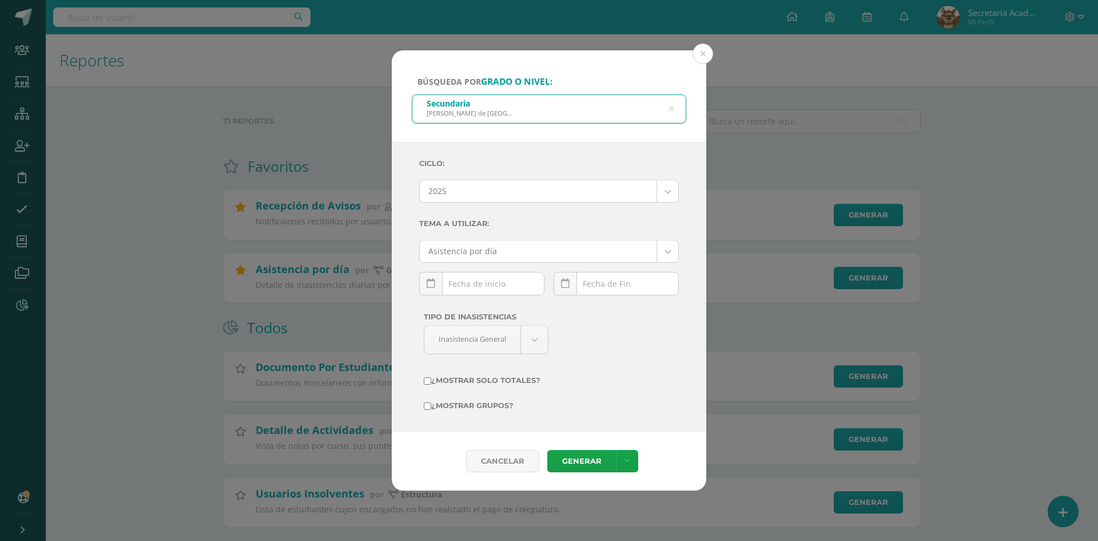
click at [499, 289] on input "text" at bounding box center [482, 283] width 124 height 22
click at [507, 286] on input "text" at bounding box center [482, 283] width 124 height 22
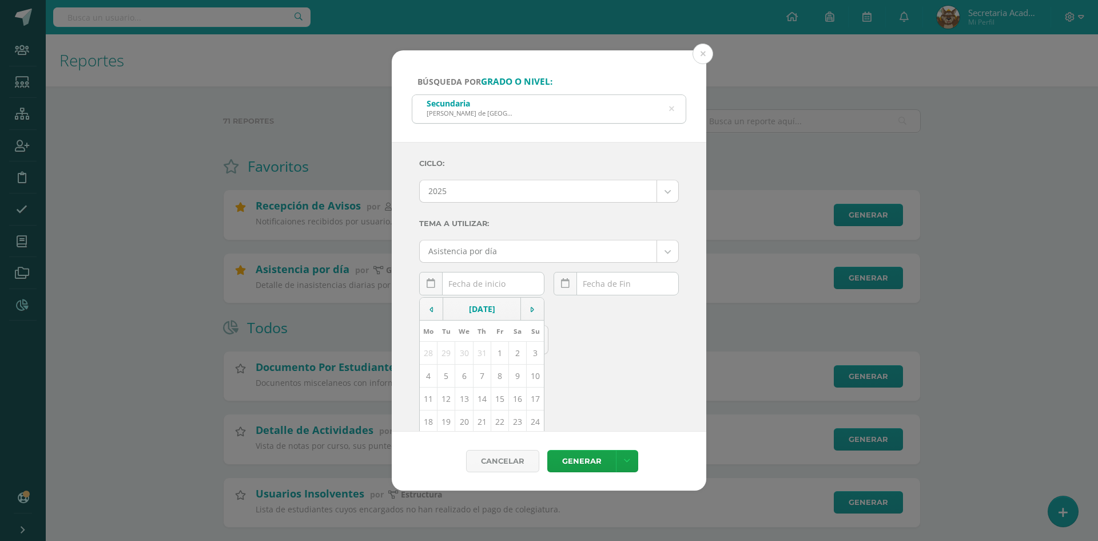
click at [432, 395] on td "11" at bounding box center [429, 398] width 18 height 23
type input "[DATE]"
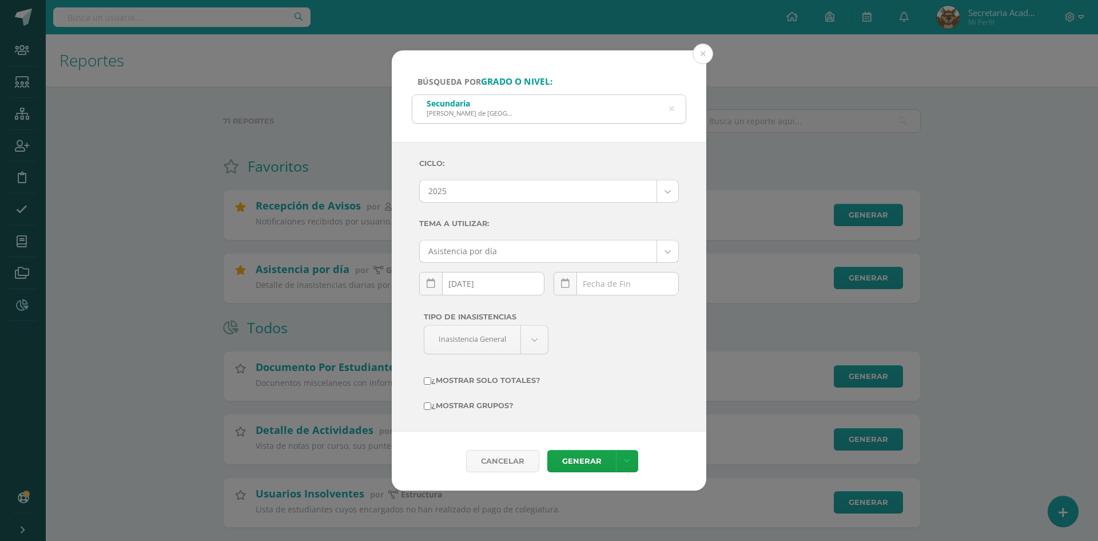
click at [636, 300] on div "[DATE] Mo Tu We Th Fr Sa Su 28 29 30 31 1 2 3 4 5 6 7 8 9 10 11 12 13 14 15 16 …" at bounding box center [616, 288] width 125 height 33
click at [621, 288] on div "[DATE] Mo Tu We Th Fr Sa Su 28 29 30 31 1 2 3 4 5 6 7 8 9 10 11 12 13 14 15 16 …" at bounding box center [616, 288] width 125 height 33
click at [560, 395] on td "11" at bounding box center [563, 398] width 18 height 23
type input "[DATE]"
click at [577, 457] on link "Generar" at bounding box center [581, 461] width 69 height 22
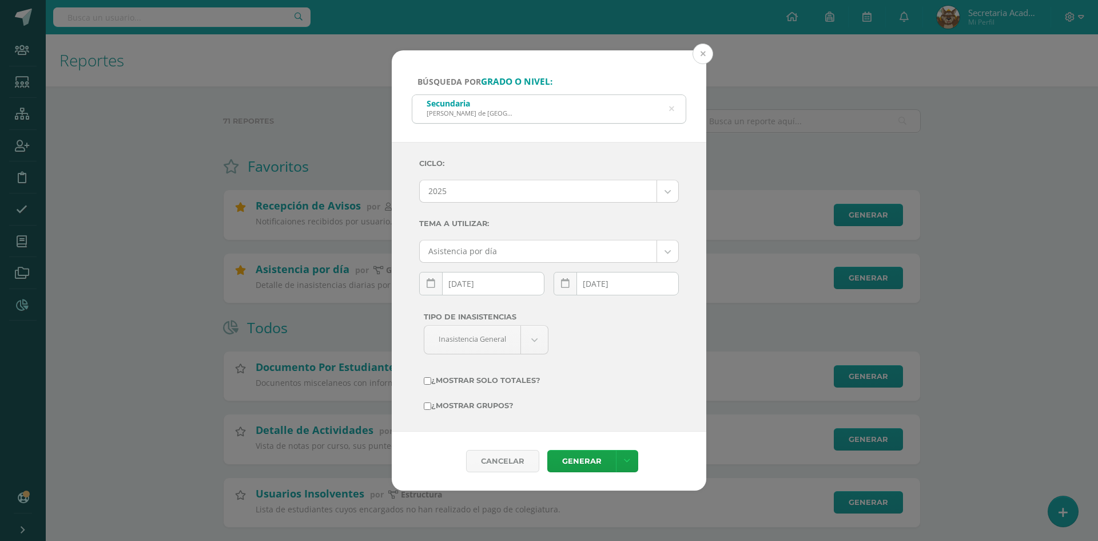
drag, startPoint x: 706, startPoint y: 58, endPoint x: 698, endPoint y: 62, distance: 9.0
click at [705, 58] on button at bounding box center [703, 53] width 21 height 21
